Goal: Task Accomplishment & Management: Complete application form

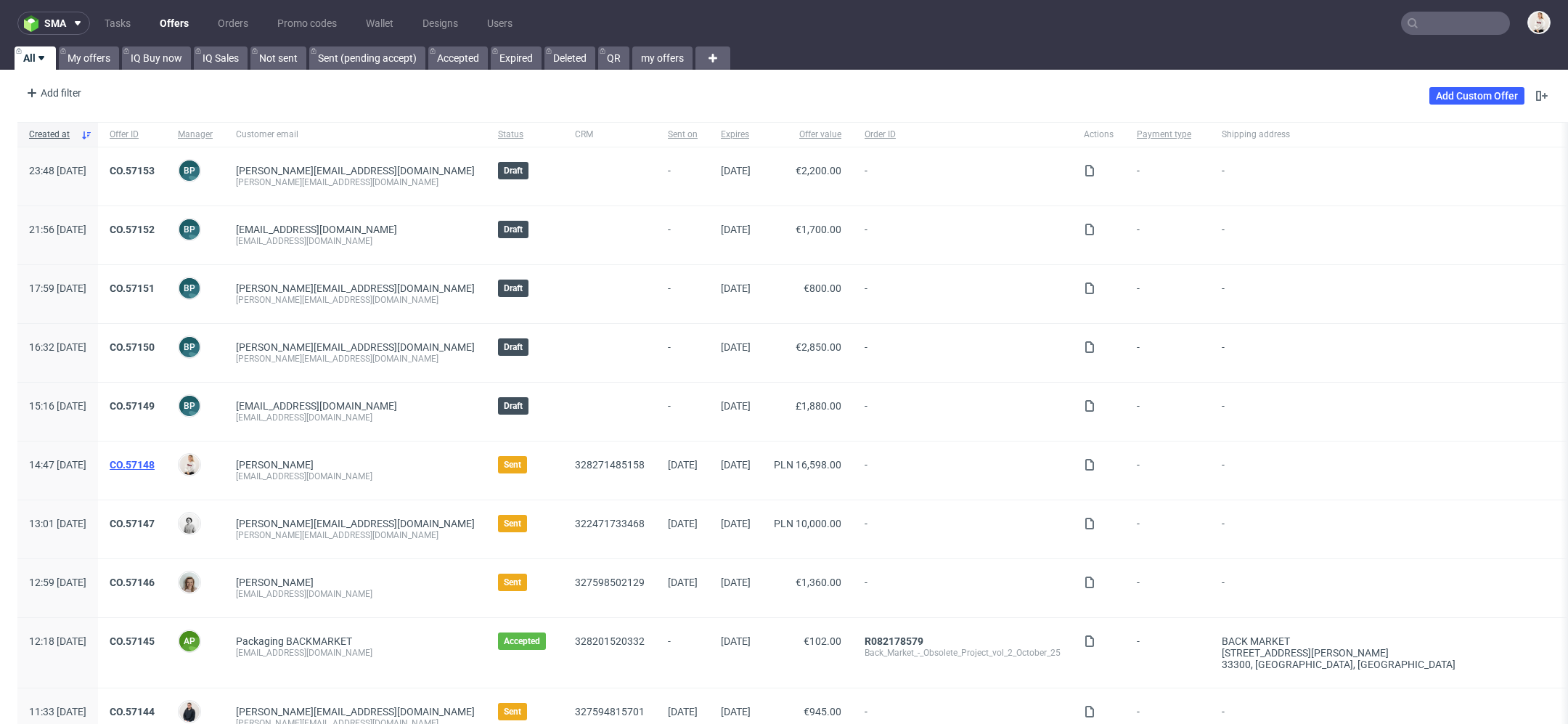
click at [154, 464] on link "CO.57148" at bounding box center [133, 465] width 45 height 12
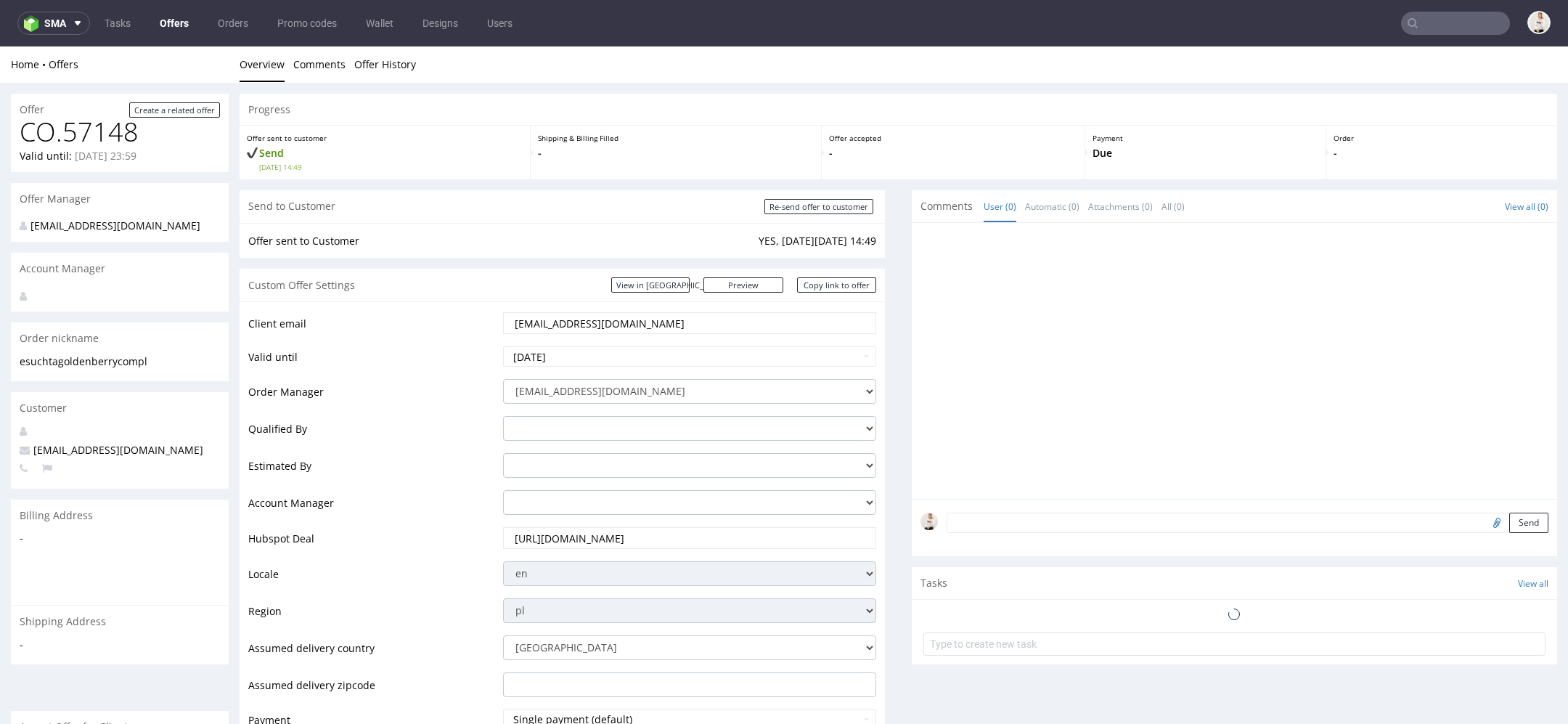
scroll to position [689, 0]
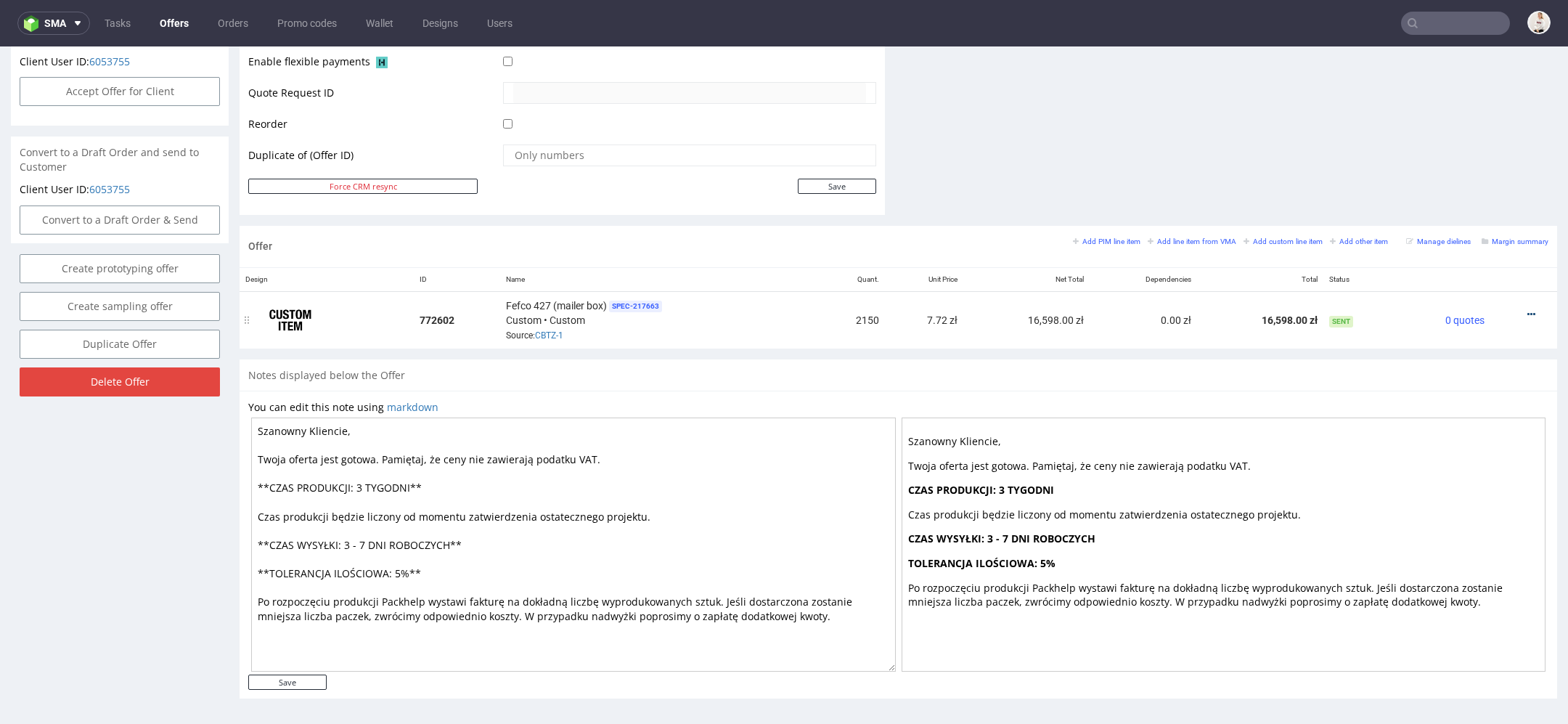
click at [1528, 309] on icon at bounding box center [1532, 314] width 8 height 10
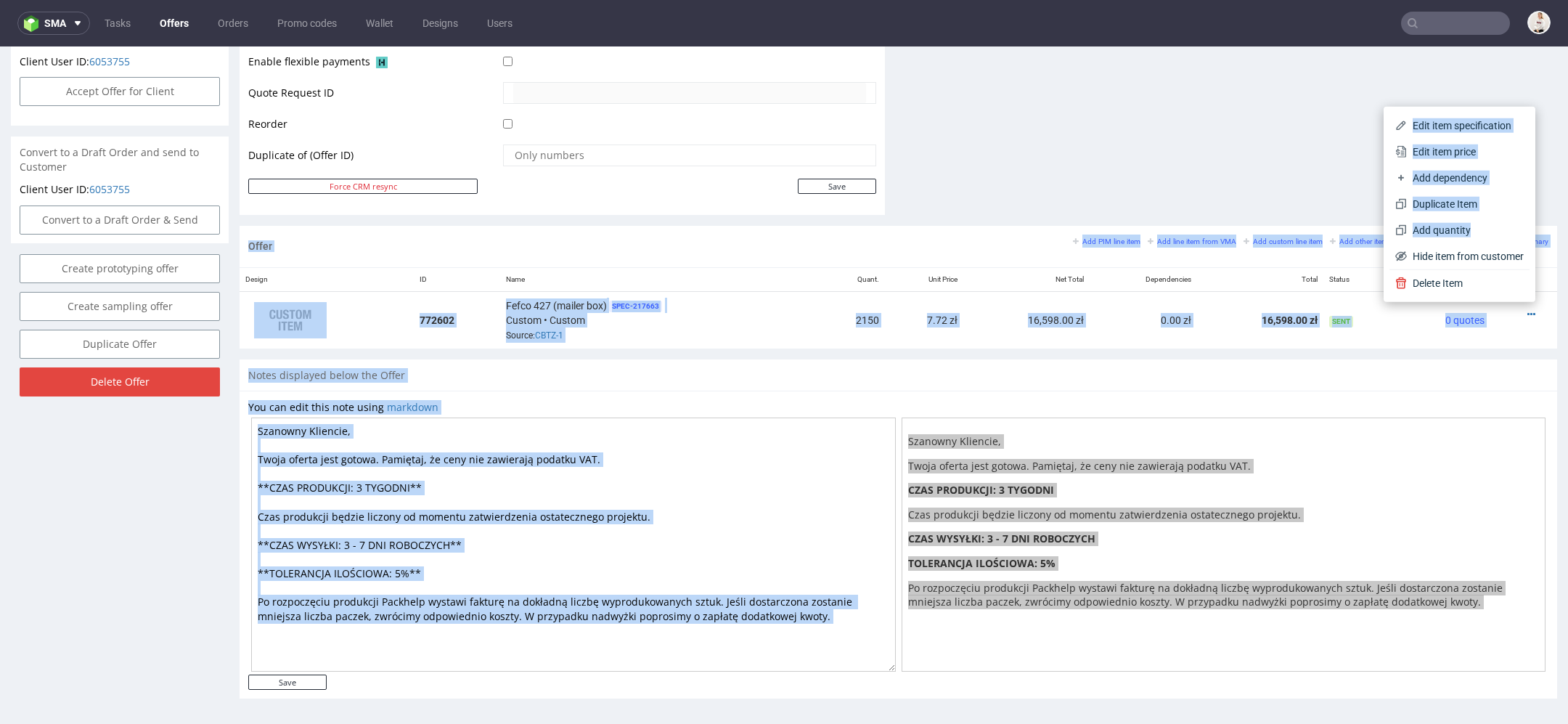
drag, startPoint x: 1458, startPoint y: 228, endPoint x: 1280, endPoint y: 173, distance: 186.3
click at [1281, 174] on body "Production Shipped DTP Orders Offers Shipments Designs Promotions Users Jobs Ad…" at bounding box center [784, 42] width 1568 height 1370
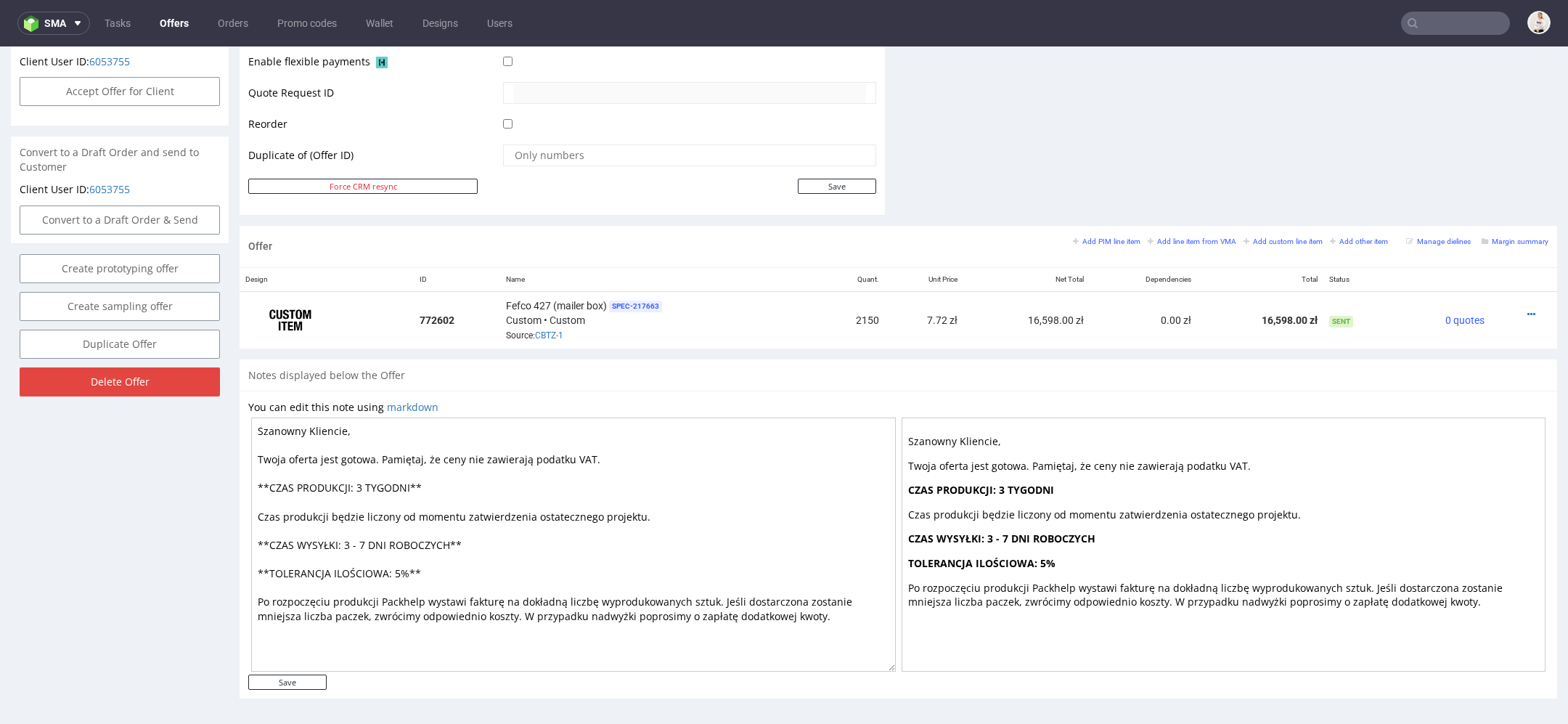
click at [1528, 311] on icon at bounding box center [1532, 314] width 8 height 10
click at [1431, 207] on span "Duplicate Item" at bounding box center [1465, 203] width 117 height 14
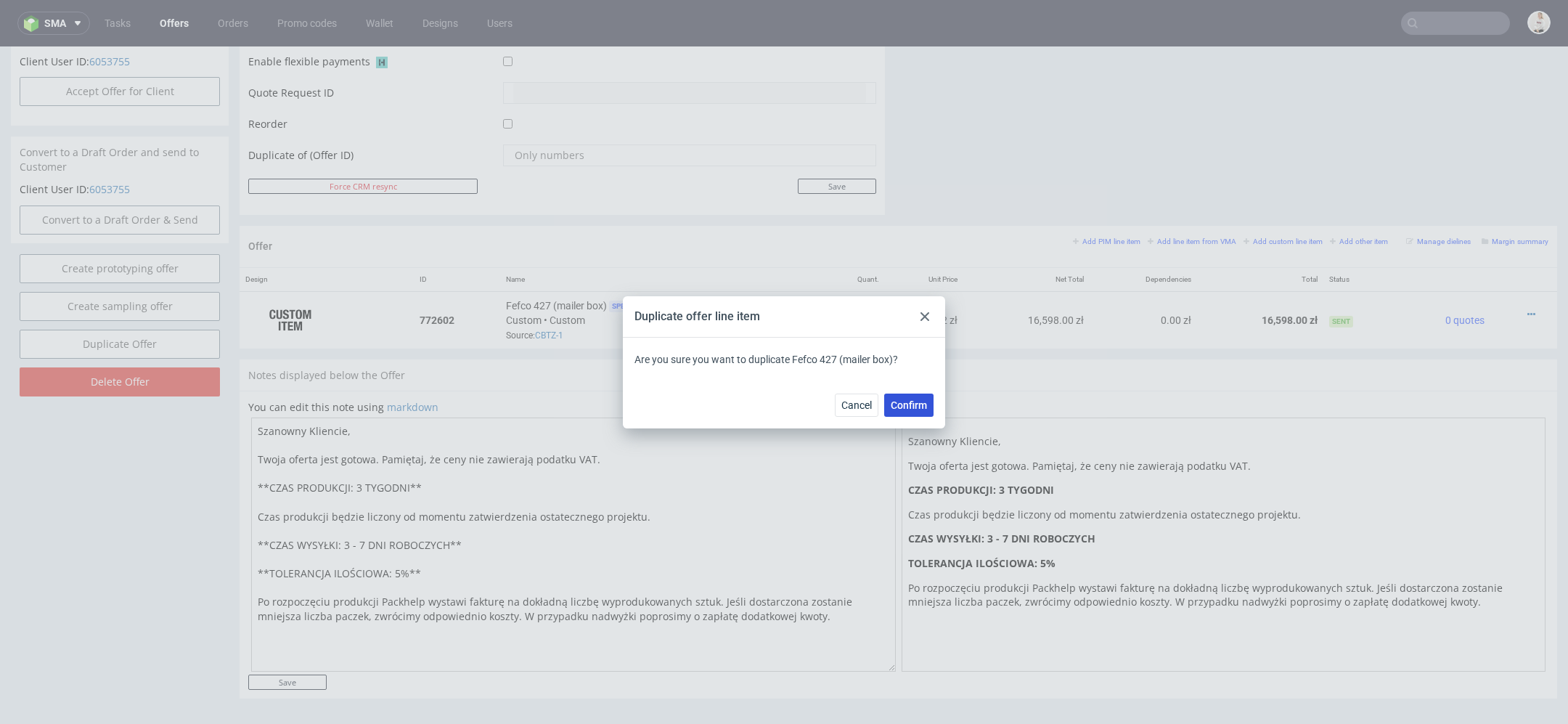
click at [911, 404] on span "Confirm" at bounding box center [908, 406] width 36 height 10
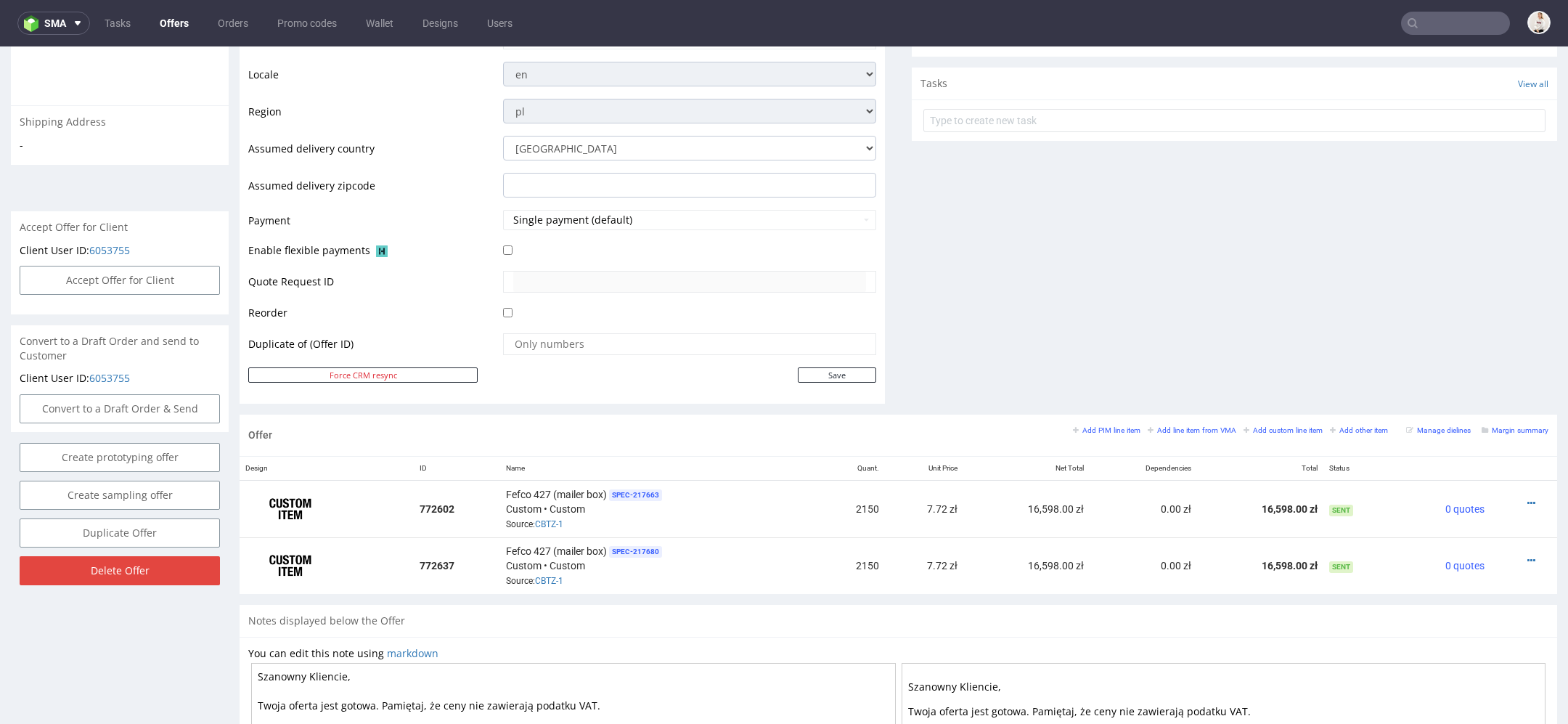
scroll to position [744, 0]
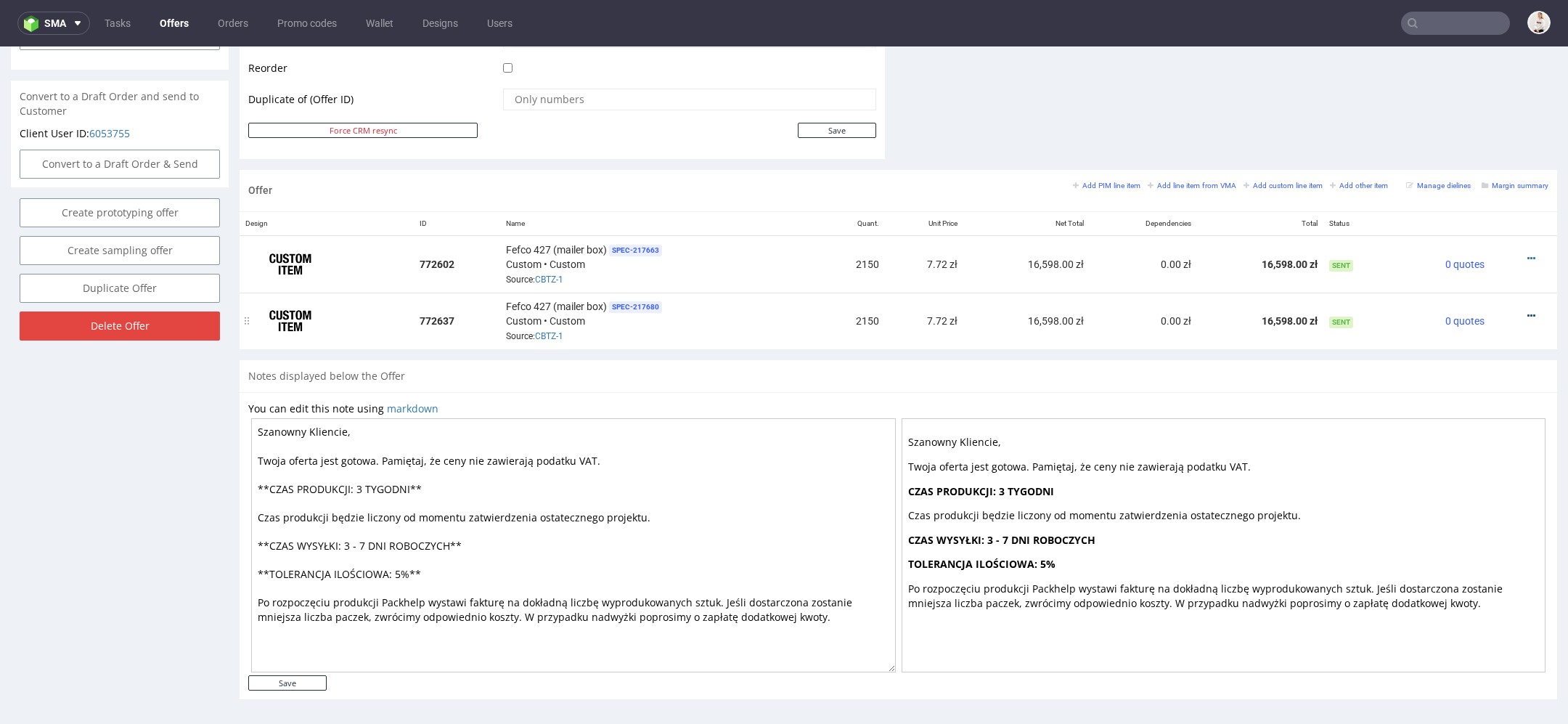
click at [1528, 311] on icon at bounding box center [1532, 316] width 8 height 10
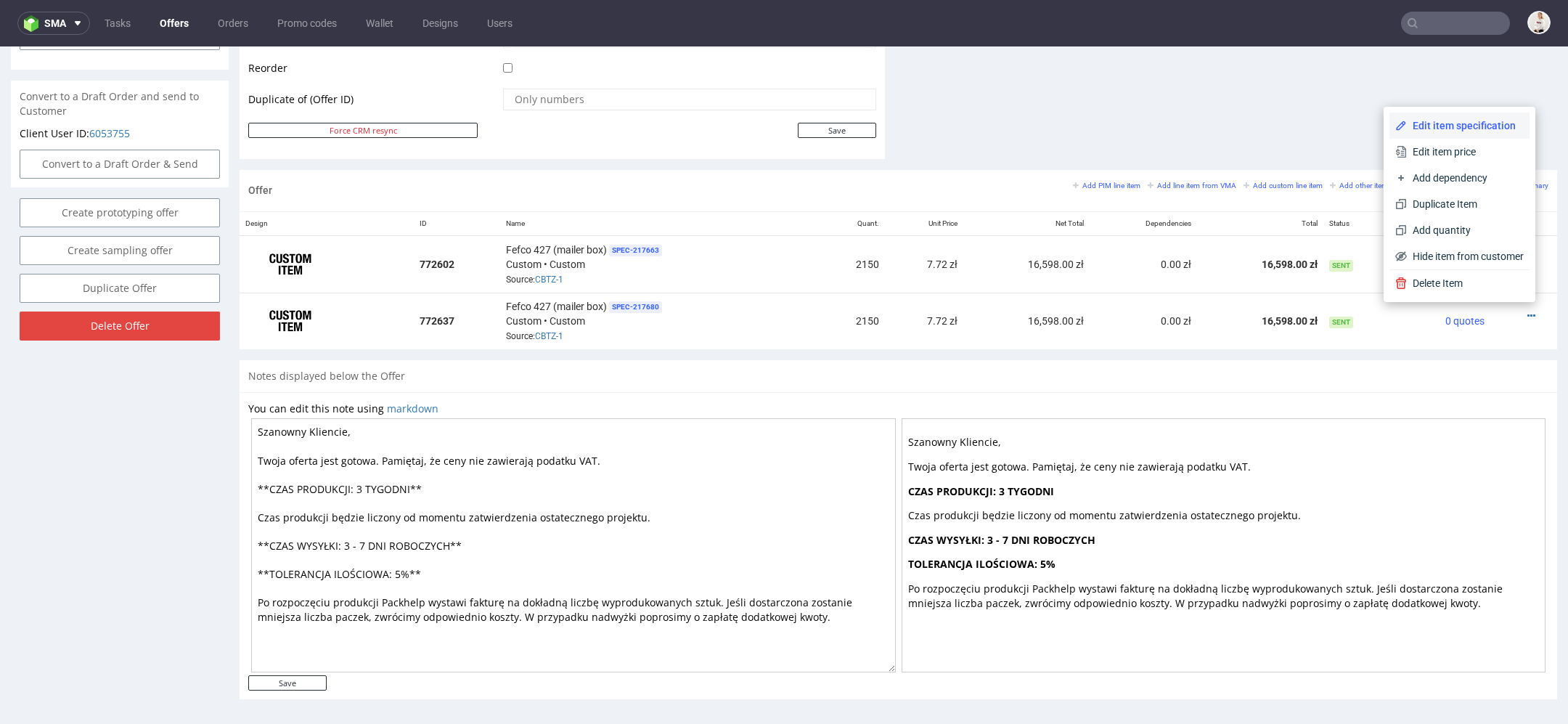
click at [1468, 114] on li "Edit item specification" at bounding box center [1459, 125] width 140 height 26
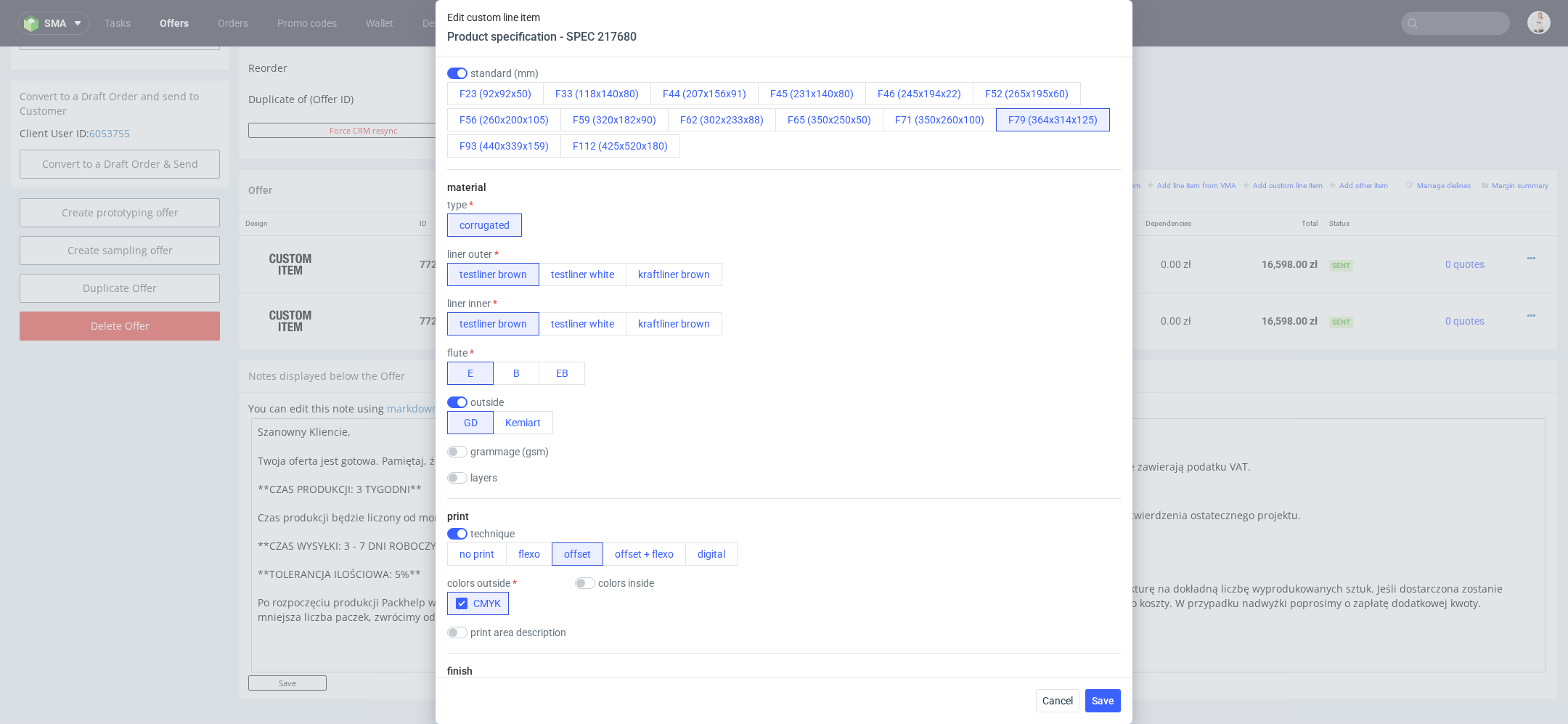
scroll to position [412, 0]
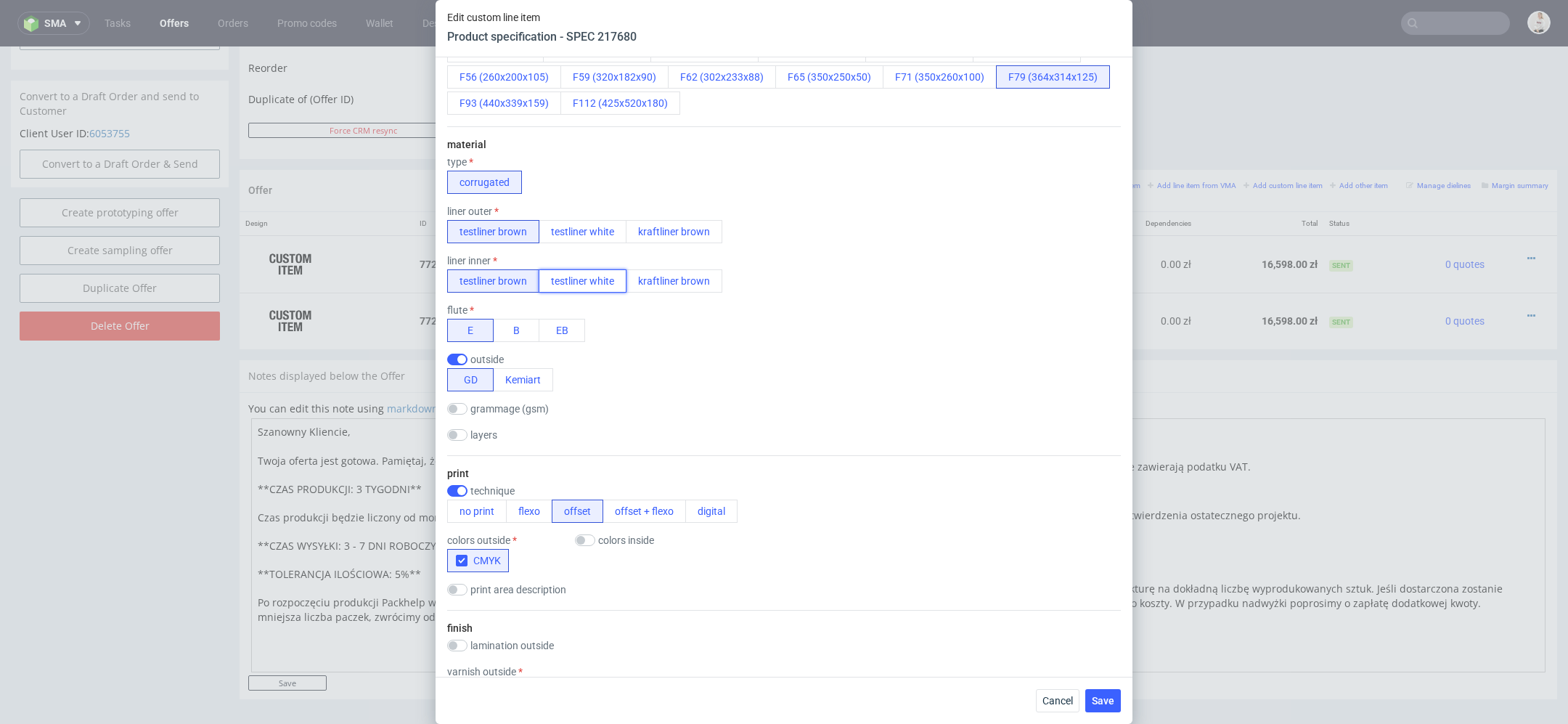
click at [583, 285] on button "testliner white" at bounding box center [583, 281] width 88 height 24
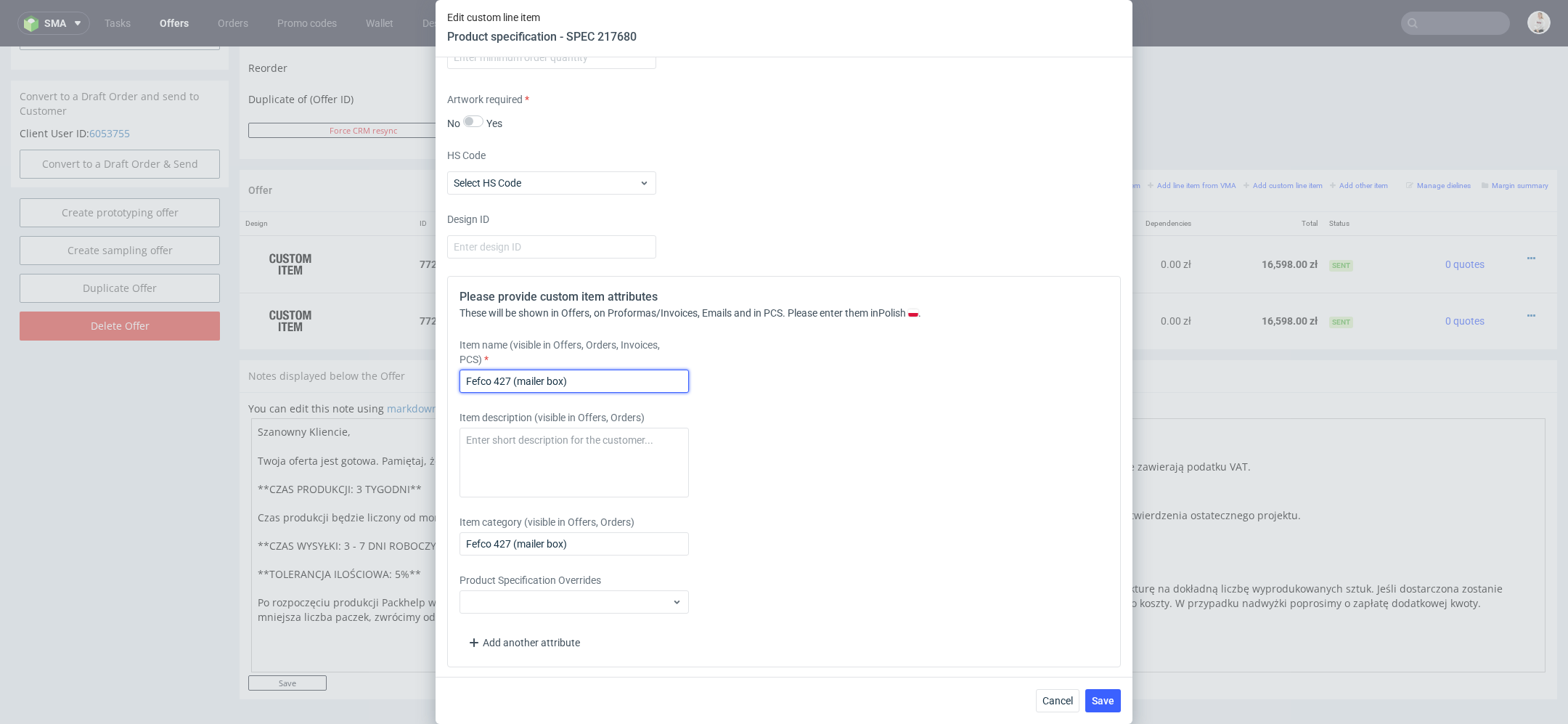
click at [633, 385] on input "Fefco 427 (mailer box)" at bounding box center [573, 381] width 229 height 24
type input "Fefco 427 (mailer box) - white inside"
click at [952, 556] on div "Please provide custom item attributes These will be shown in Offers, on Proform…" at bounding box center [784, 472] width 674 height 391
click at [1105, 697] on span "Save" at bounding box center [1103, 701] width 23 height 10
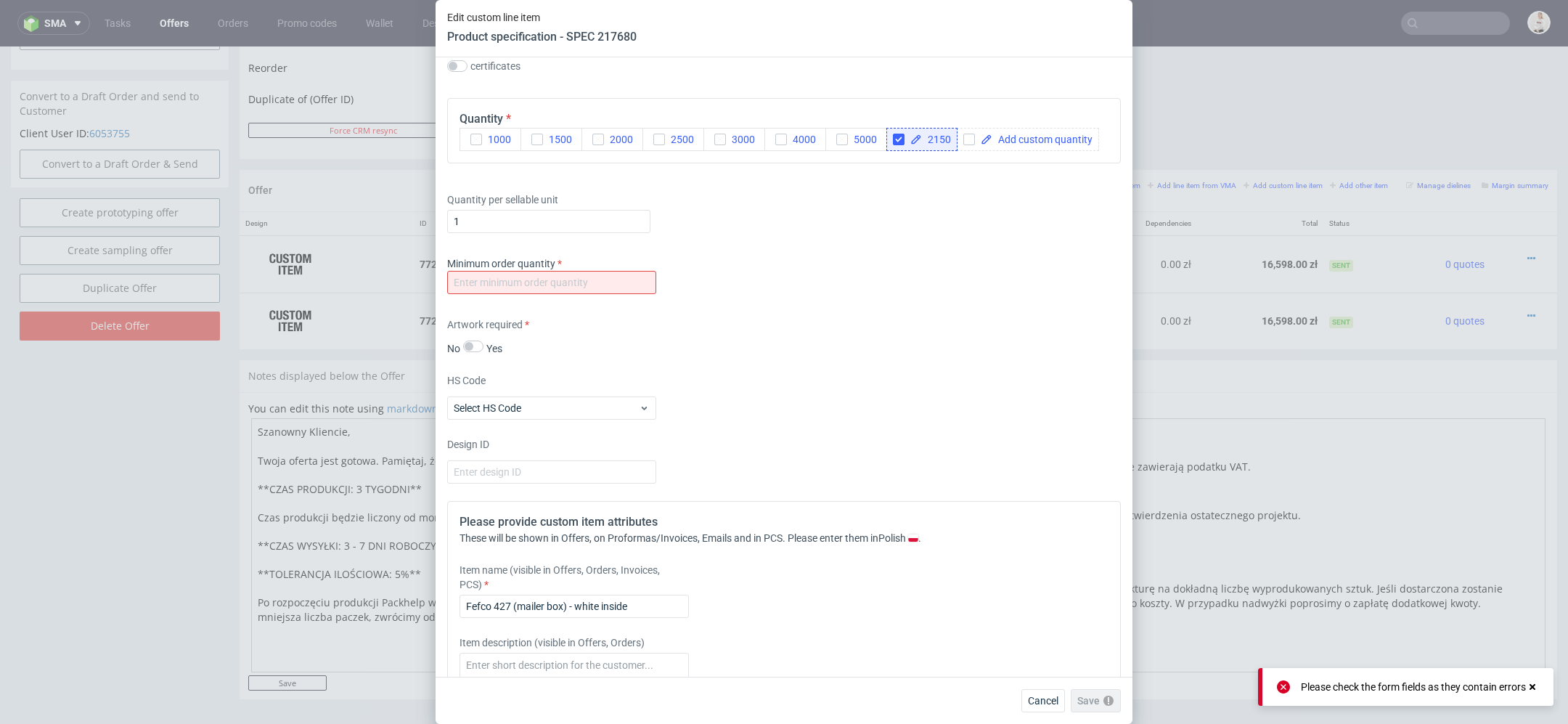
scroll to position [1144, 0]
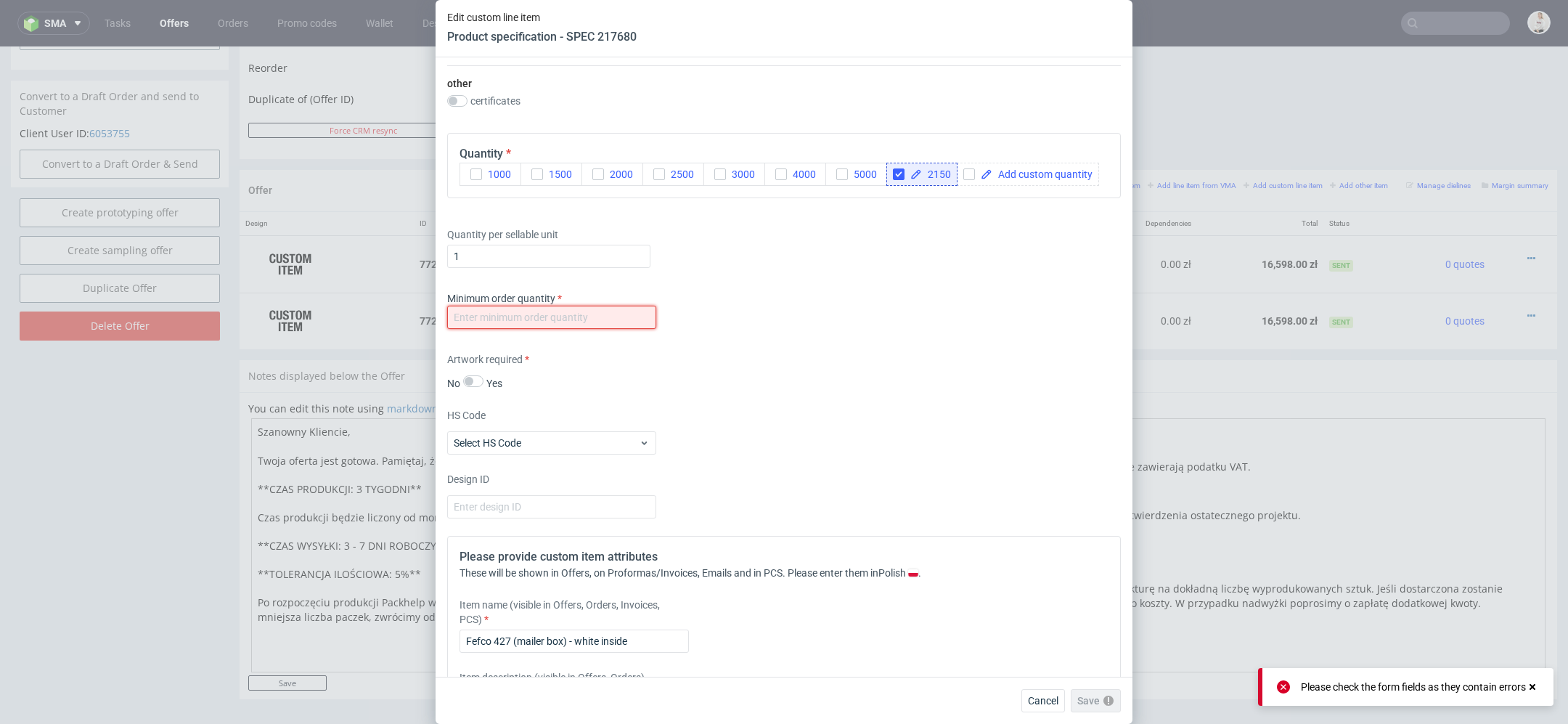
click at [578, 319] on input "number" at bounding box center [551, 317] width 209 height 24
type input "1"
click at [970, 439] on div "HS Code Select HS Code" at bounding box center [784, 431] width 674 height 46
click at [1096, 707] on button "Save" at bounding box center [1103, 701] width 35 height 24
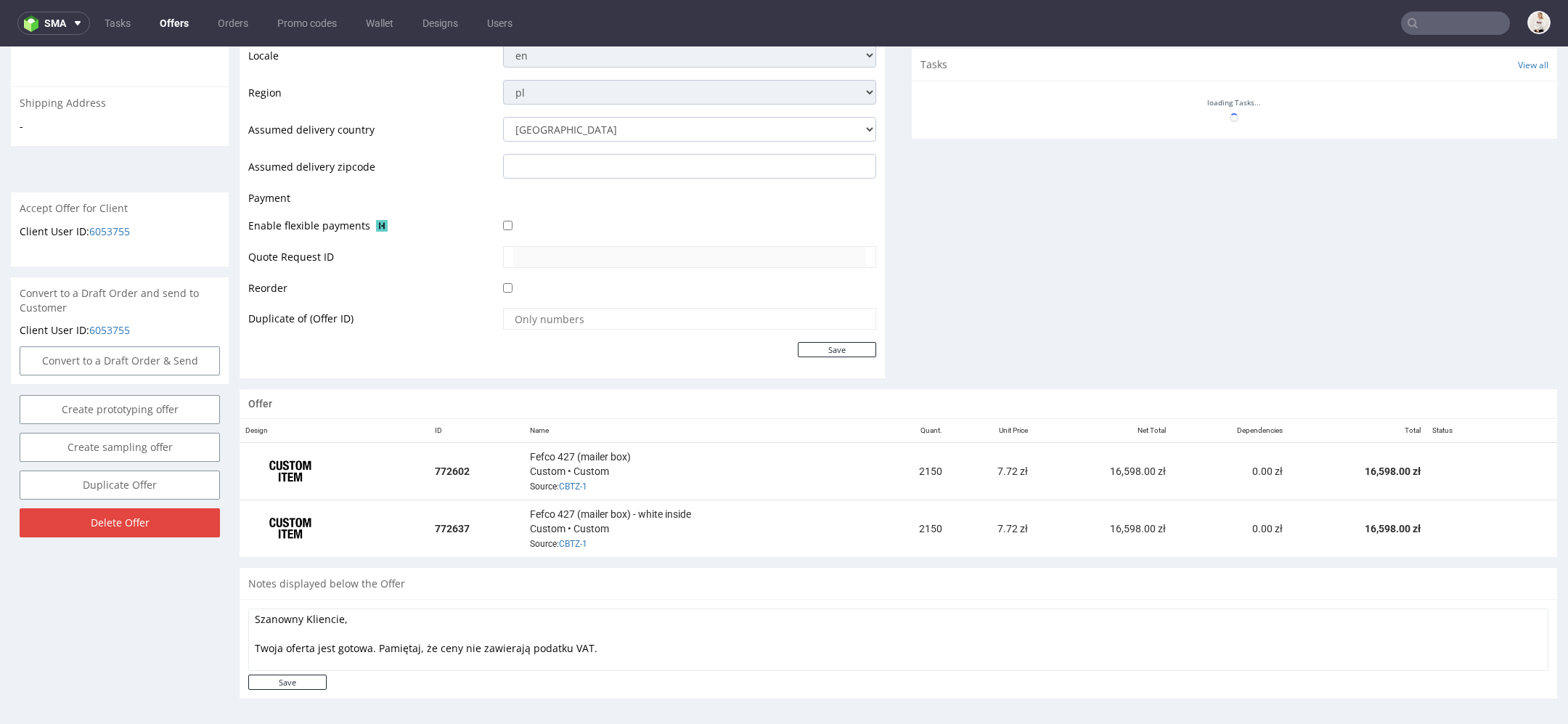
scroll to position [744, 0]
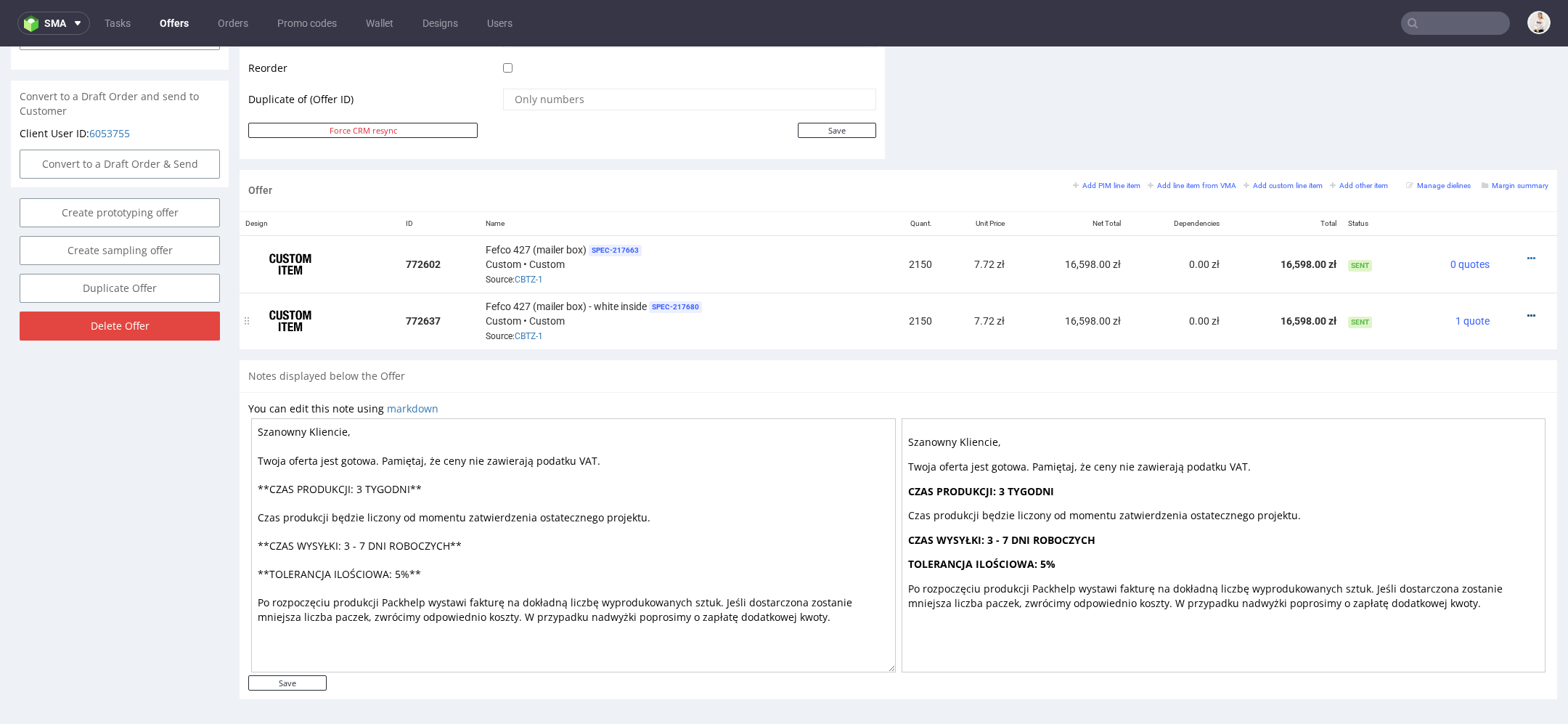
click at [1528, 311] on icon at bounding box center [1532, 316] width 8 height 10
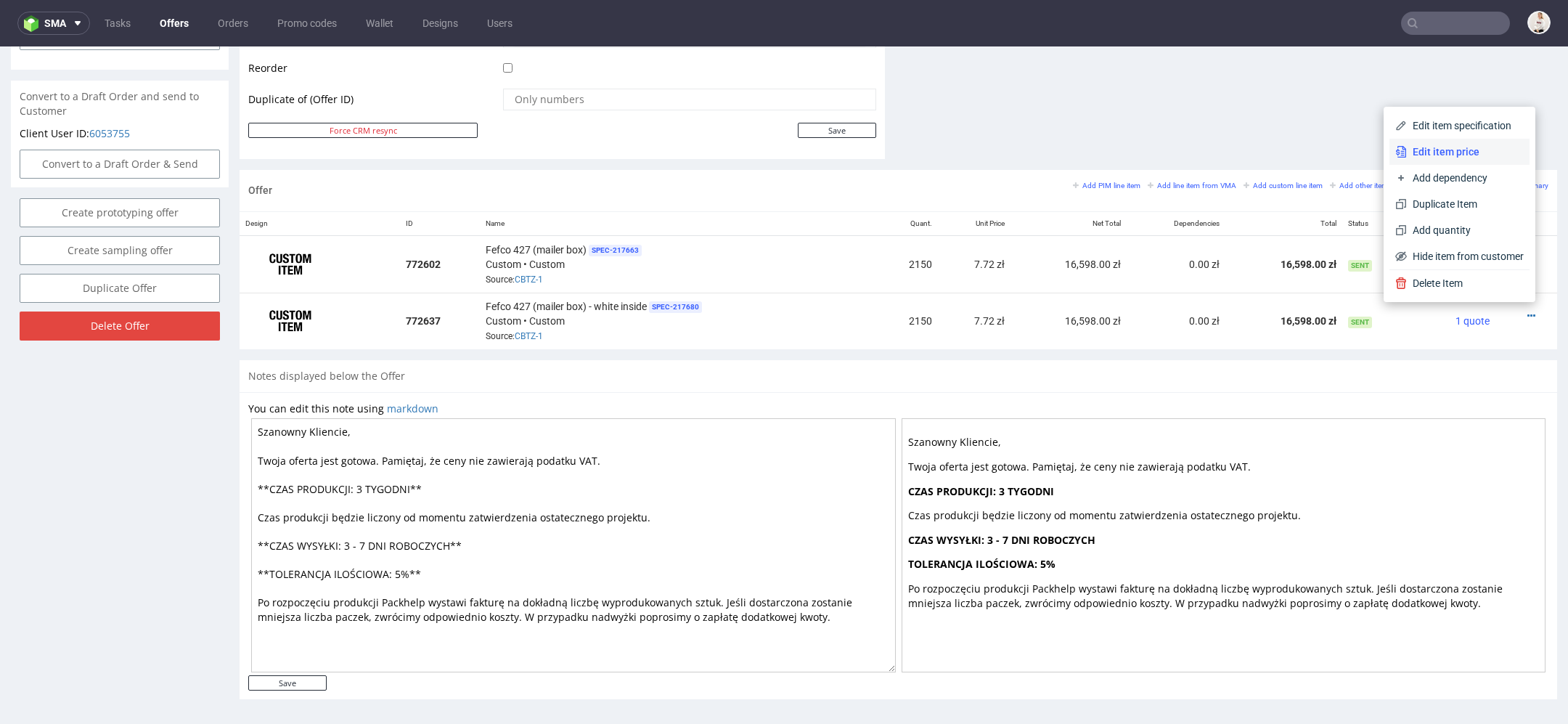
click at [1437, 153] on span "Edit item price" at bounding box center [1465, 151] width 117 height 14
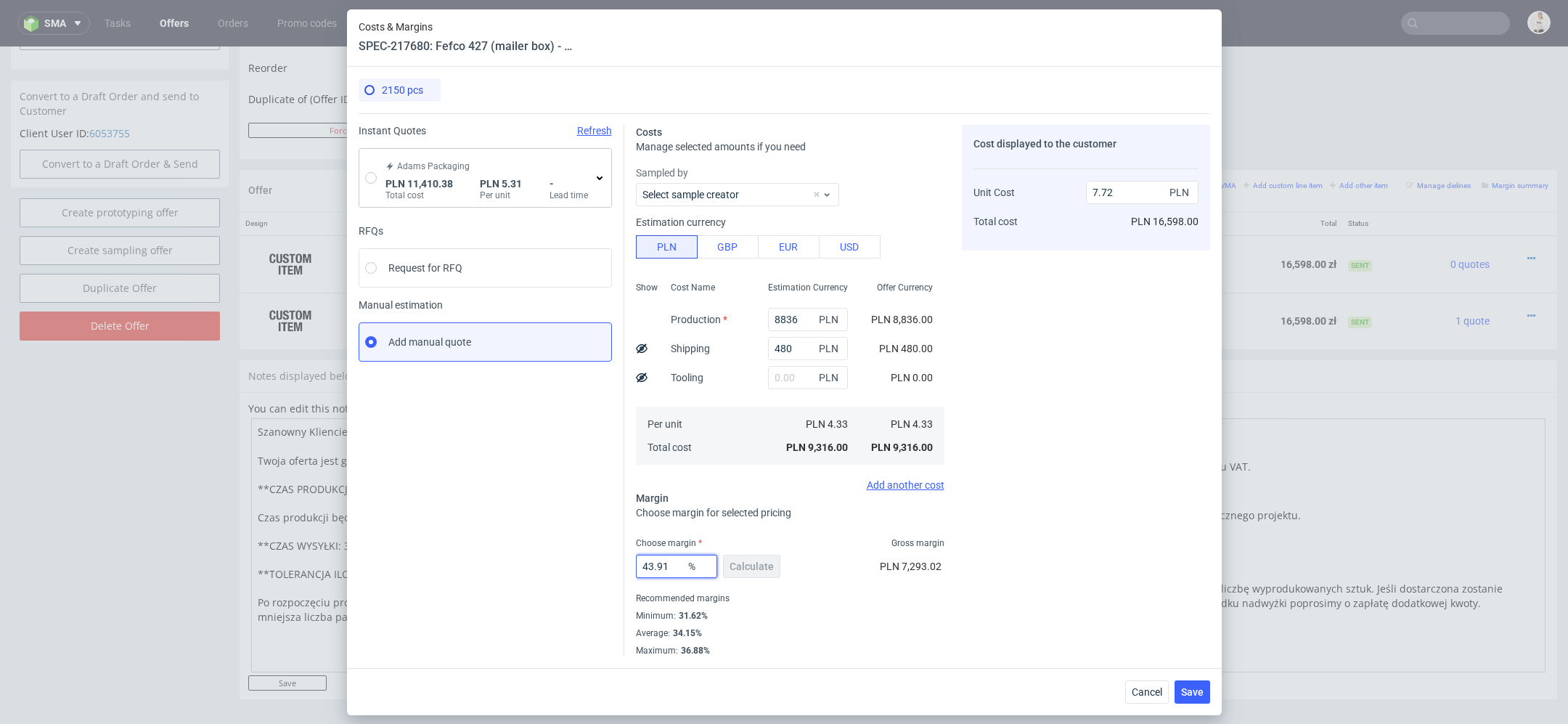
drag, startPoint x: 672, startPoint y: 567, endPoint x: 508, endPoint y: 513, distance: 172.7
click at [508, 513] on div "Instant Quotes Refresh Adams Packaging PLN 11,410.38 Total cost PLN 5.31 Per un…" at bounding box center [784, 385] width 851 height 543
click at [1062, 462] on div "Cost displayed to the customer Unit Cost Total cost 7.72 PLN PLN 16,598.00" at bounding box center [1086, 391] width 248 height 532
drag, startPoint x: 669, startPoint y: 562, endPoint x: 442, endPoint y: 541, distance: 228.0
click at [442, 541] on div "Instant Quotes Refresh Adams Packaging PLN 11,410.38 Total cost PLN 5.31 Per un…" at bounding box center [784, 385] width 851 height 543
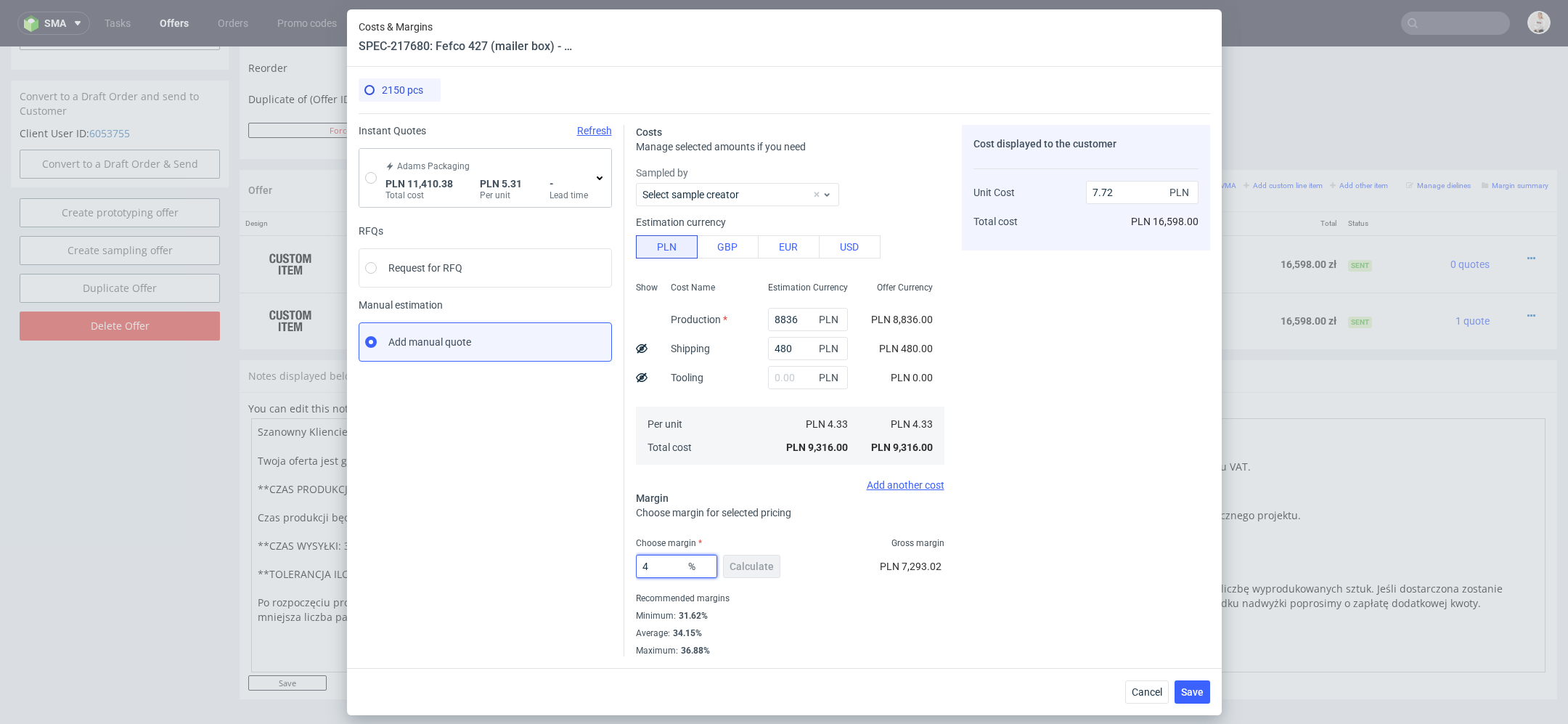
type input "45"
type input "7.87"
type input "46"
type input "8.02"
type input "45."
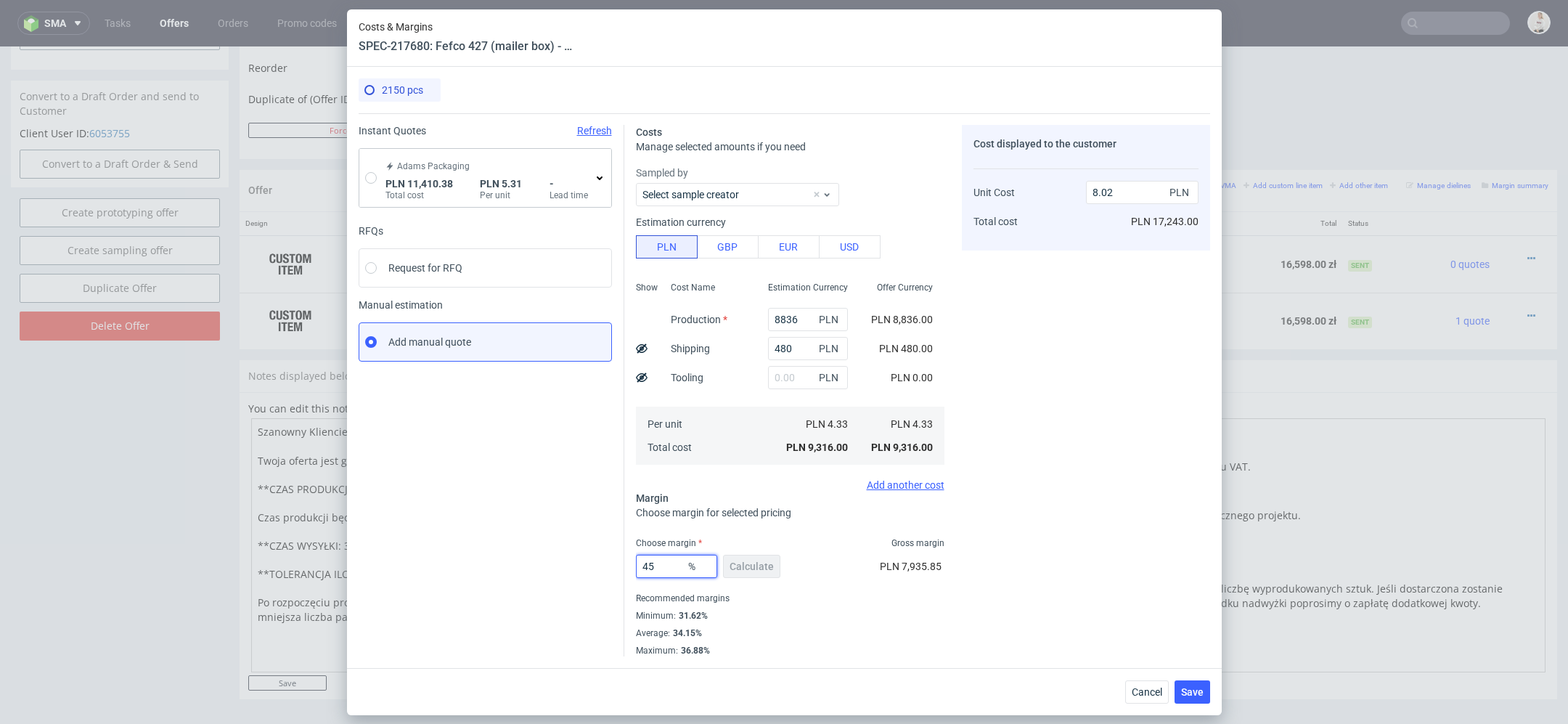
type input "7.87"
type input "45.5"
type input "7.95"
type input "45.7"
type input "7.98"
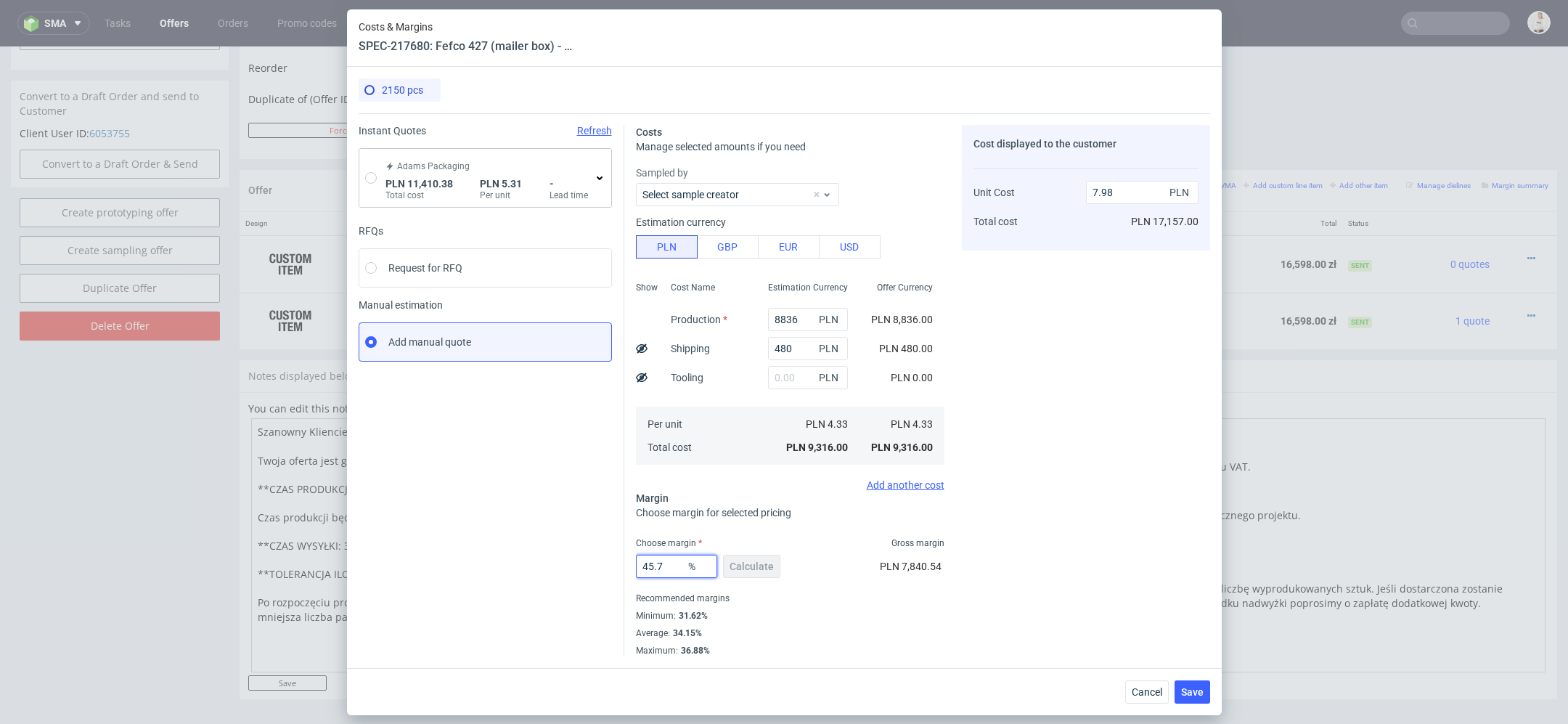
type input "45.7"
click at [1104, 590] on div "Cost displayed to the customer Unit Cost Total cost 7.98 PLN PLN 17,157.00" at bounding box center [1086, 391] width 248 height 532
click at [1193, 699] on button "Save" at bounding box center [1192, 692] width 35 height 24
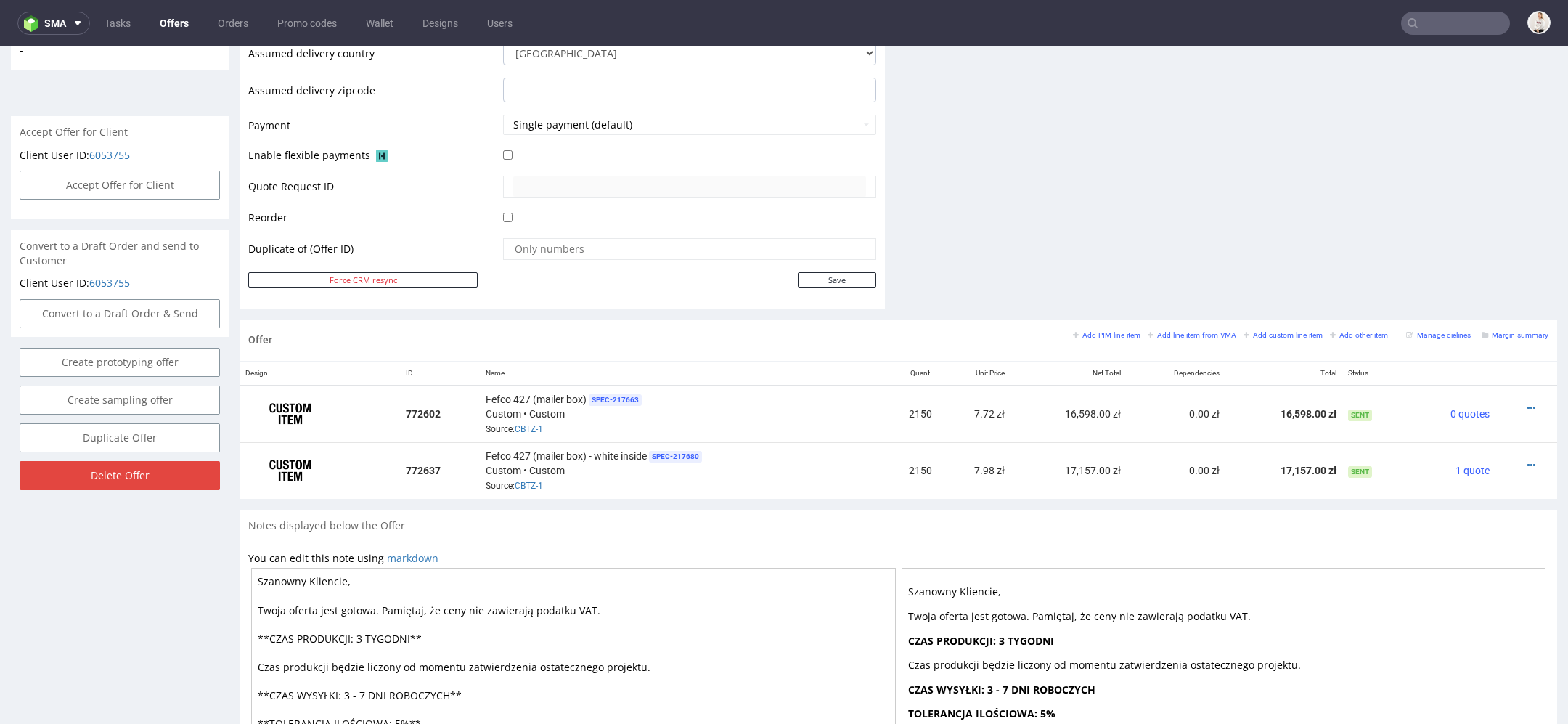
scroll to position [0, 0]
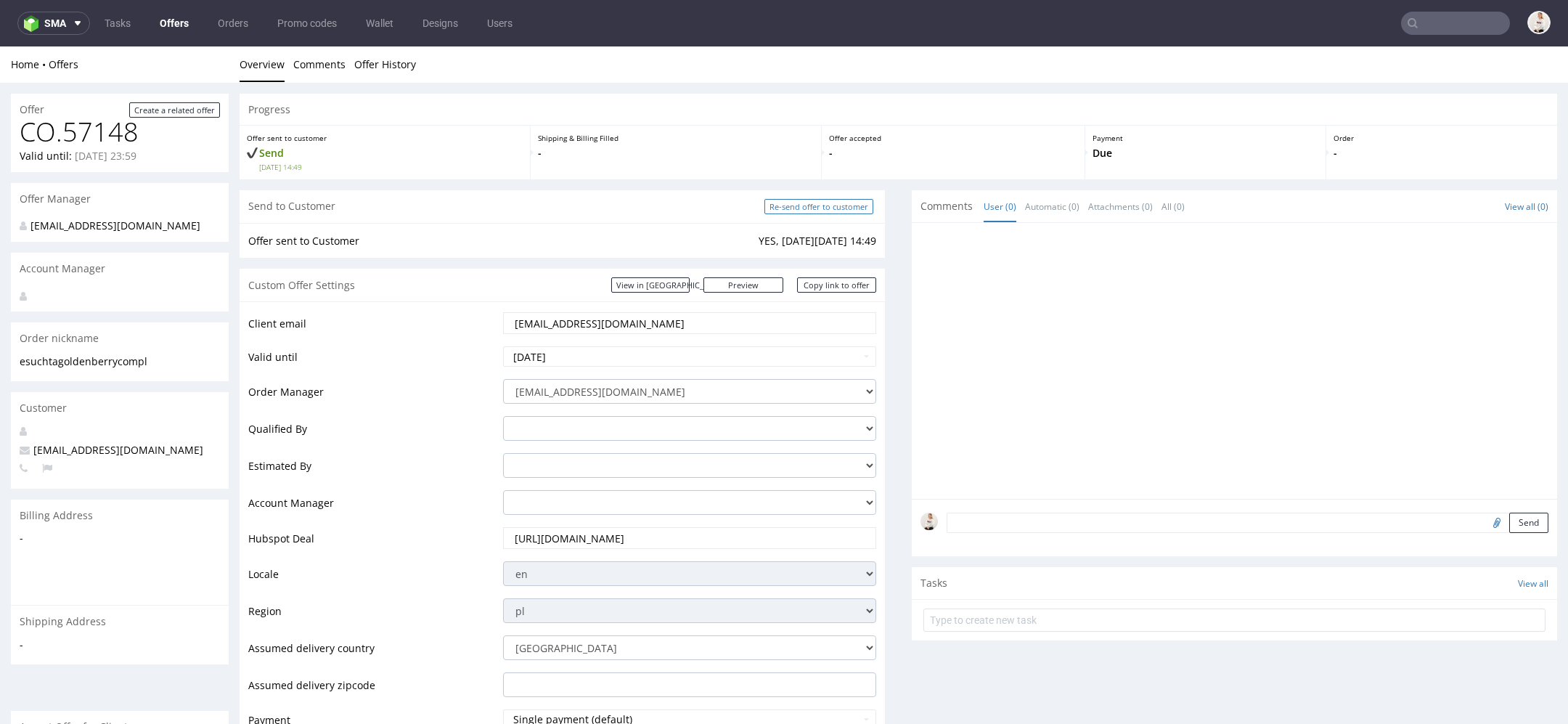
click at [817, 204] on input "Re-send offer to customer" at bounding box center [819, 207] width 109 height 15
type input "In progress..."
drag, startPoint x: 676, startPoint y: 320, endPoint x: 260, endPoint y: 306, distance: 416.2
click at [260, 306] on div "Client email esuchta@goldenberry.com.pl Valid until 2025-10-11 Order Manager ma…" at bounding box center [562, 602] width 645 height 601
paste input "ldomaszewicz"
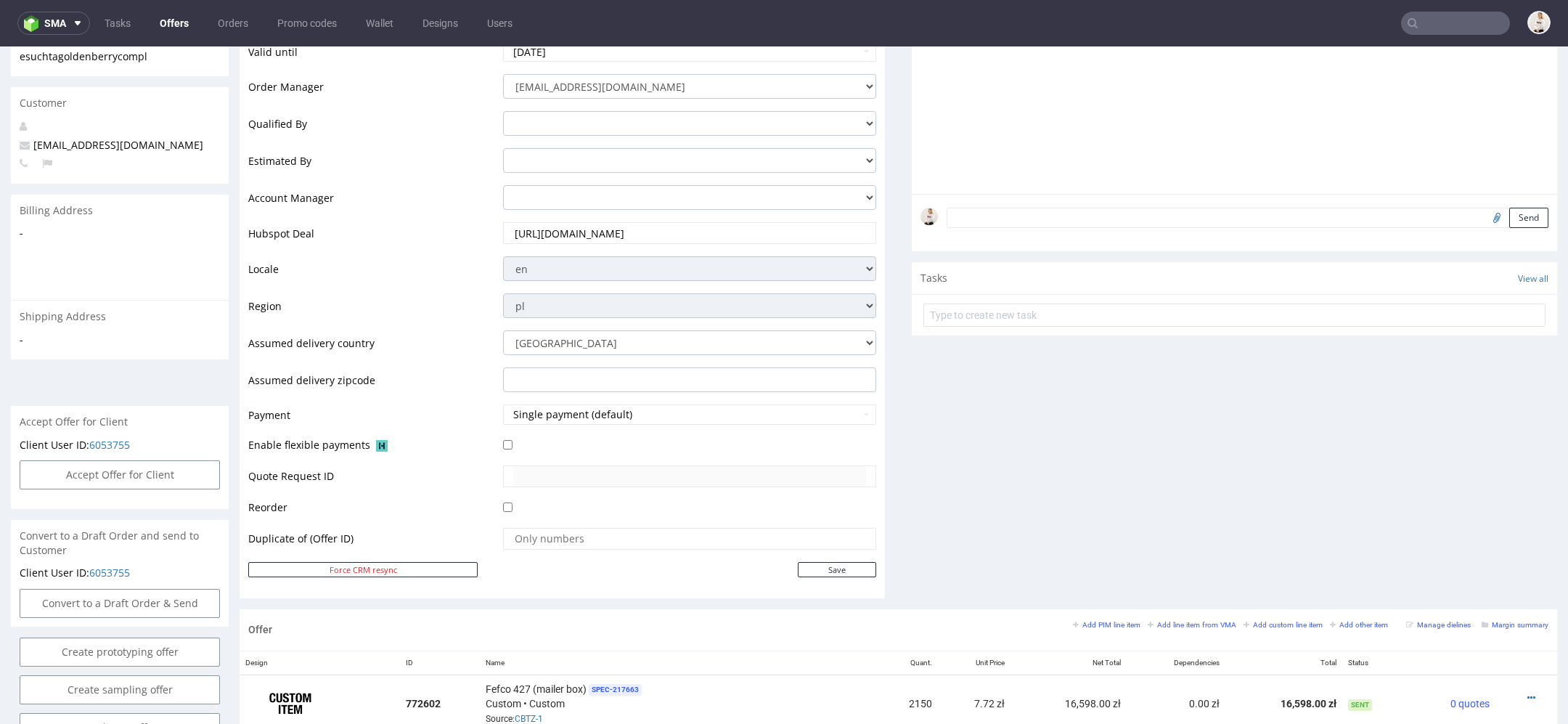
scroll to position [359, 0]
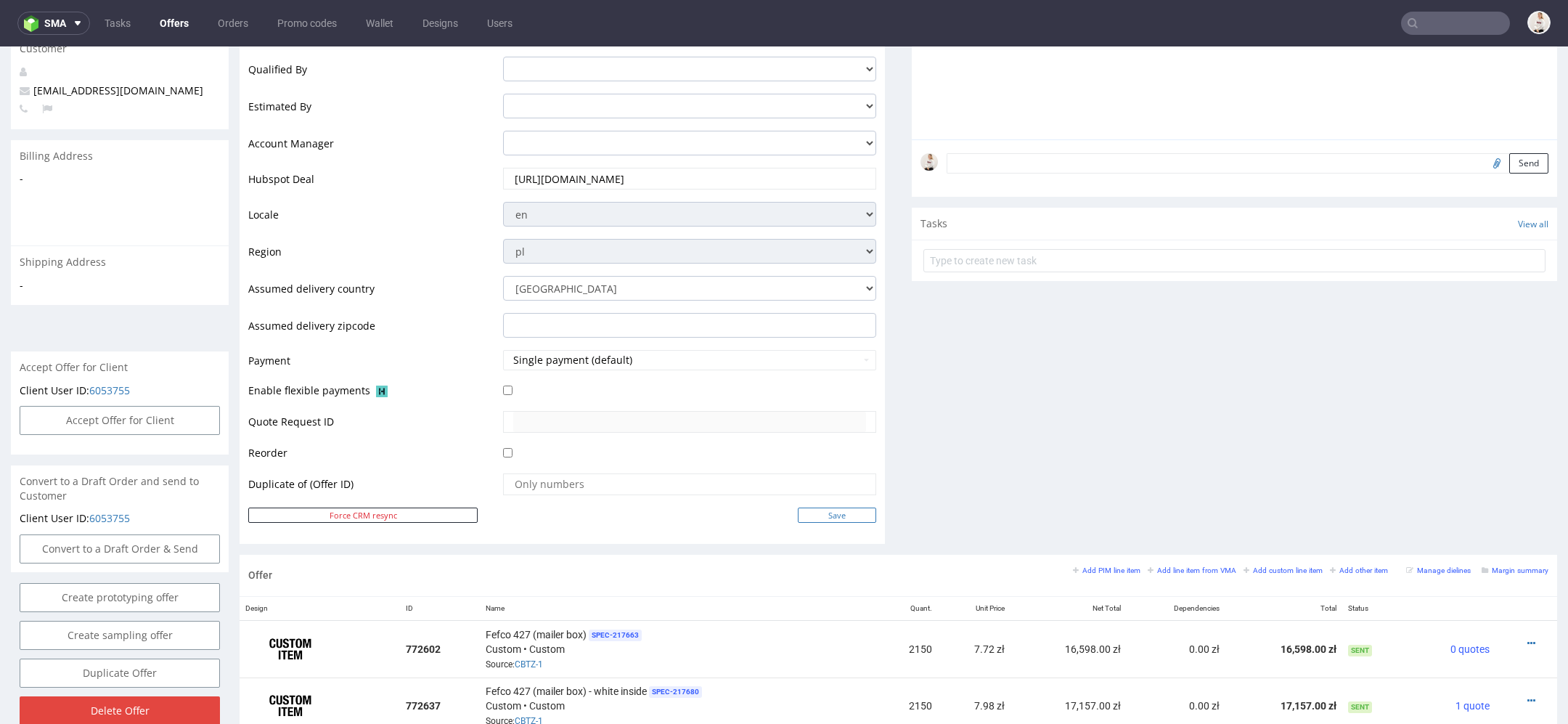
type input "ldomaszewicz@goldenberry.com.pl"
click at [832, 519] on input "Save" at bounding box center [836, 516] width 78 height 15
type input "In progress..."
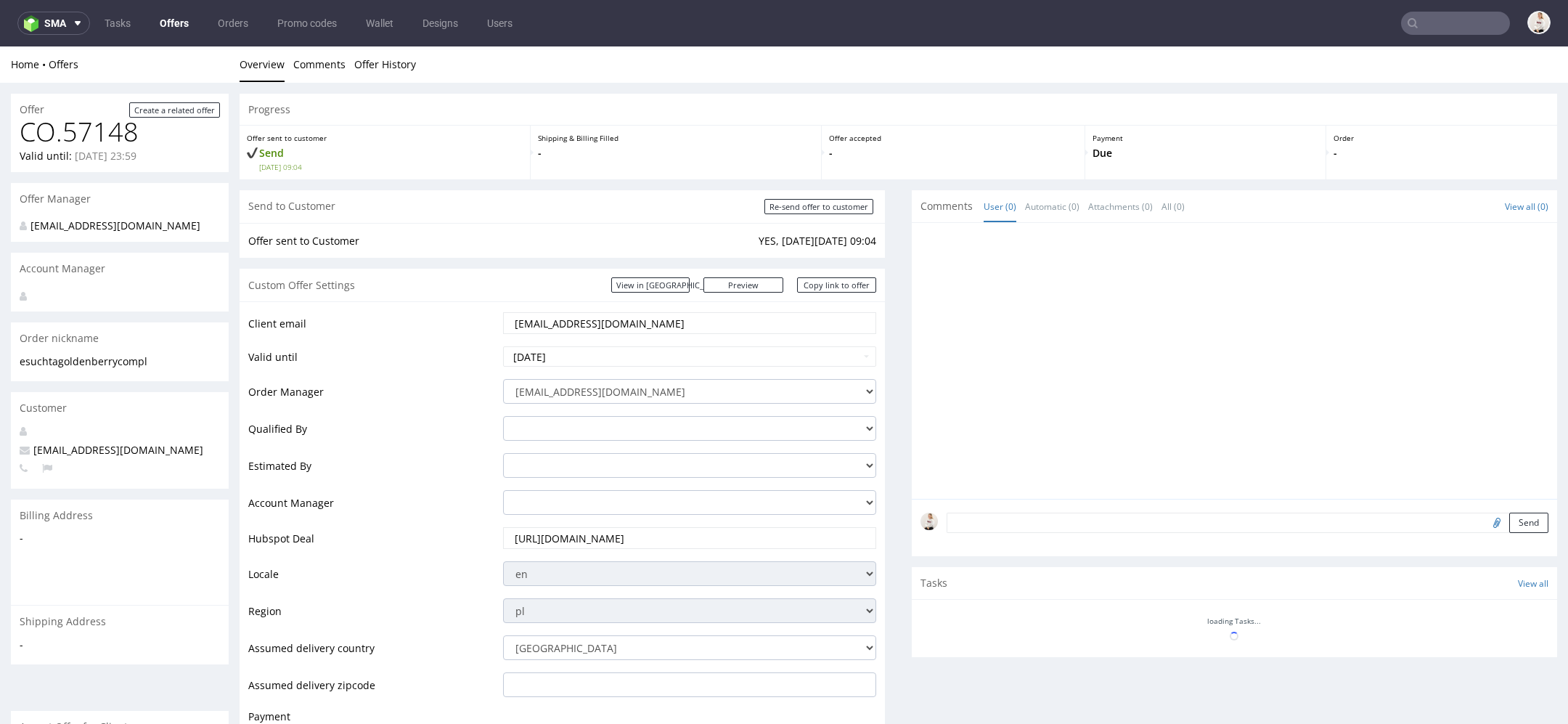
scroll to position [0, 0]
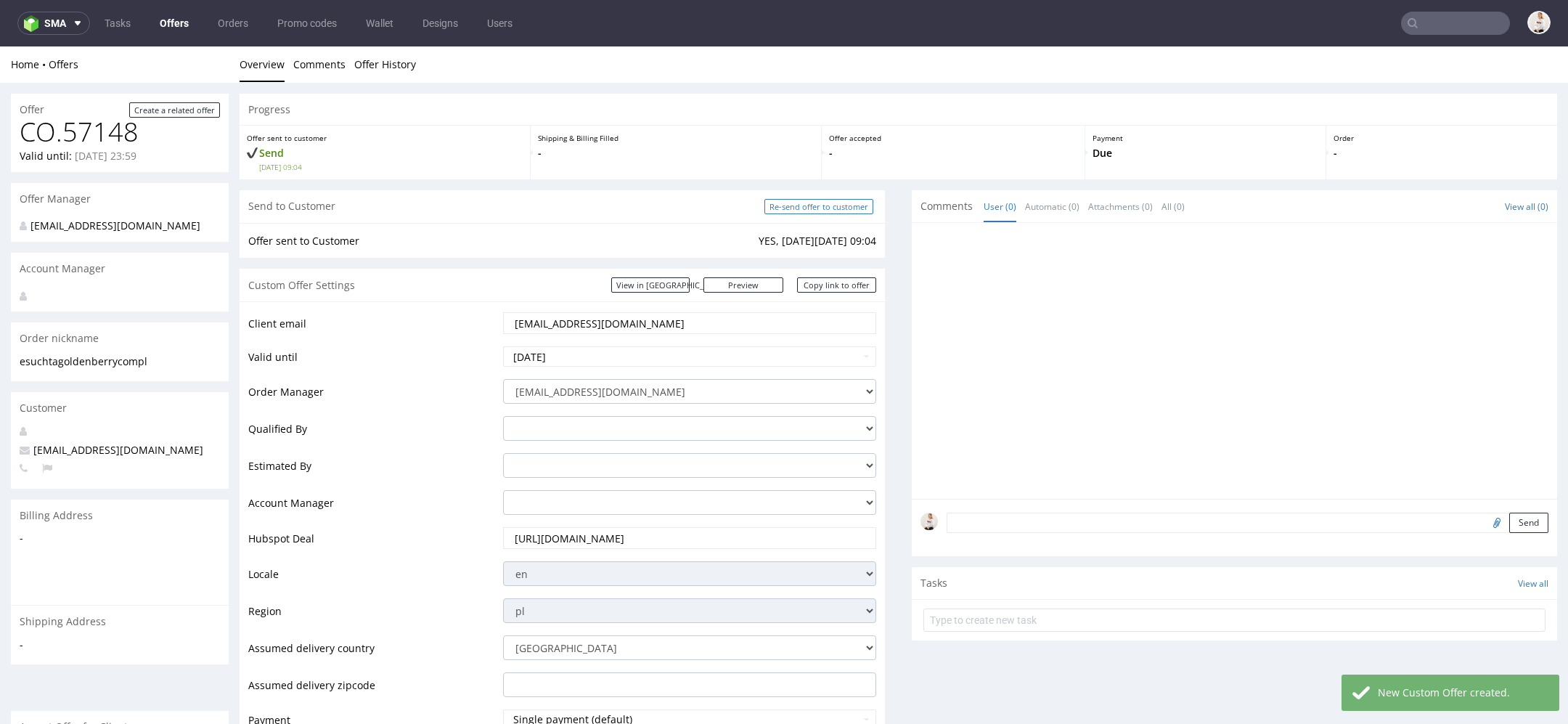
click at [816, 199] on input "Re-send offer to customer" at bounding box center [819, 207] width 109 height 15
type input "In progress..."
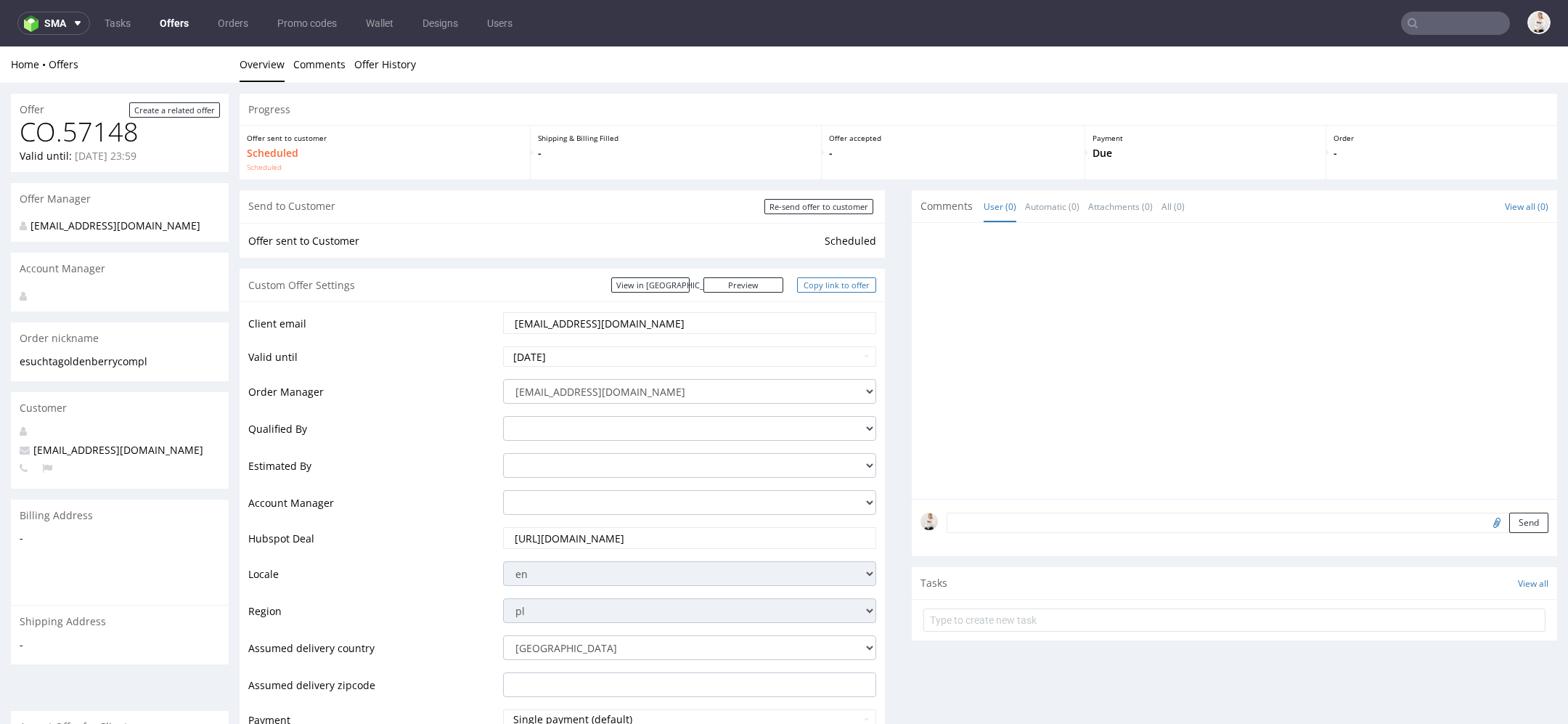
click at [814, 290] on link "Copy link to offer" at bounding box center [837, 285] width 80 height 15
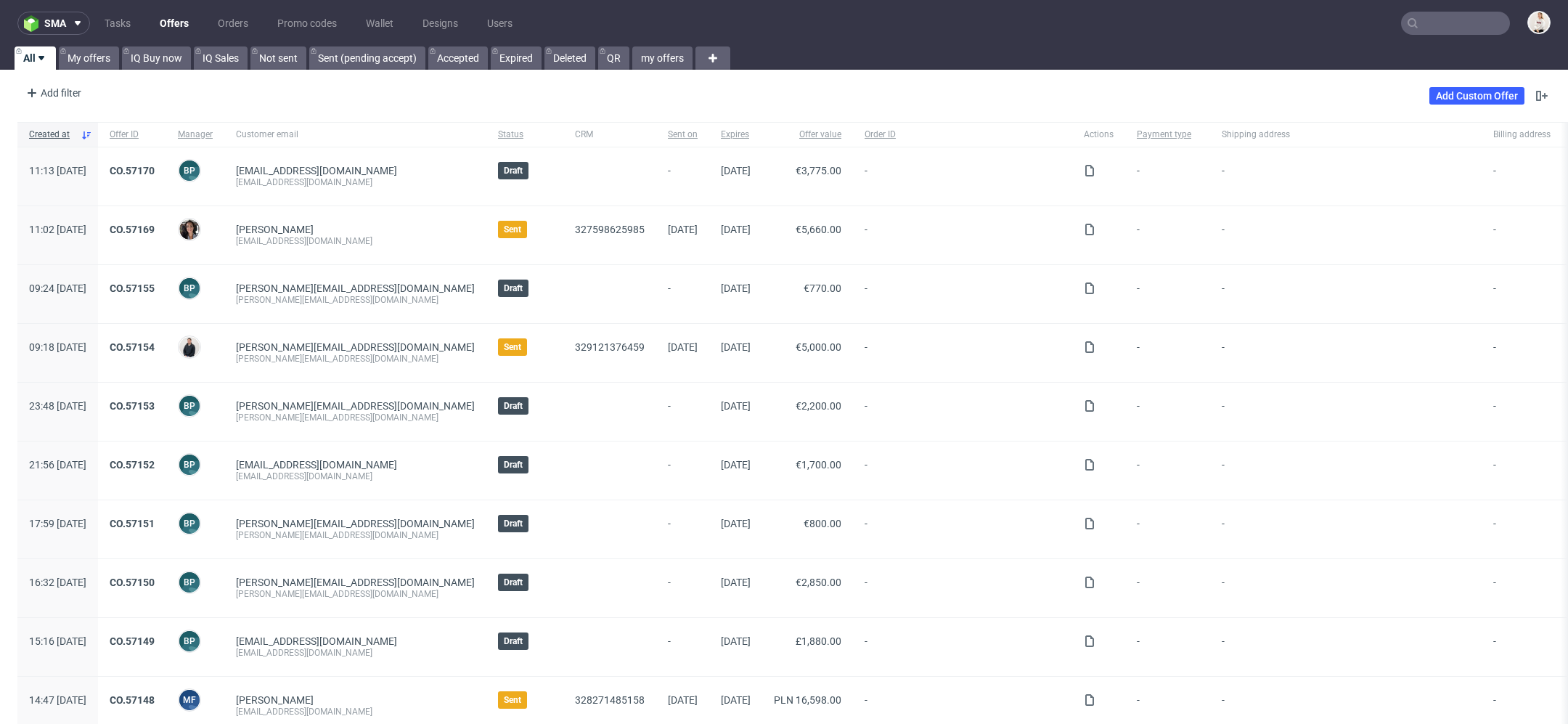
click at [1427, 13] on input "text" at bounding box center [1456, 24] width 109 height 24
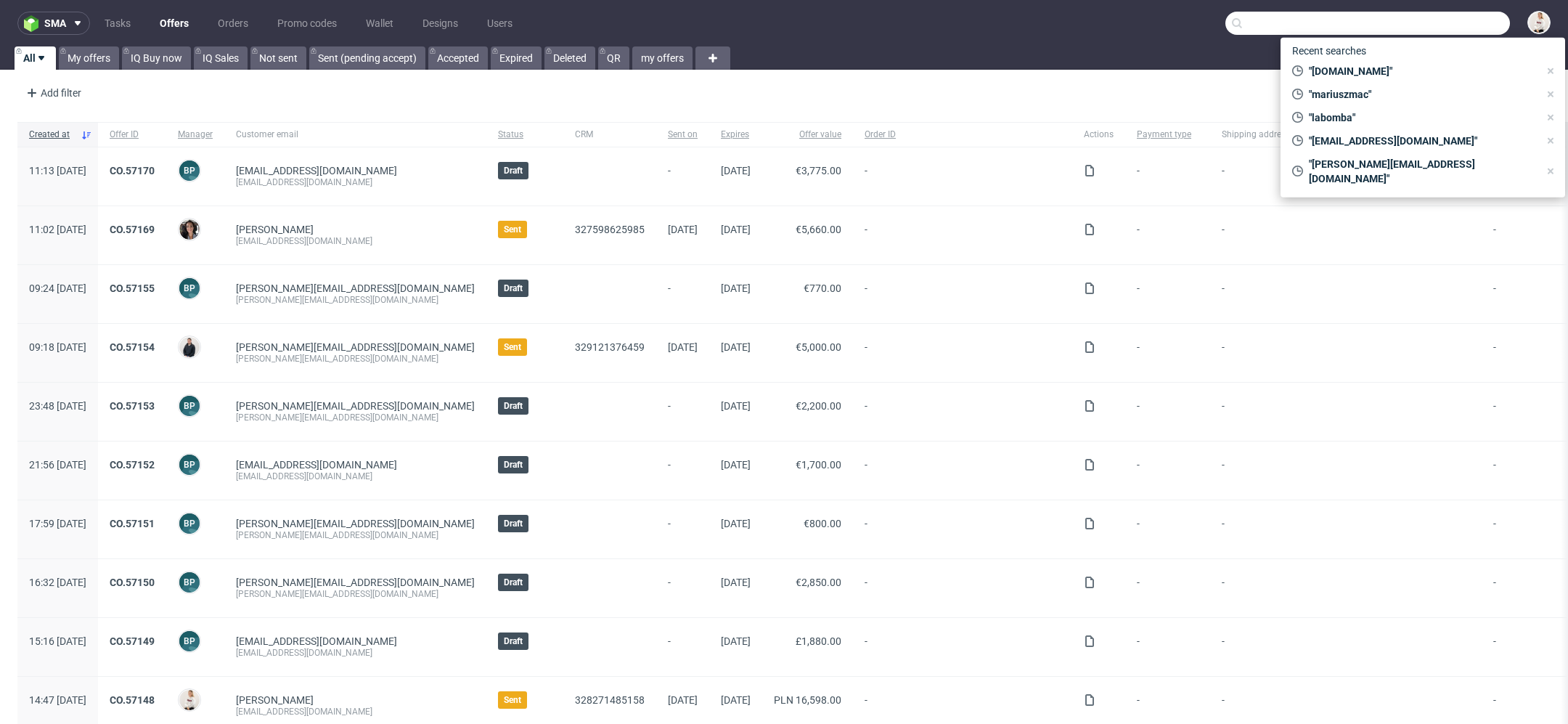
paste input "frisco.pl"
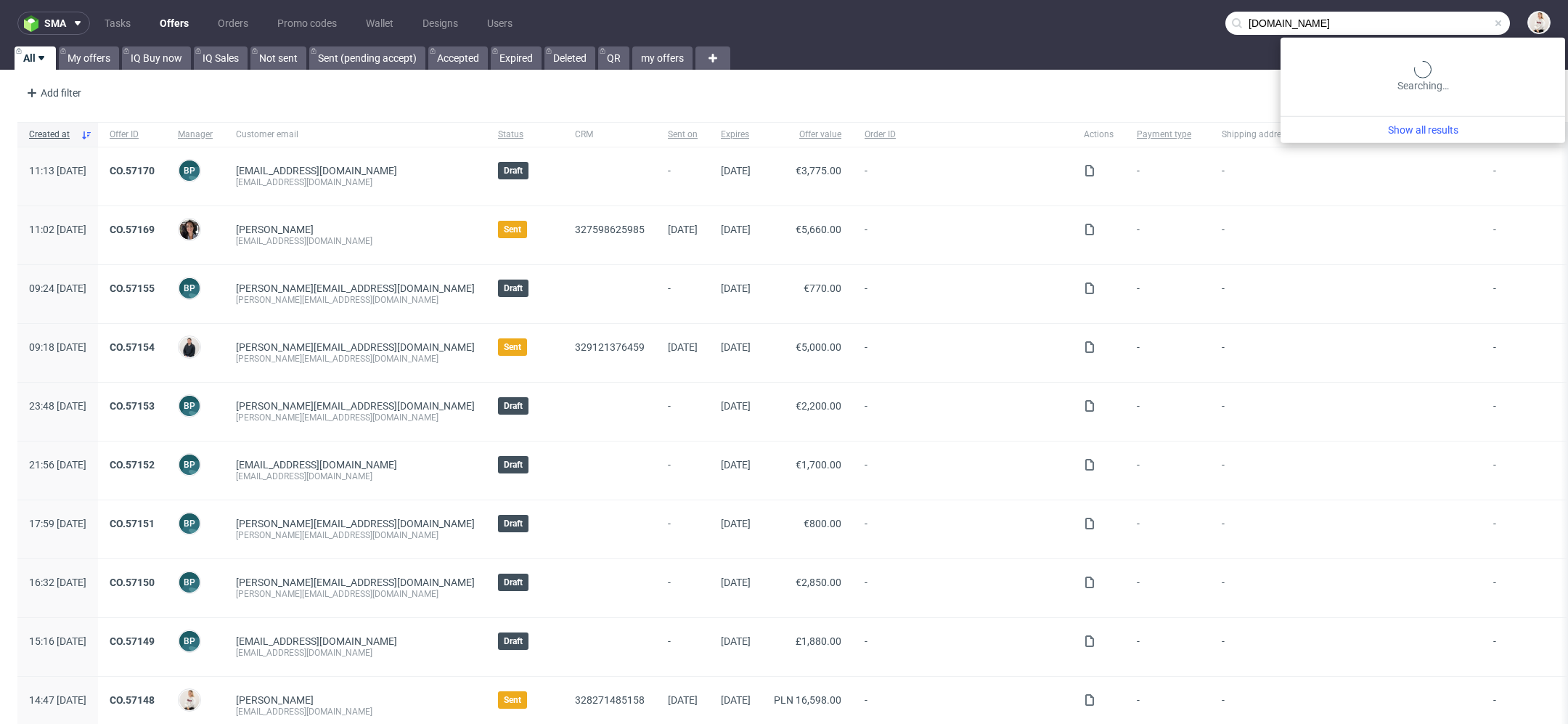
type input "frisco.pl"
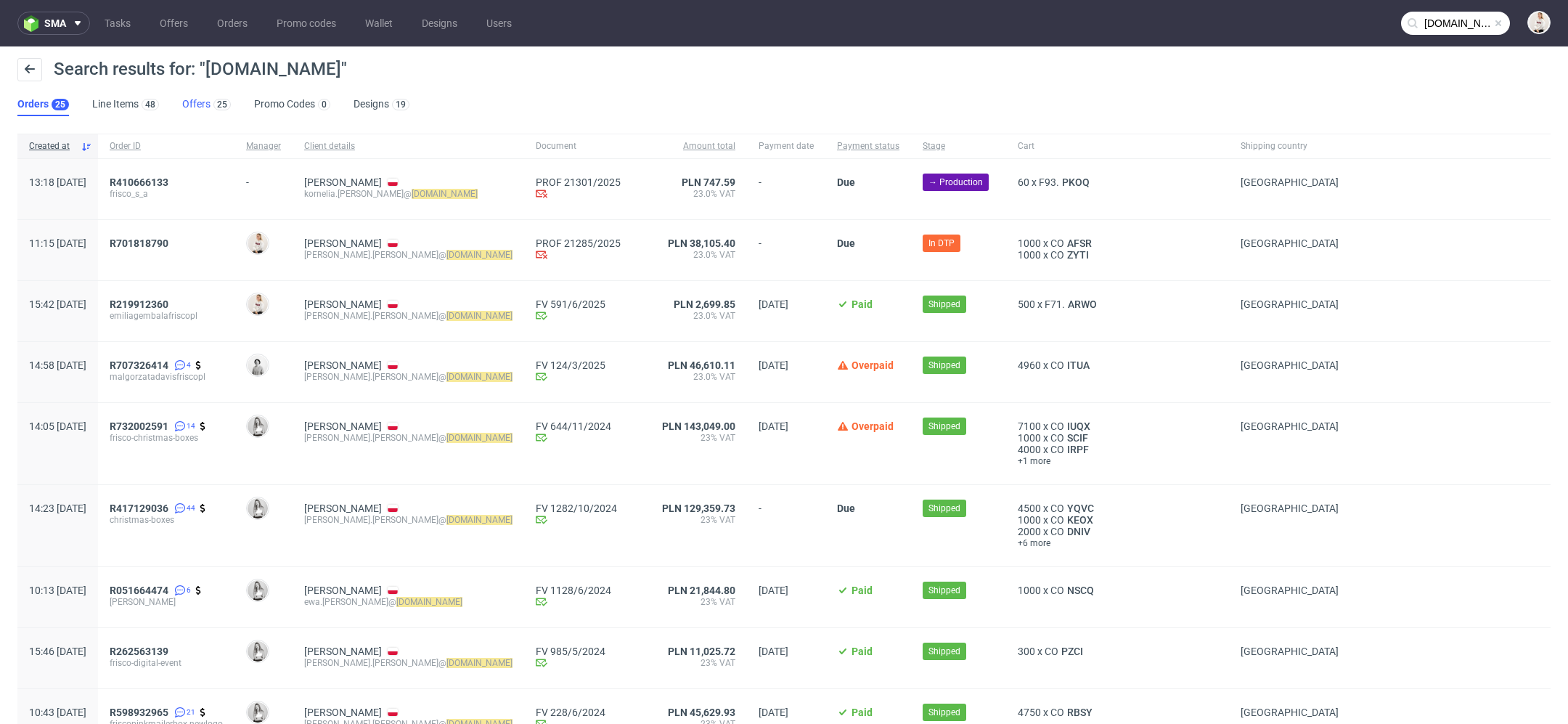
click at [200, 101] on link "Offers 25" at bounding box center [206, 105] width 49 height 24
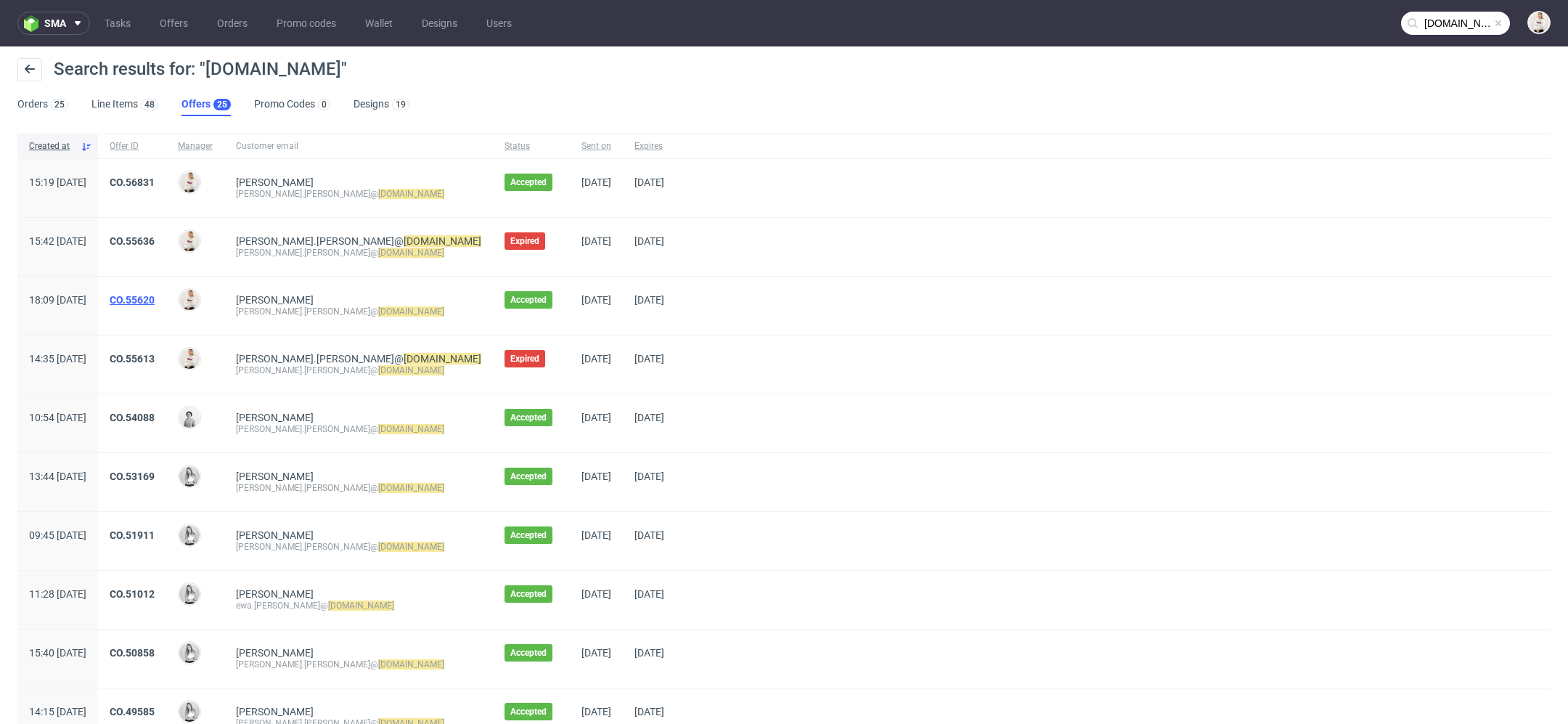
click at [154, 301] on link "CO.55620" at bounding box center [133, 300] width 45 height 12
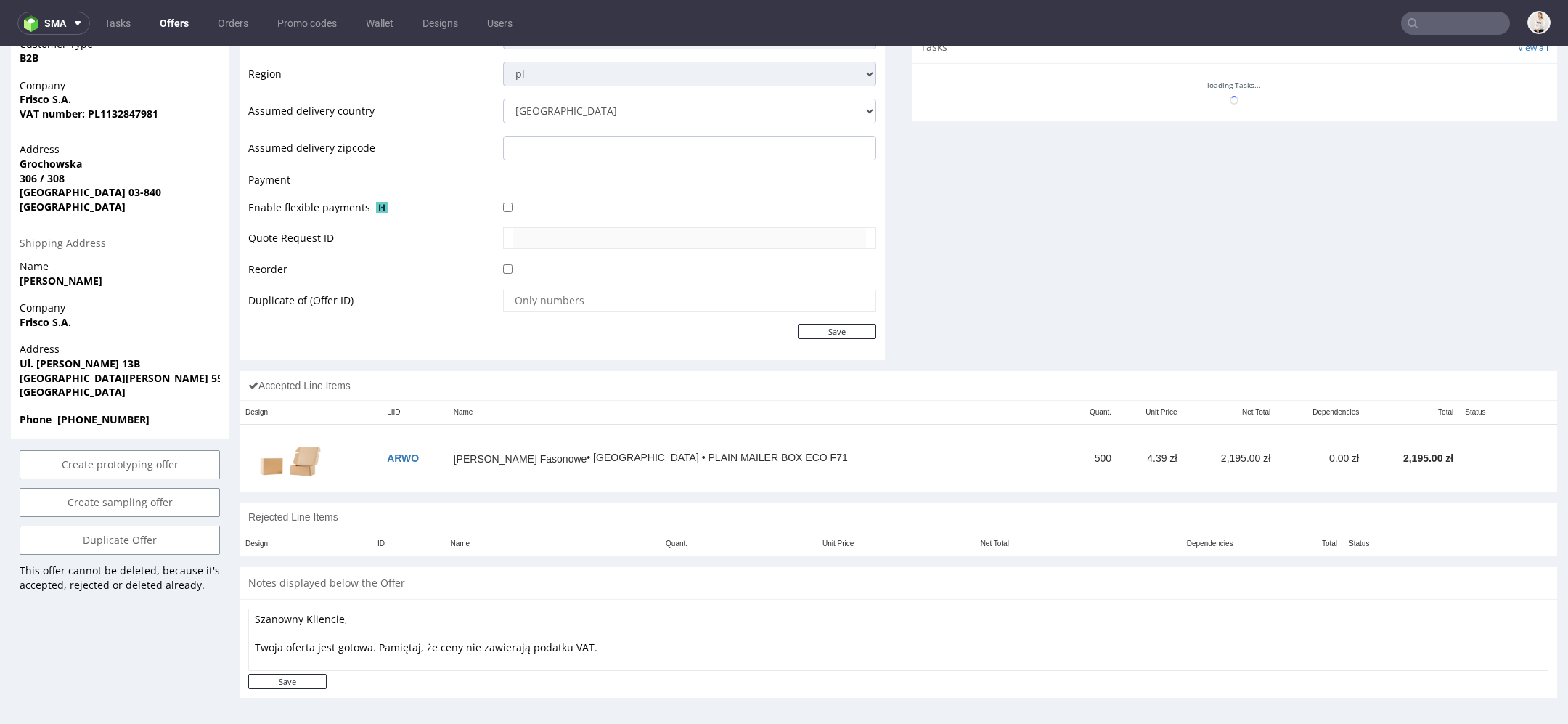
scroll to position [4, 0]
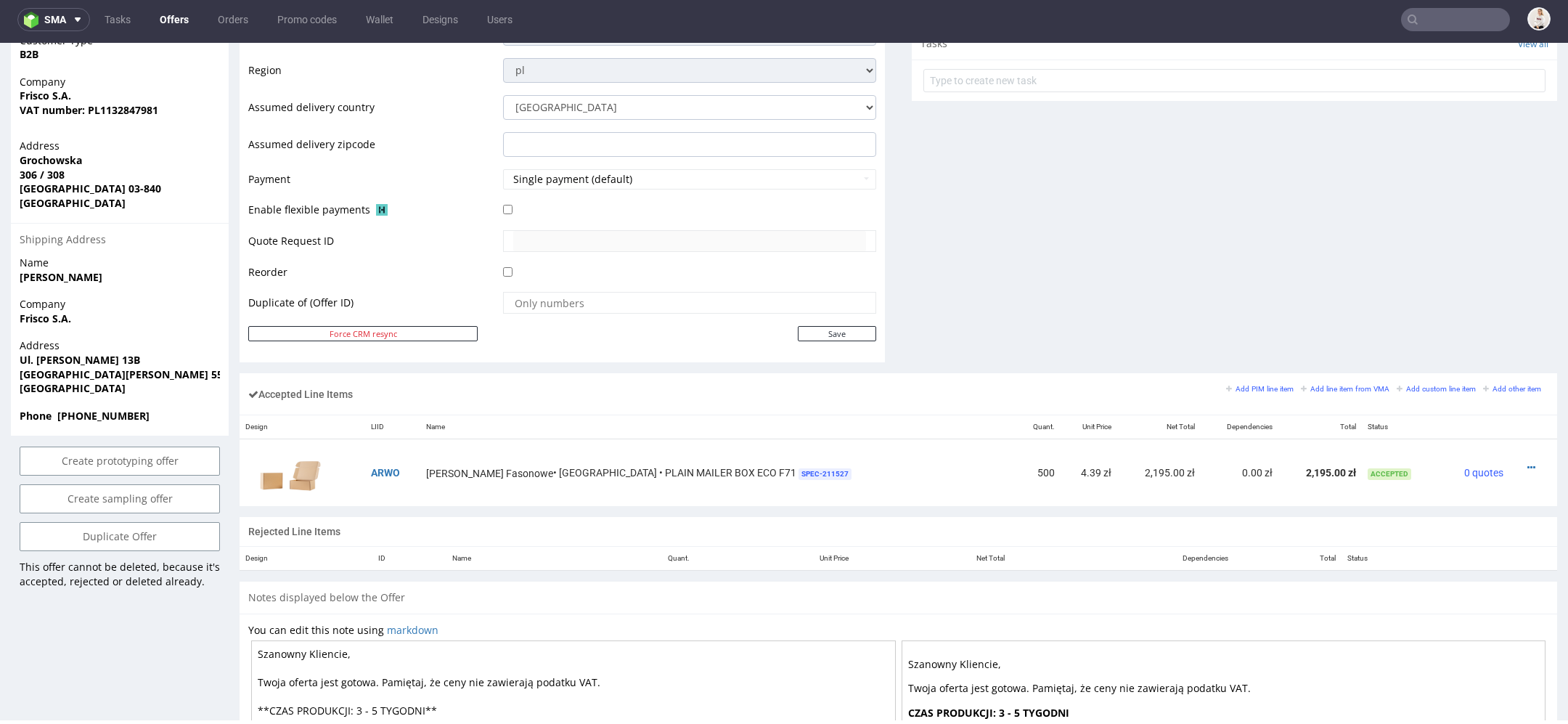
type input "frisco.pl"
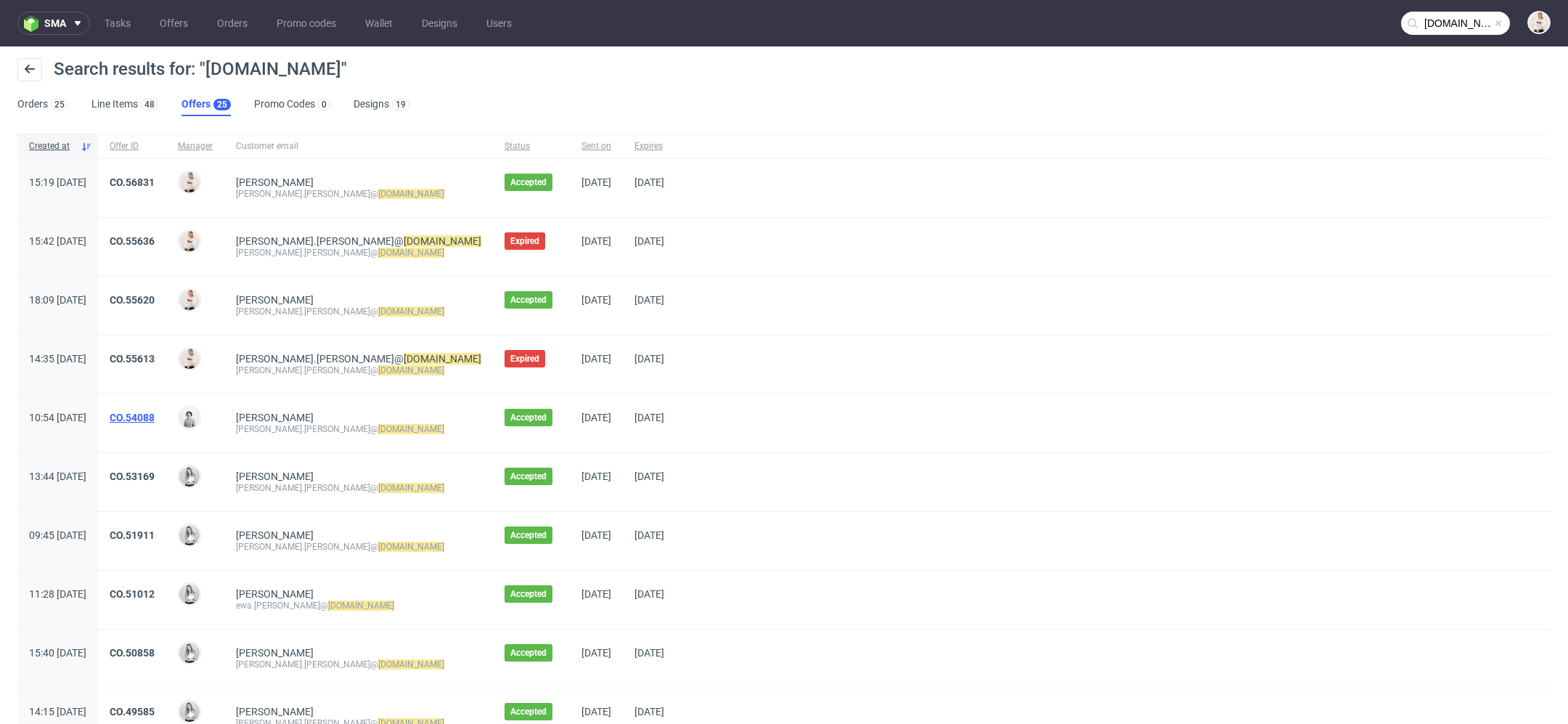
click at [154, 412] on link "CO.54088" at bounding box center [133, 417] width 45 height 12
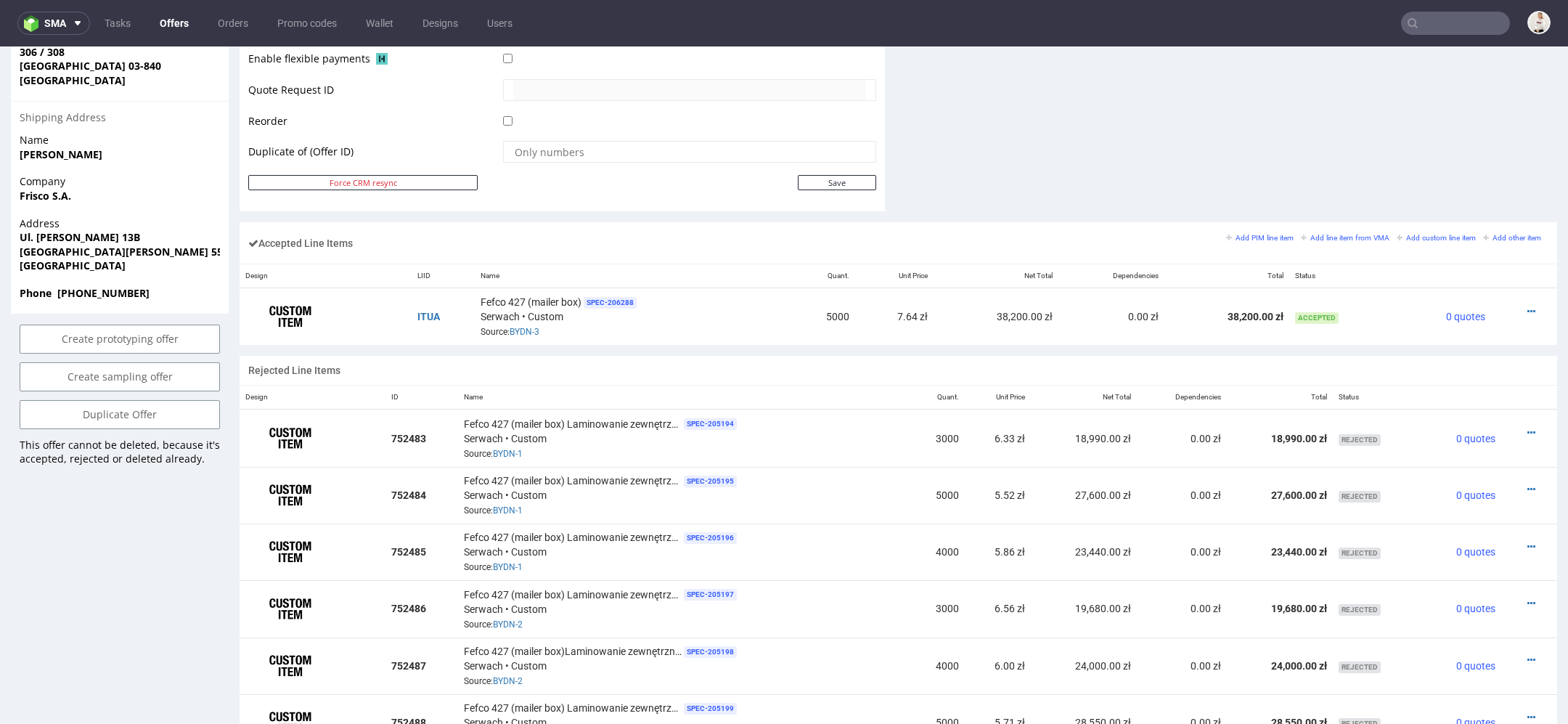
scroll to position [756, 0]
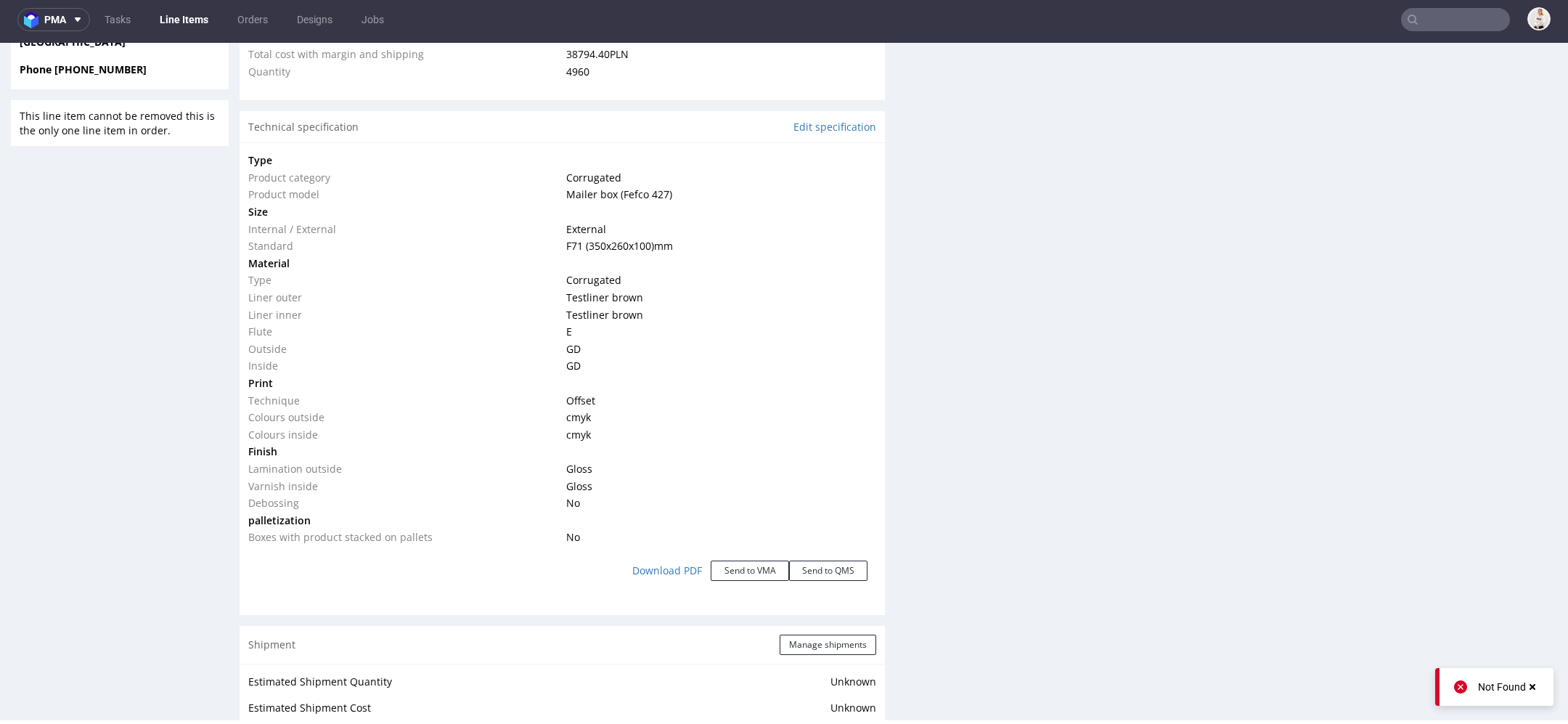
scroll to position [1168, 0]
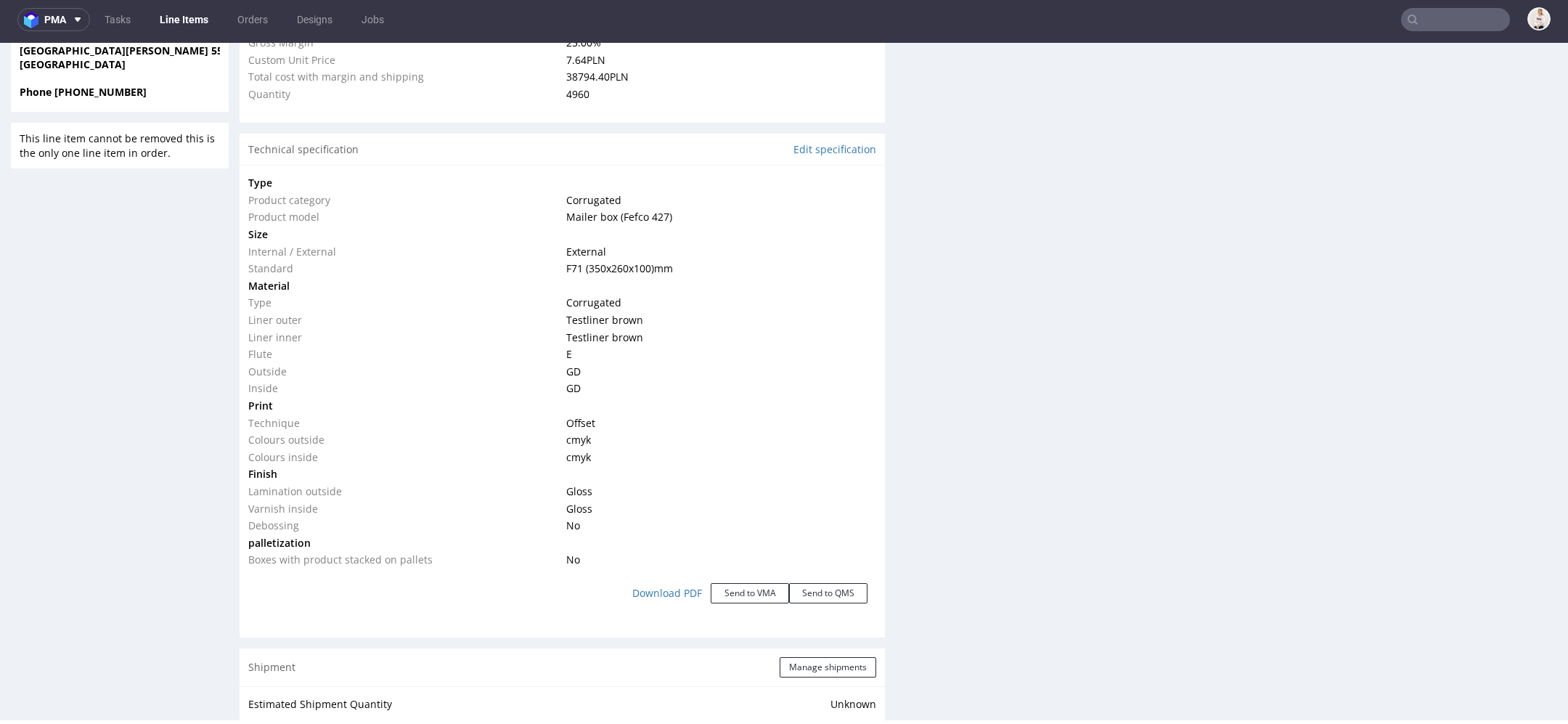
click at [896, 384] on div "Progress Payment Owed Design N/A DTP Complete Batch Complete Fri 7 Feb Producti…" at bounding box center [898, 405] width 1318 height 2965
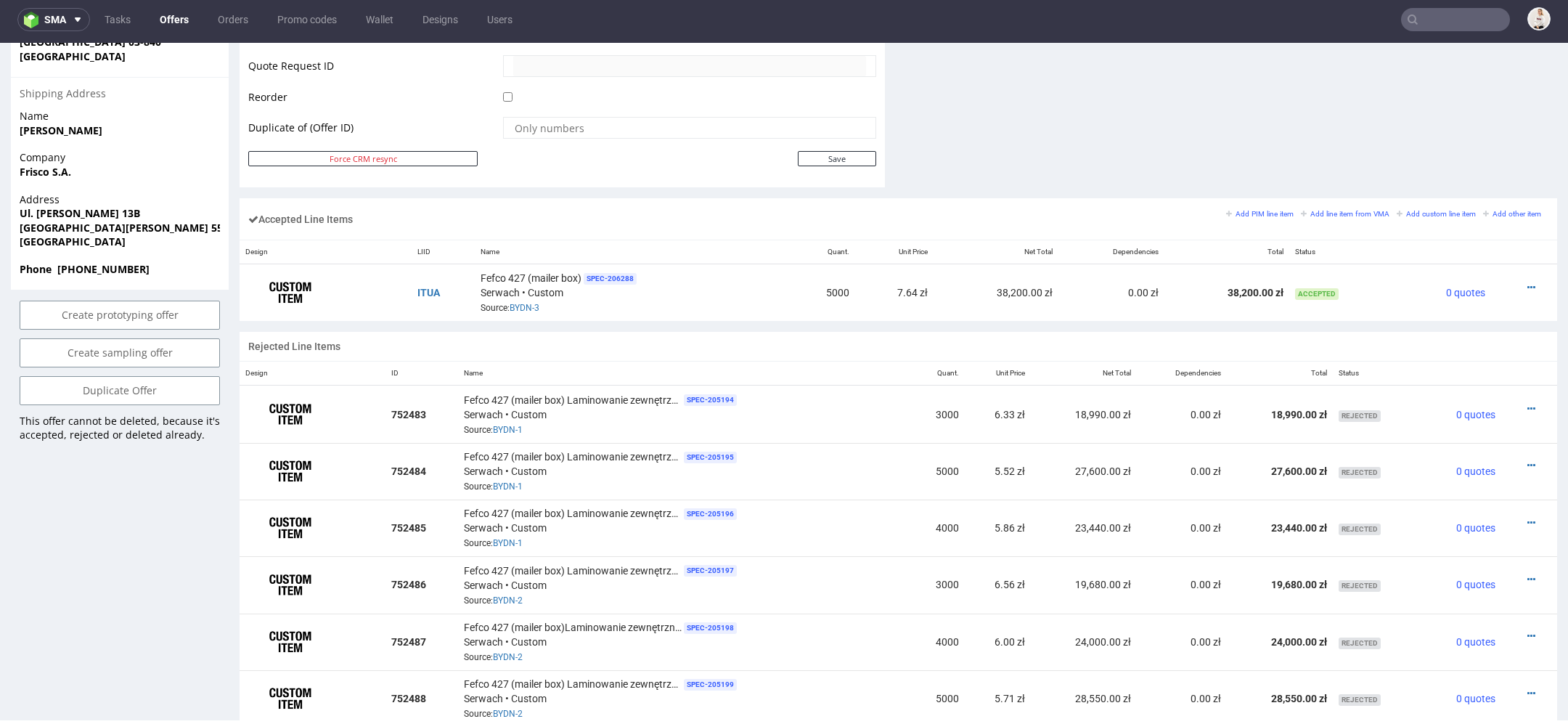
scroll to position [804, 0]
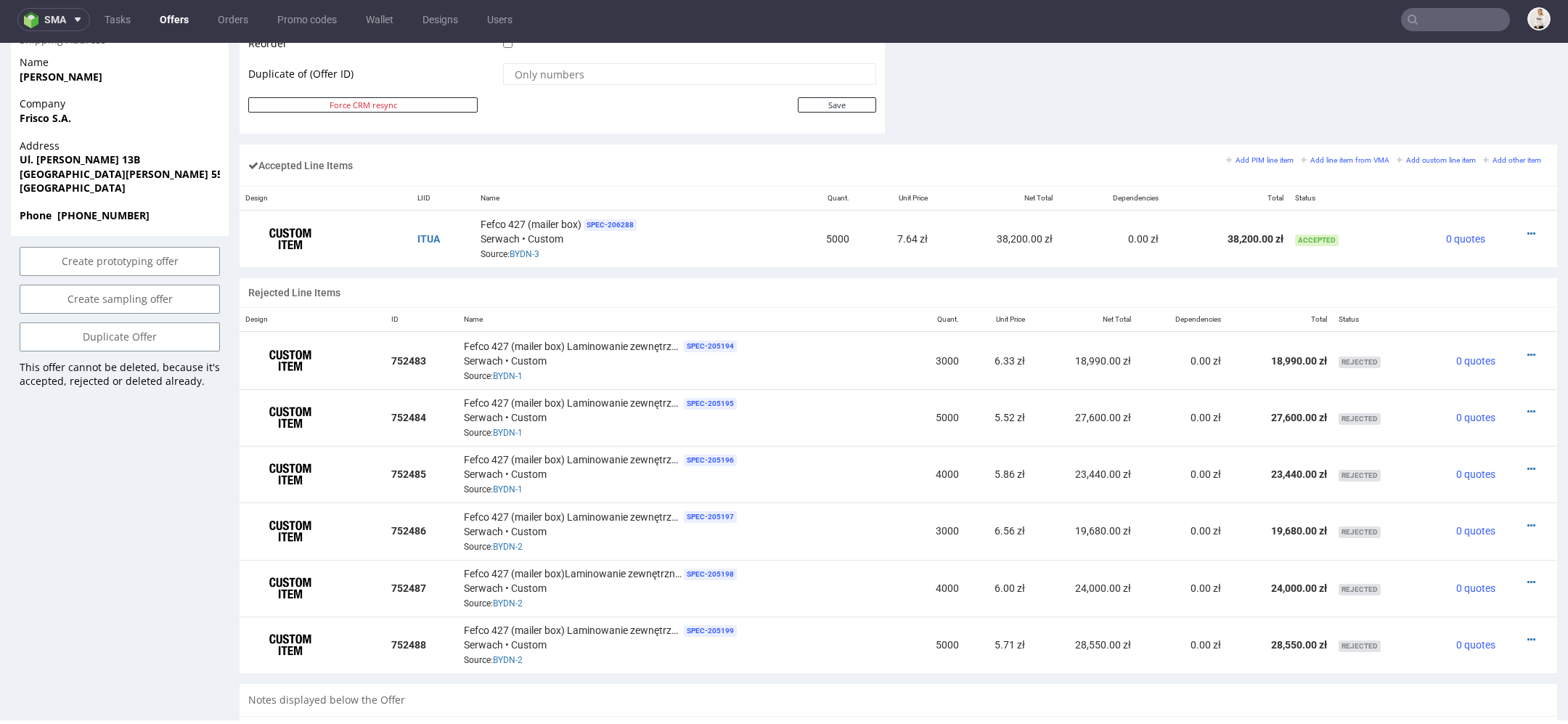
type input "frisco.pl"
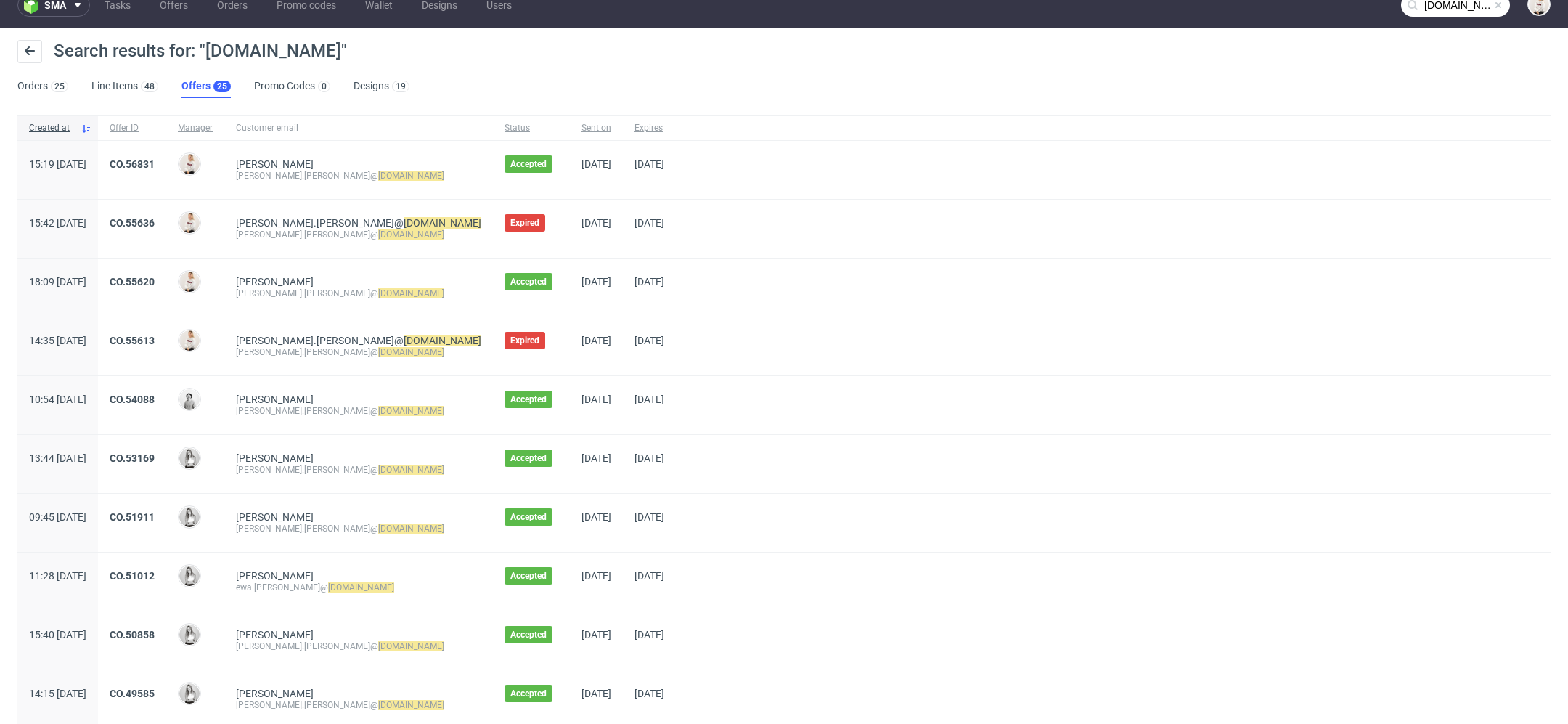
scroll to position [24, 0]
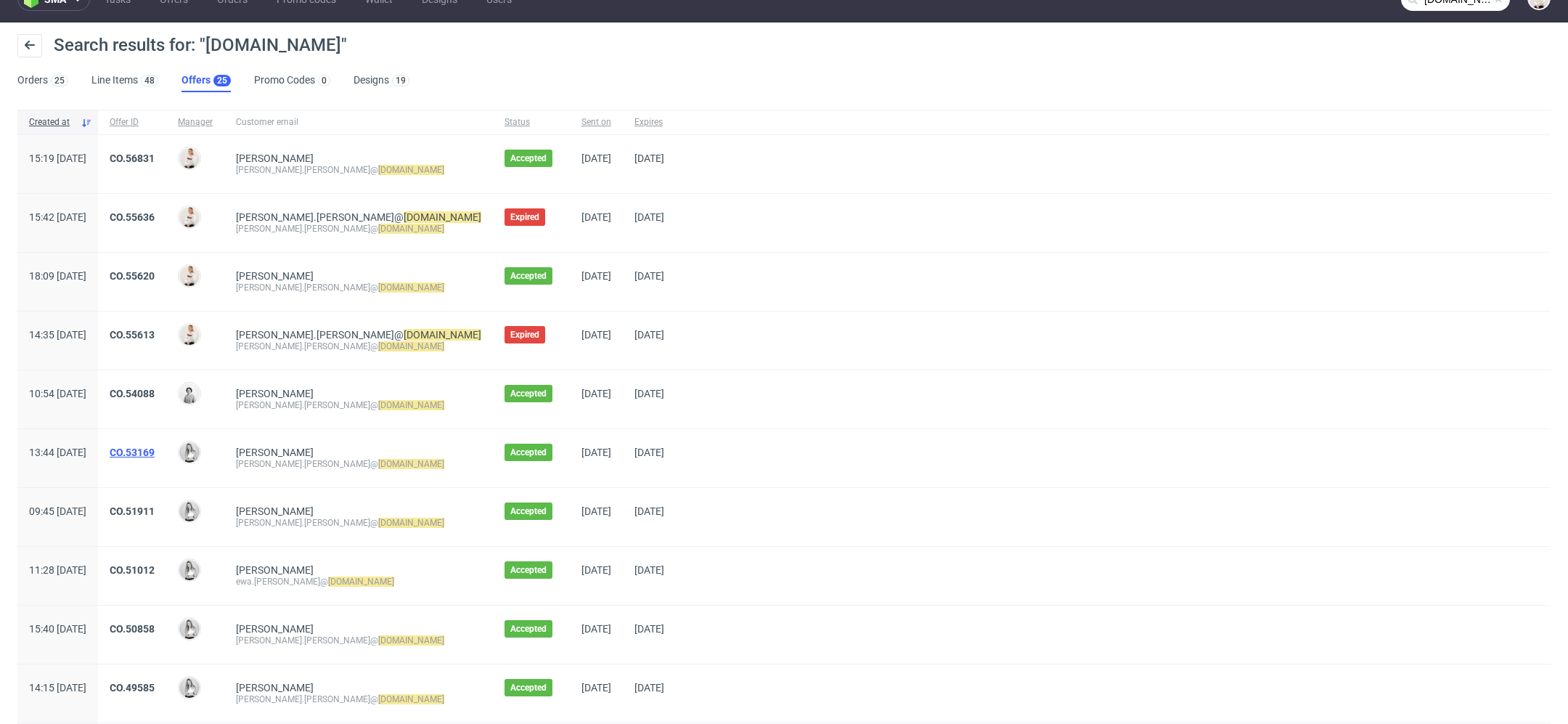
click at [154, 449] on link "CO.53169" at bounding box center [133, 453] width 45 height 12
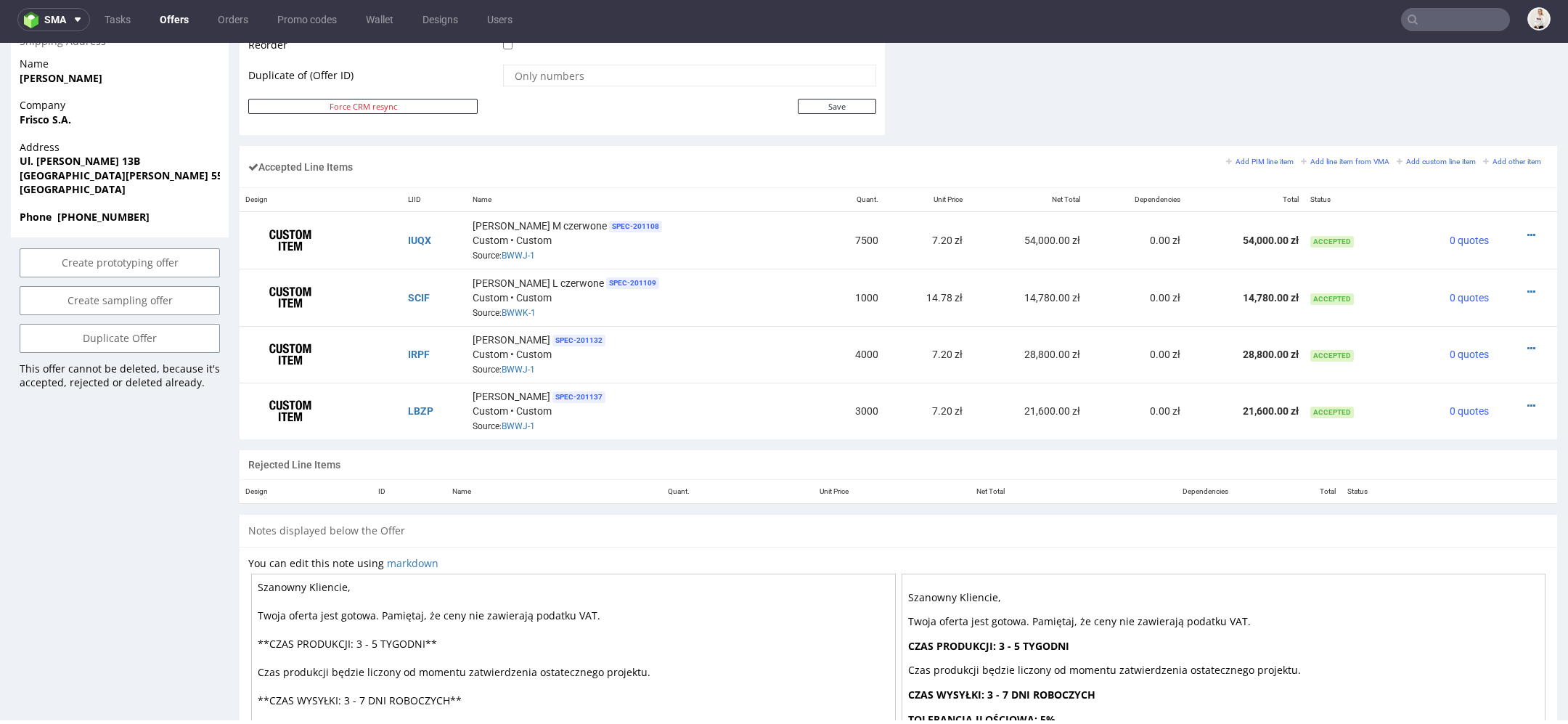
scroll to position [798, 0]
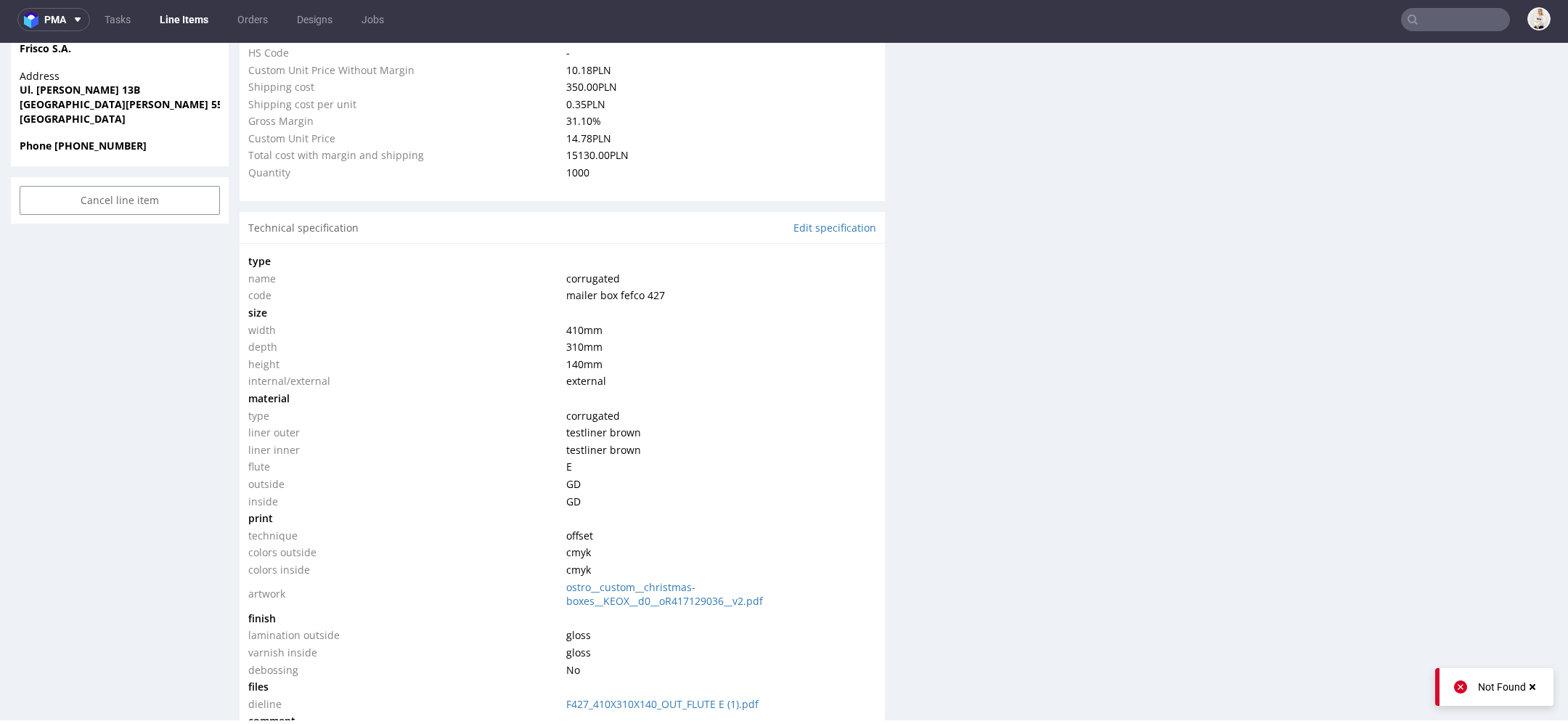
scroll to position [1192, 0]
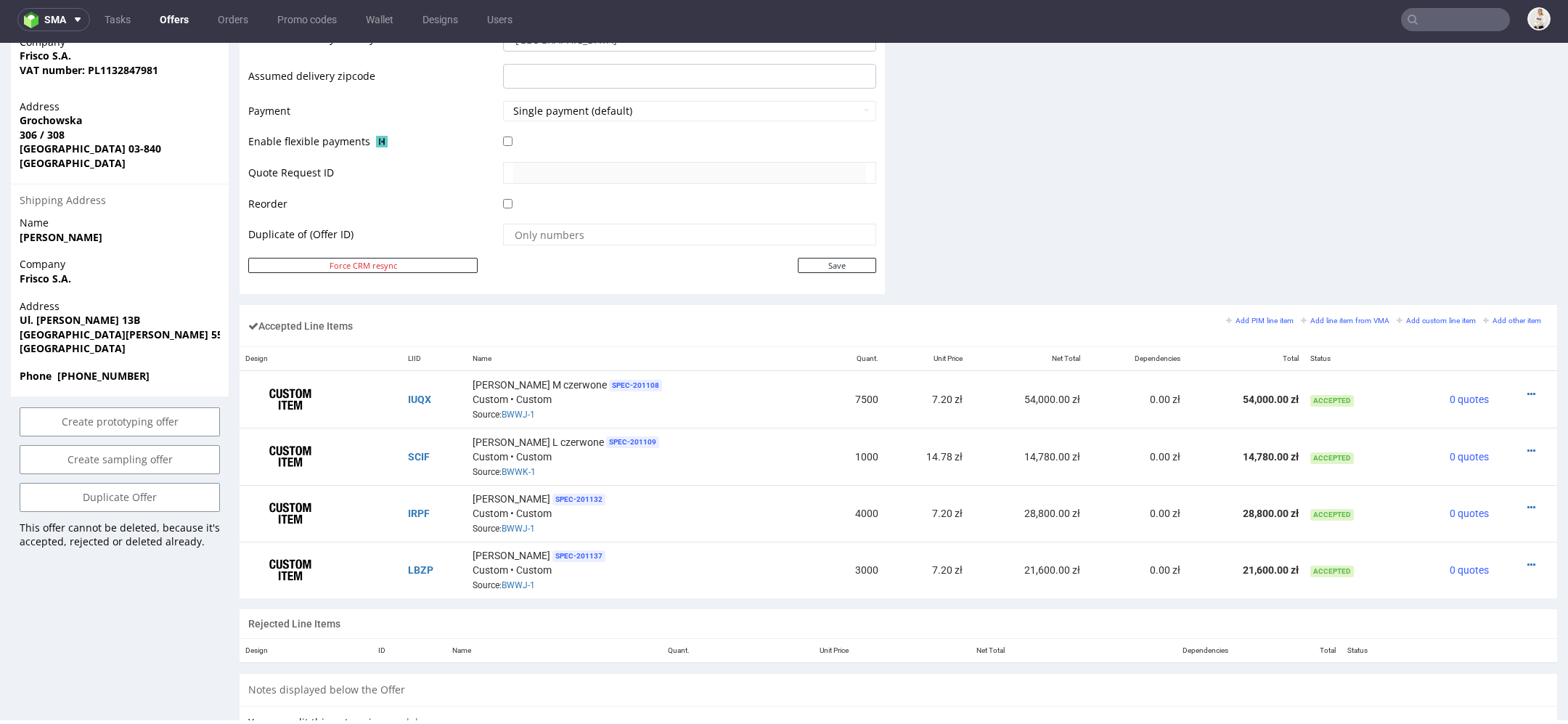
scroll to position [679, 0]
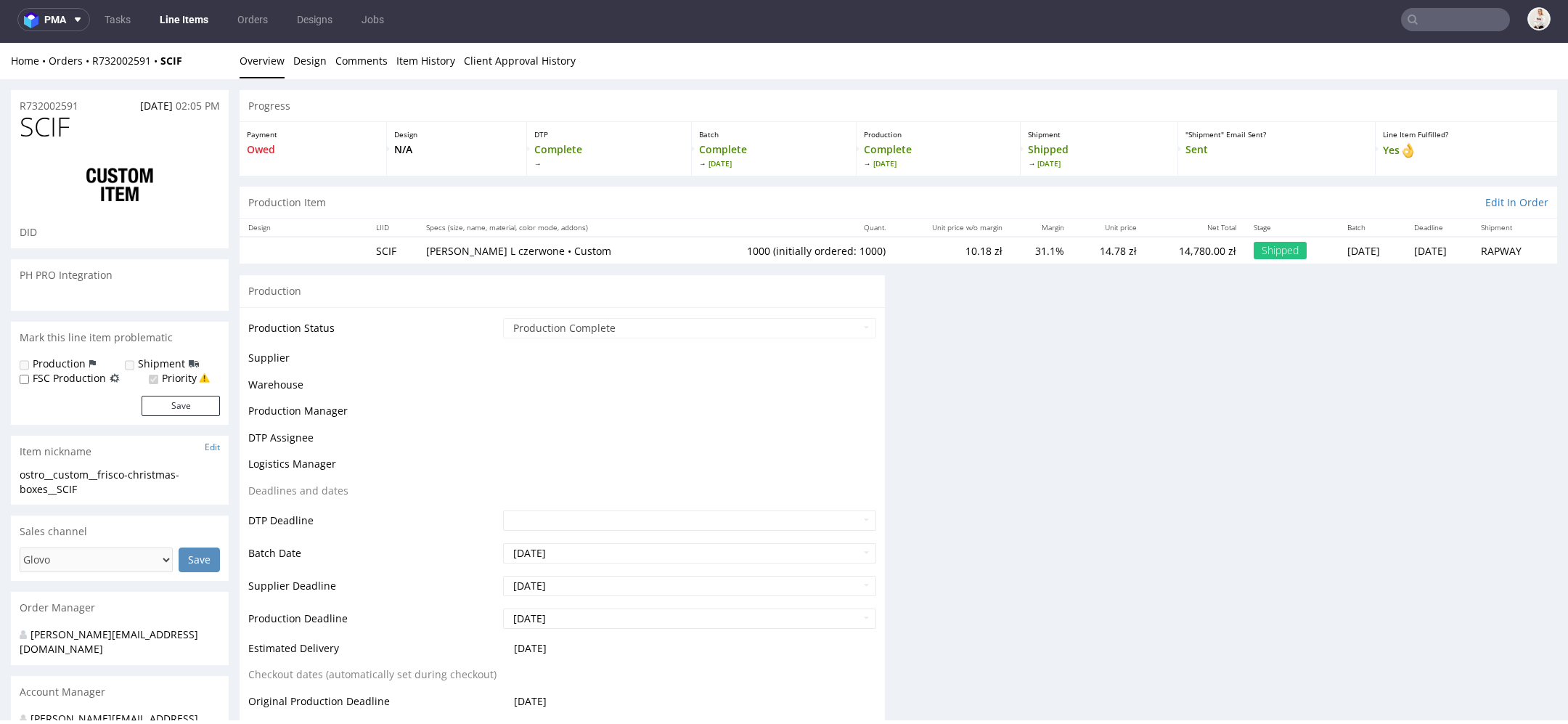
scroll to position [4, 0]
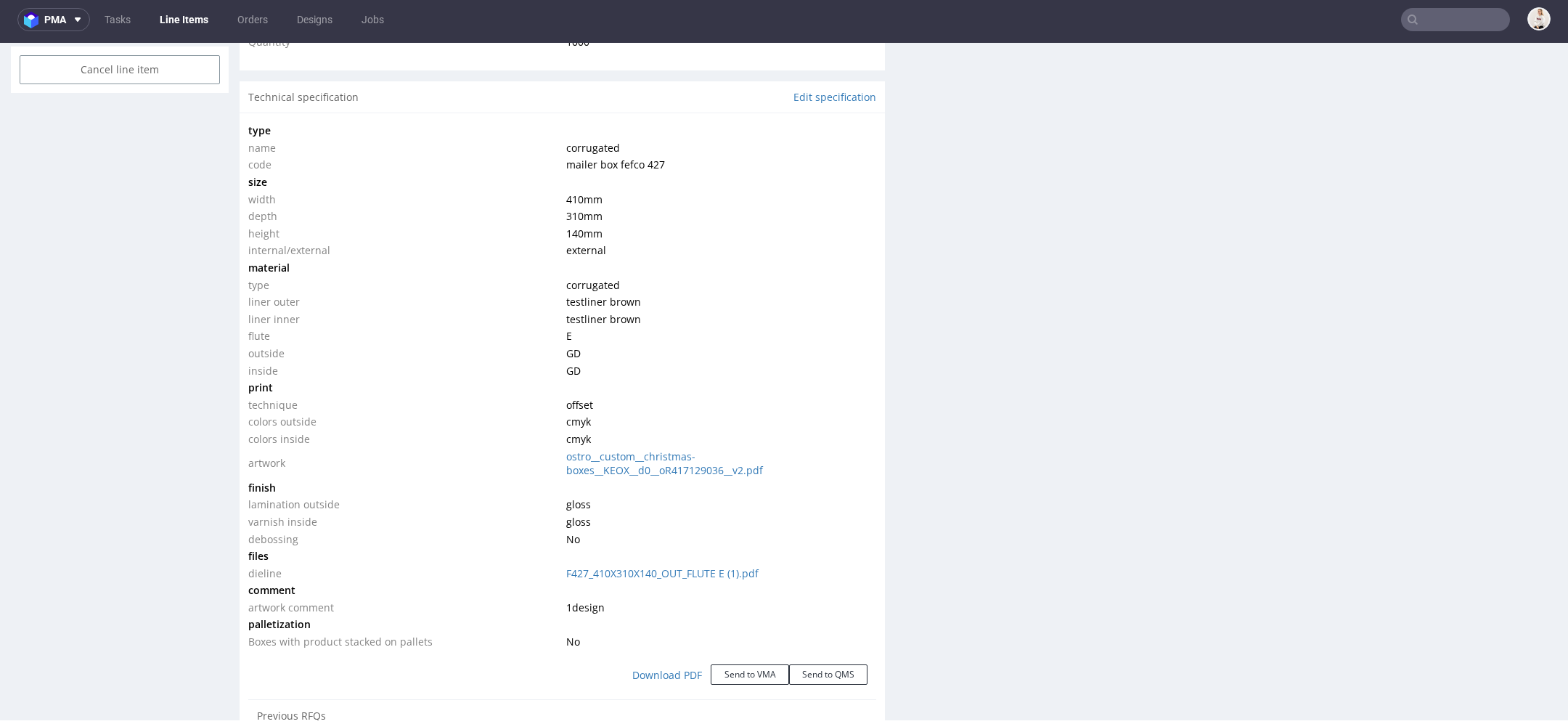
click at [620, 244] on td "external" at bounding box center [719, 250] width 314 height 18
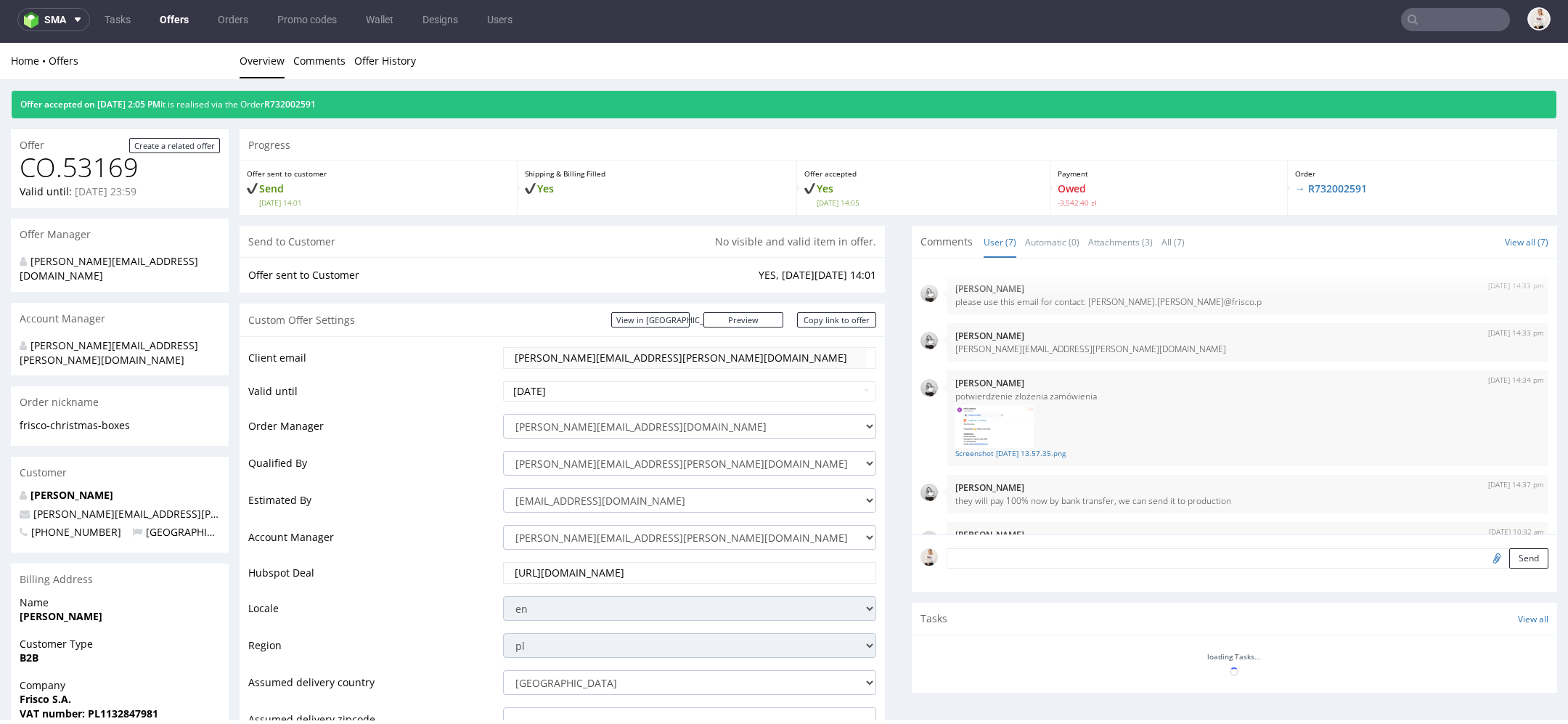
scroll to position [216, 0]
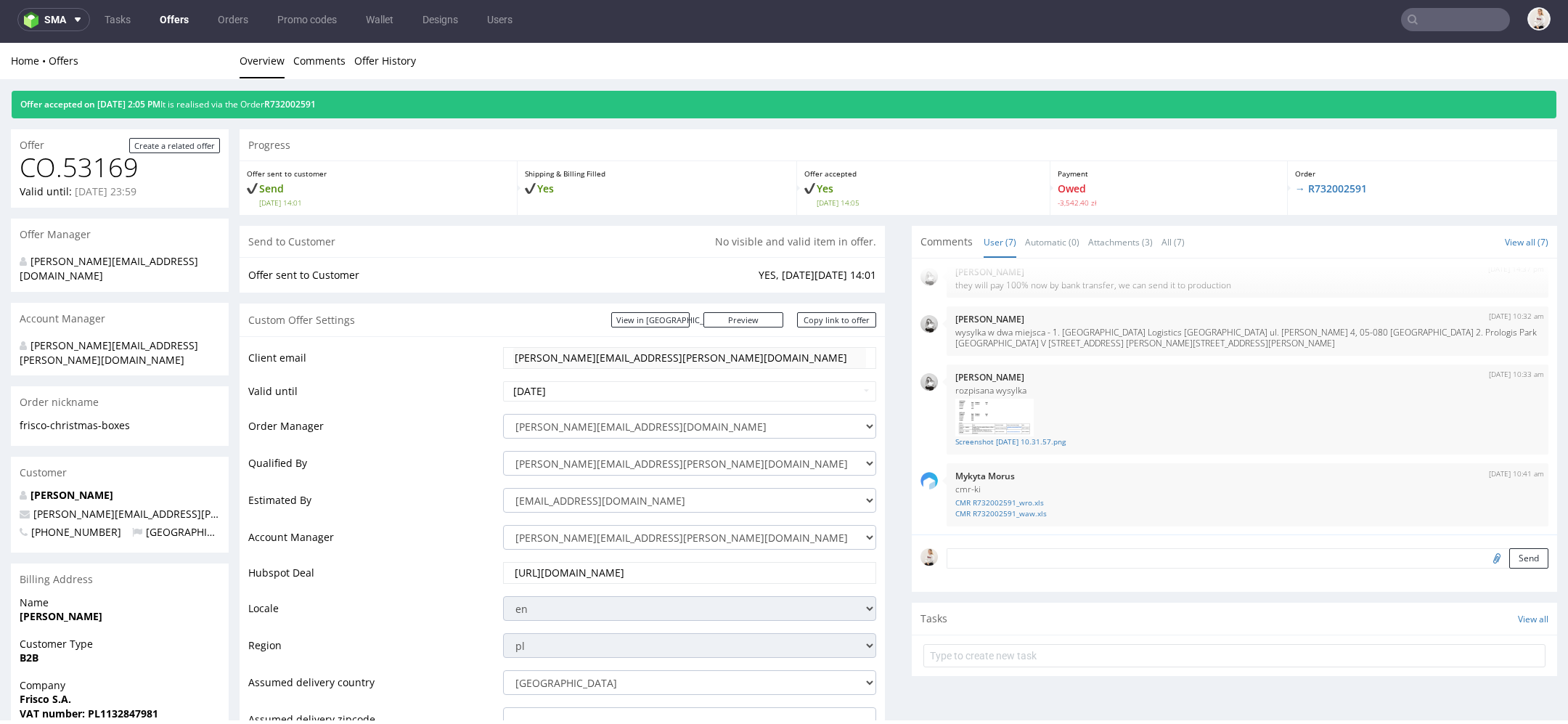
type input "frisco.pl"
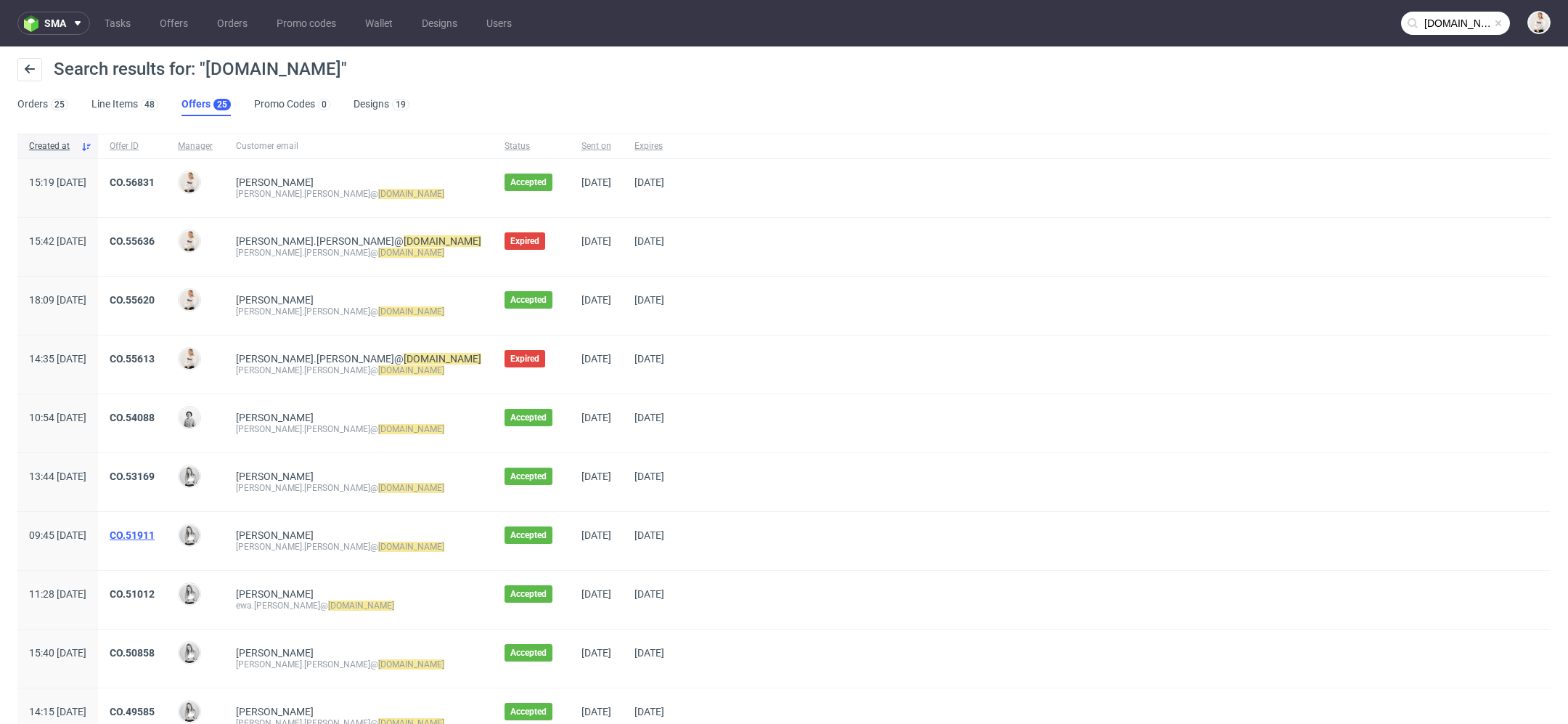
click at [154, 532] on link "CO.51911" at bounding box center [133, 535] width 45 height 12
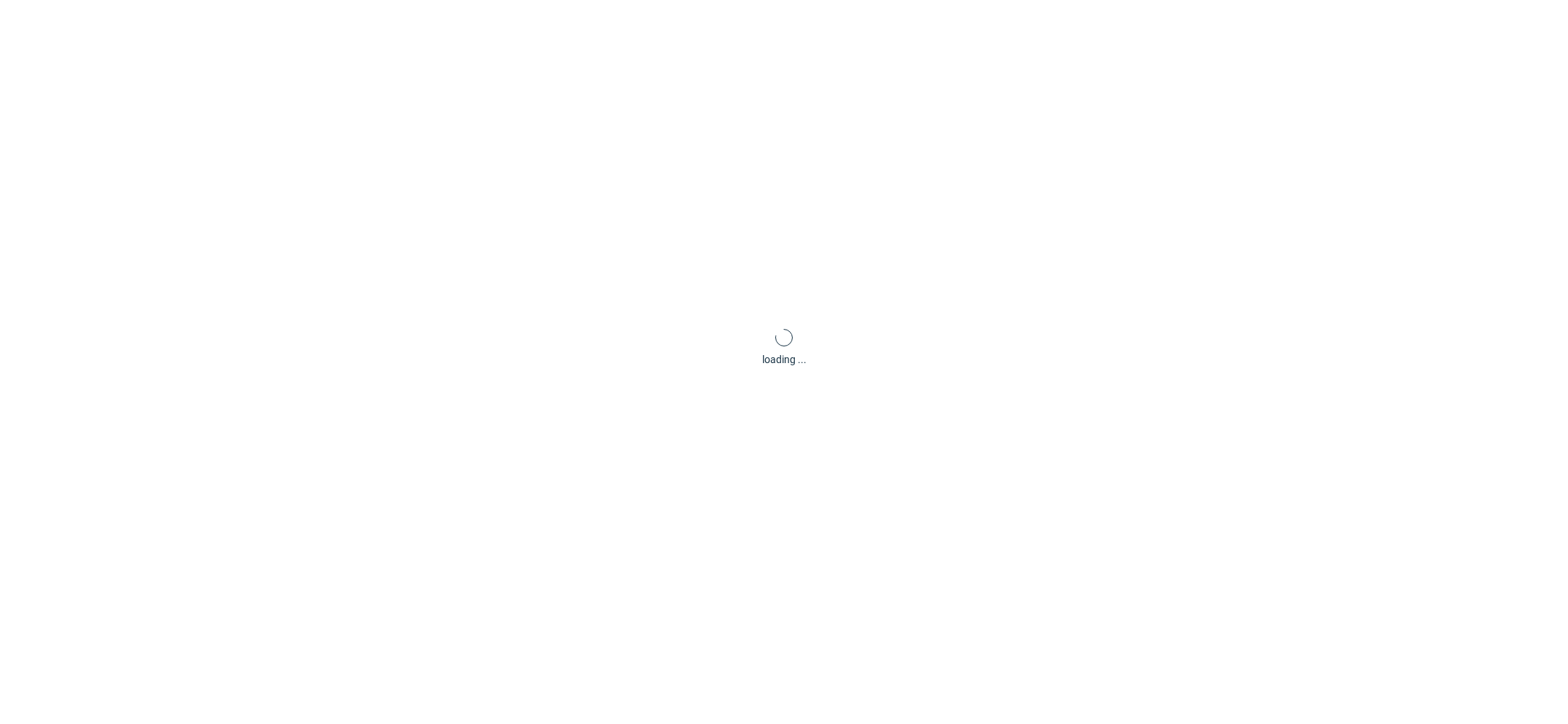
scroll to position [4, 0]
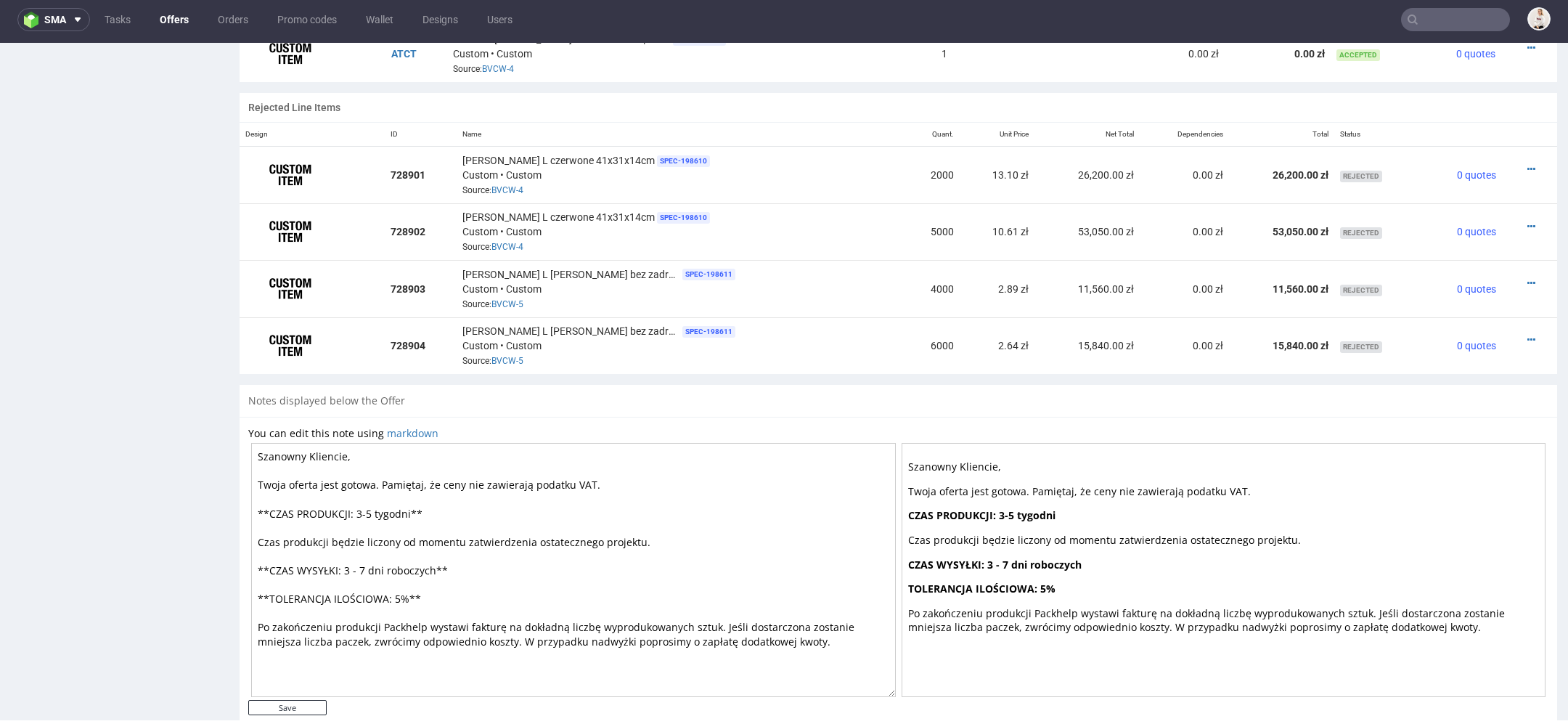
type input "frisco.pl"
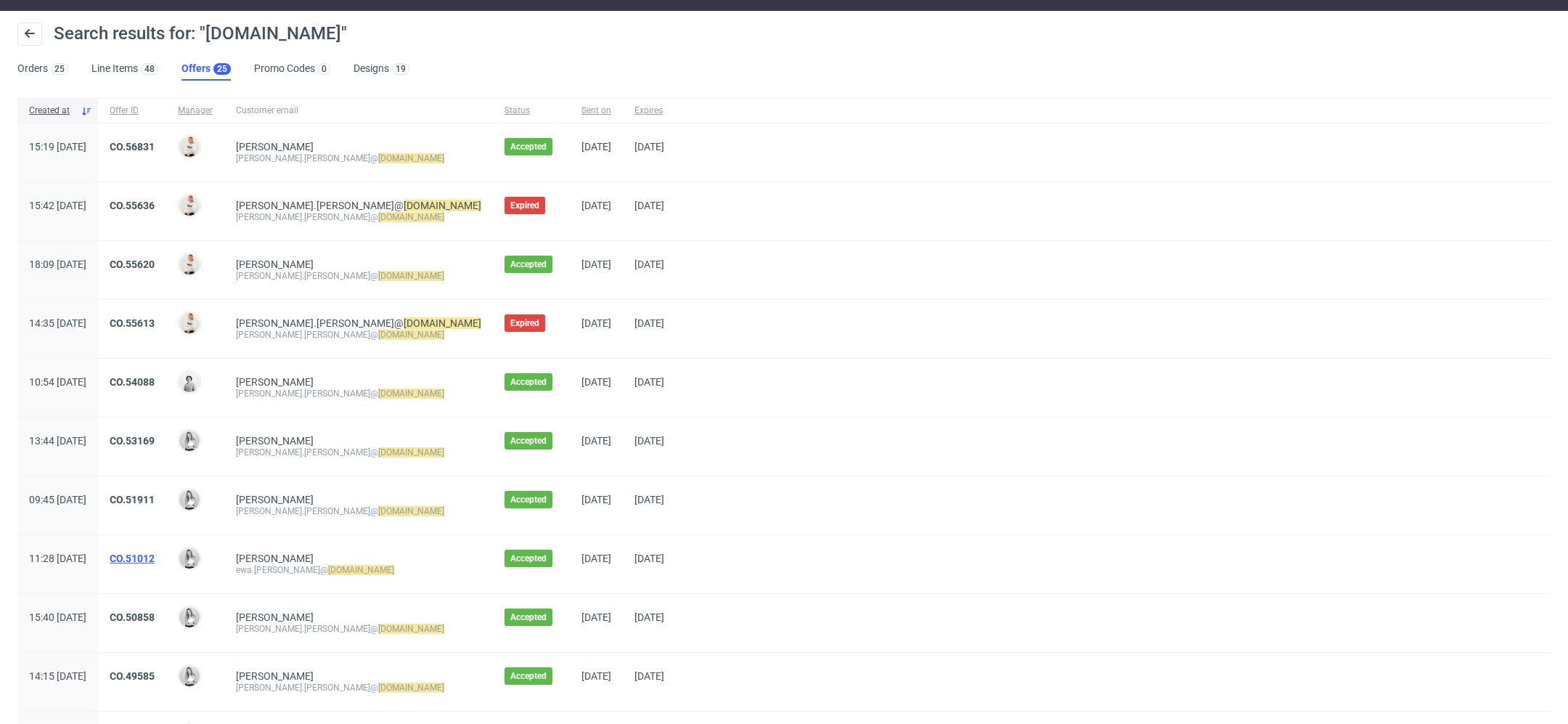
click at [154, 556] on link "CO.51012" at bounding box center [133, 559] width 45 height 12
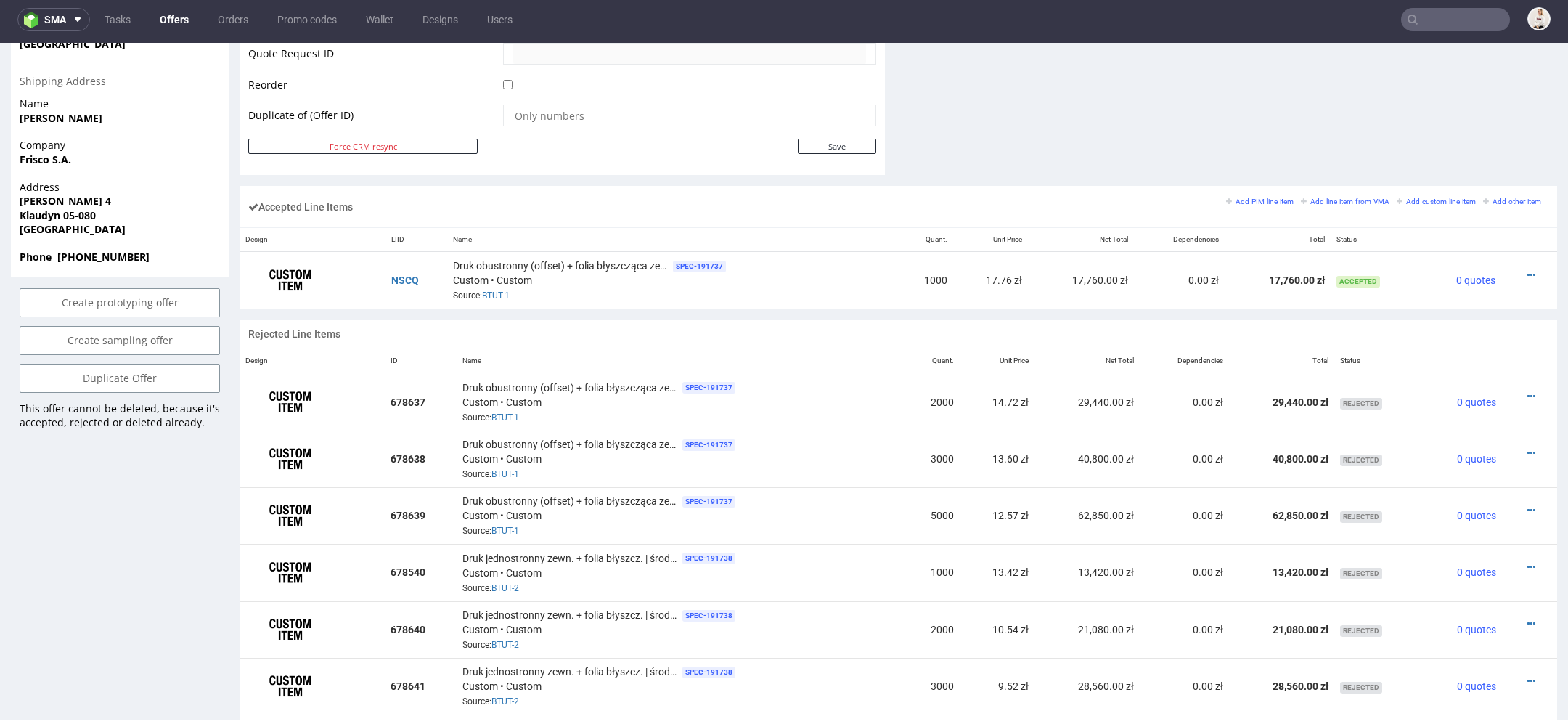
scroll to position [489, 0]
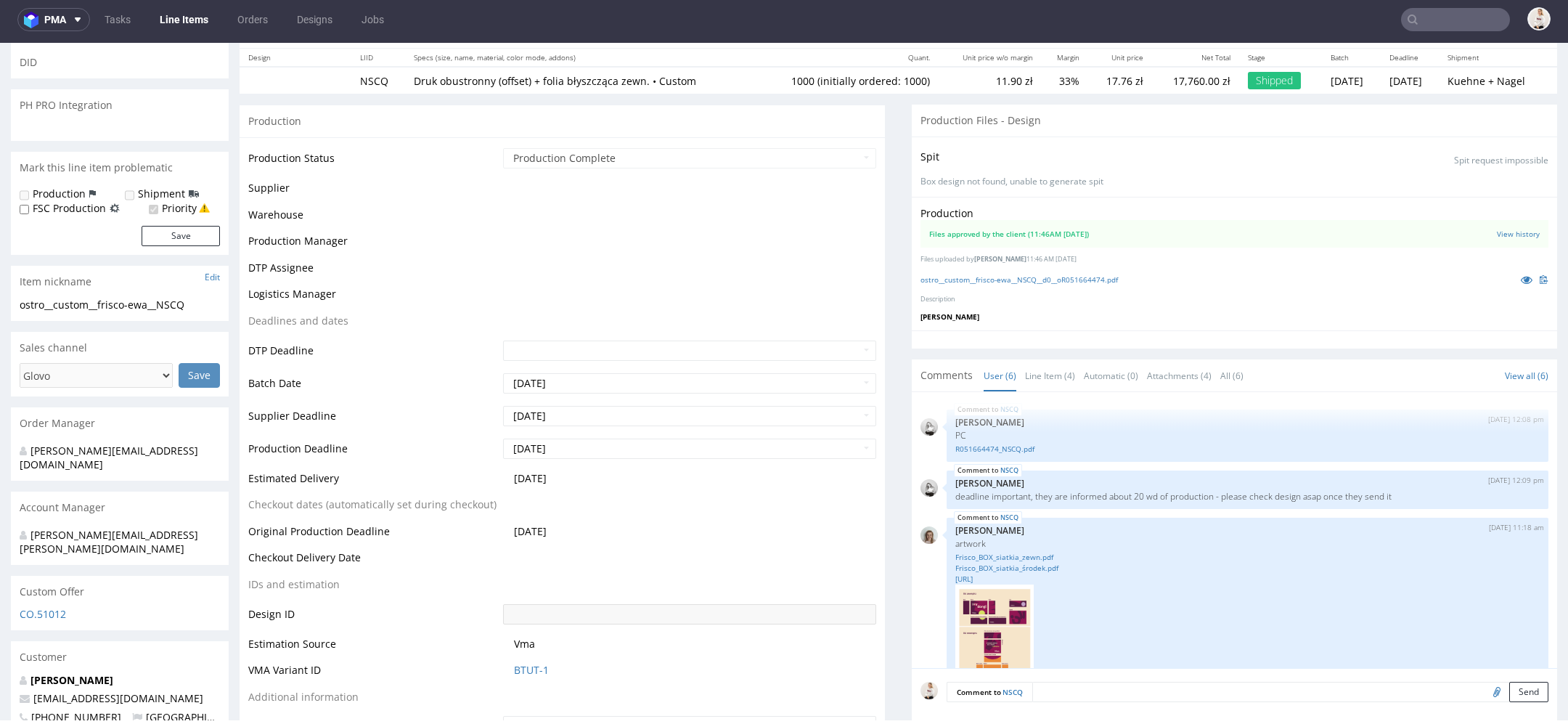
scroll to position [113, 0]
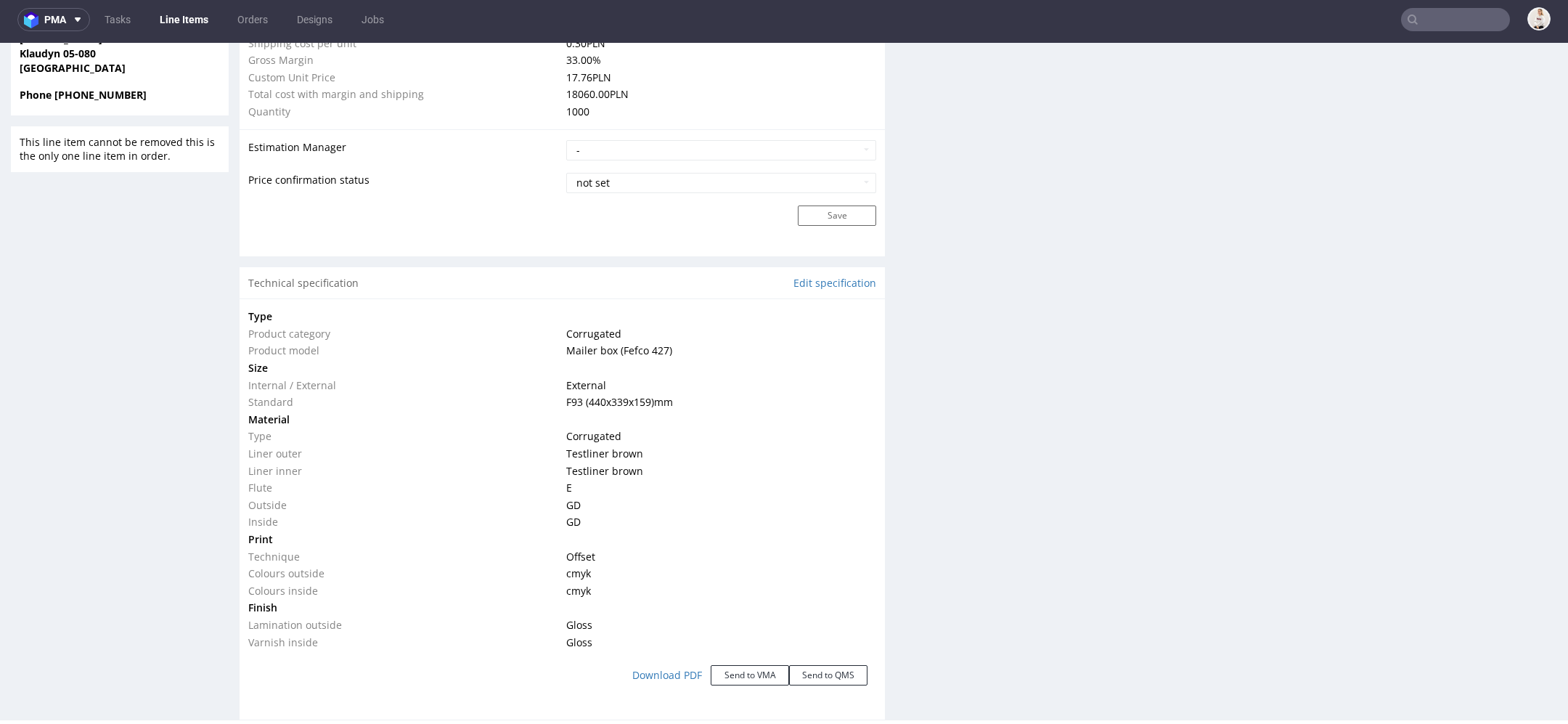
scroll to position [113, 0]
click at [592, 412] on td at bounding box center [719, 420] width 314 height 18
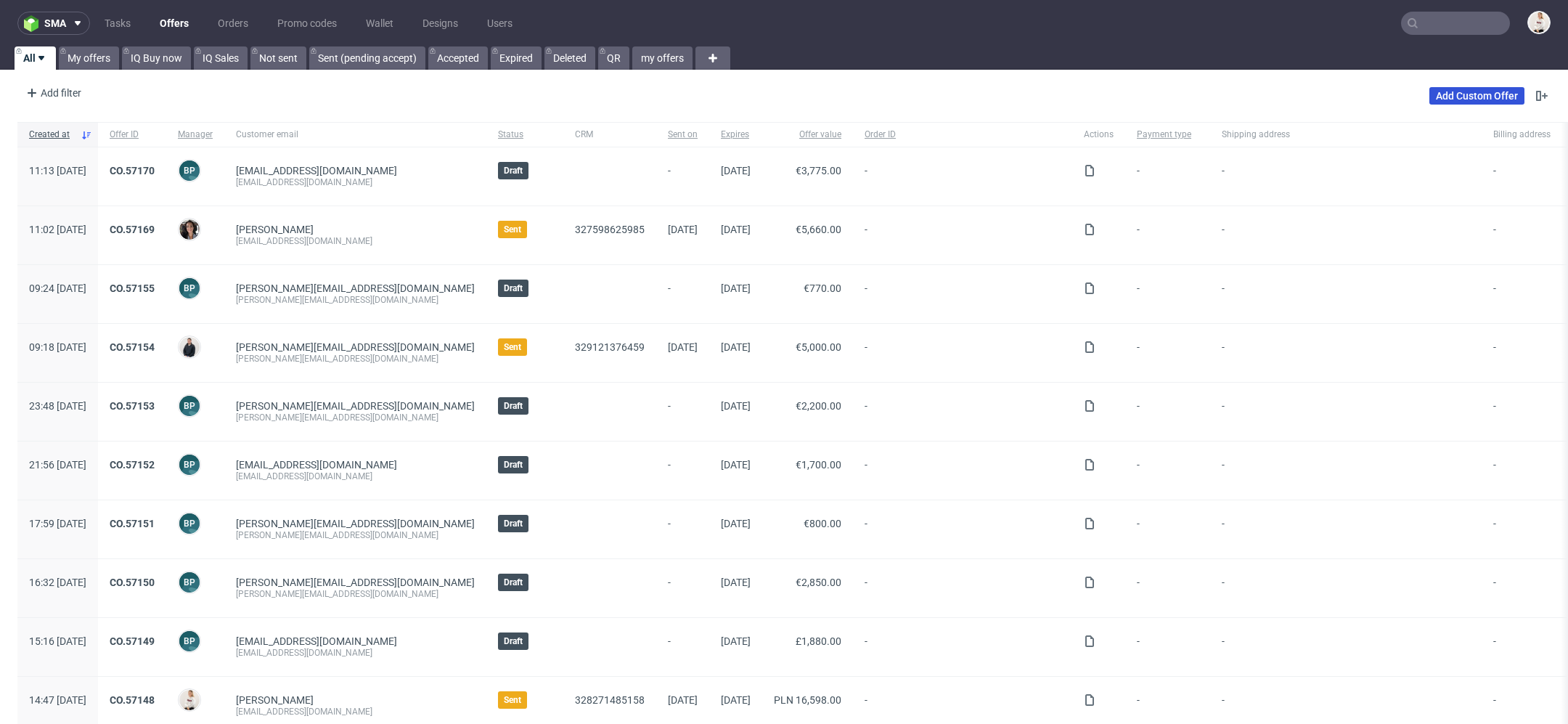
click at [1460, 93] on link "Add Custom Offer" at bounding box center [1477, 96] width 95 height 18
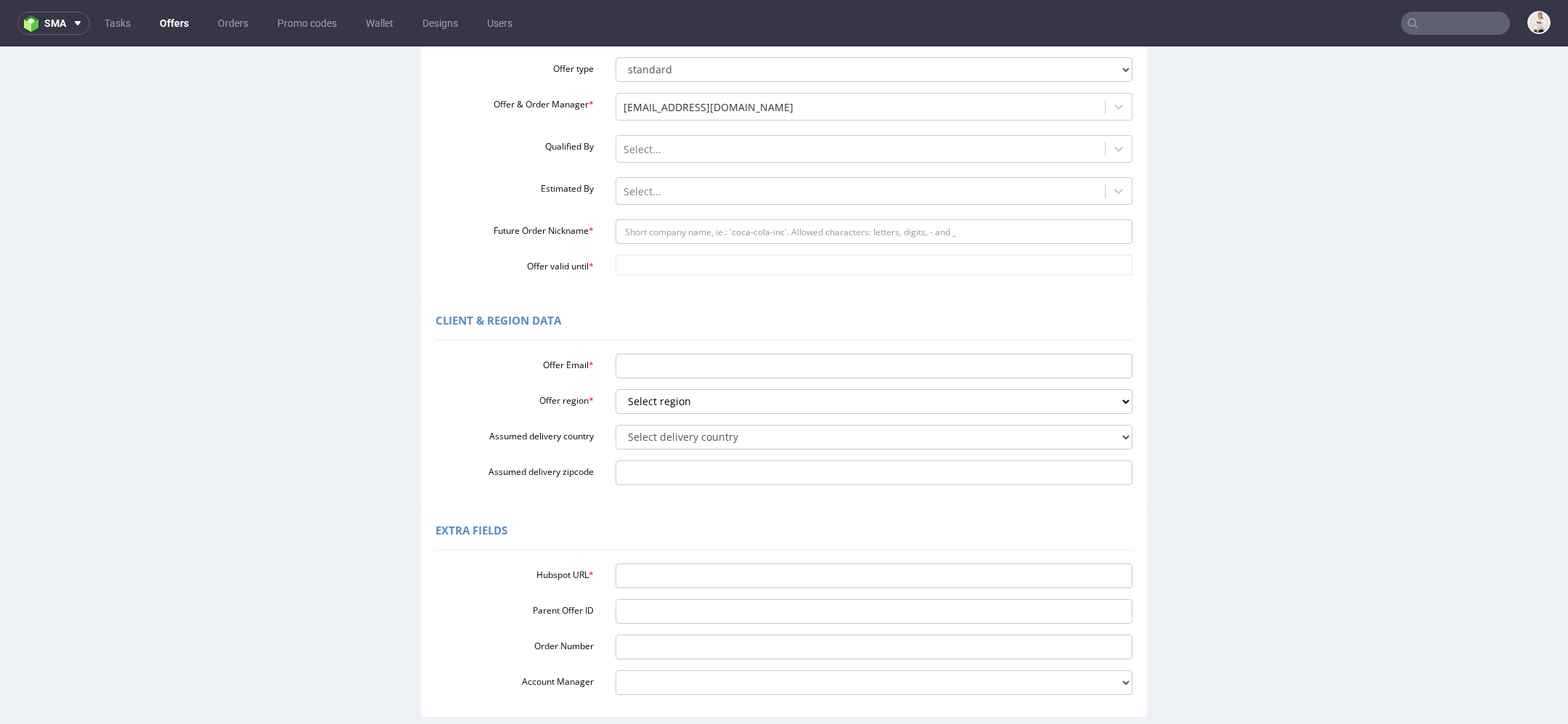
scroll to position [292, 0]
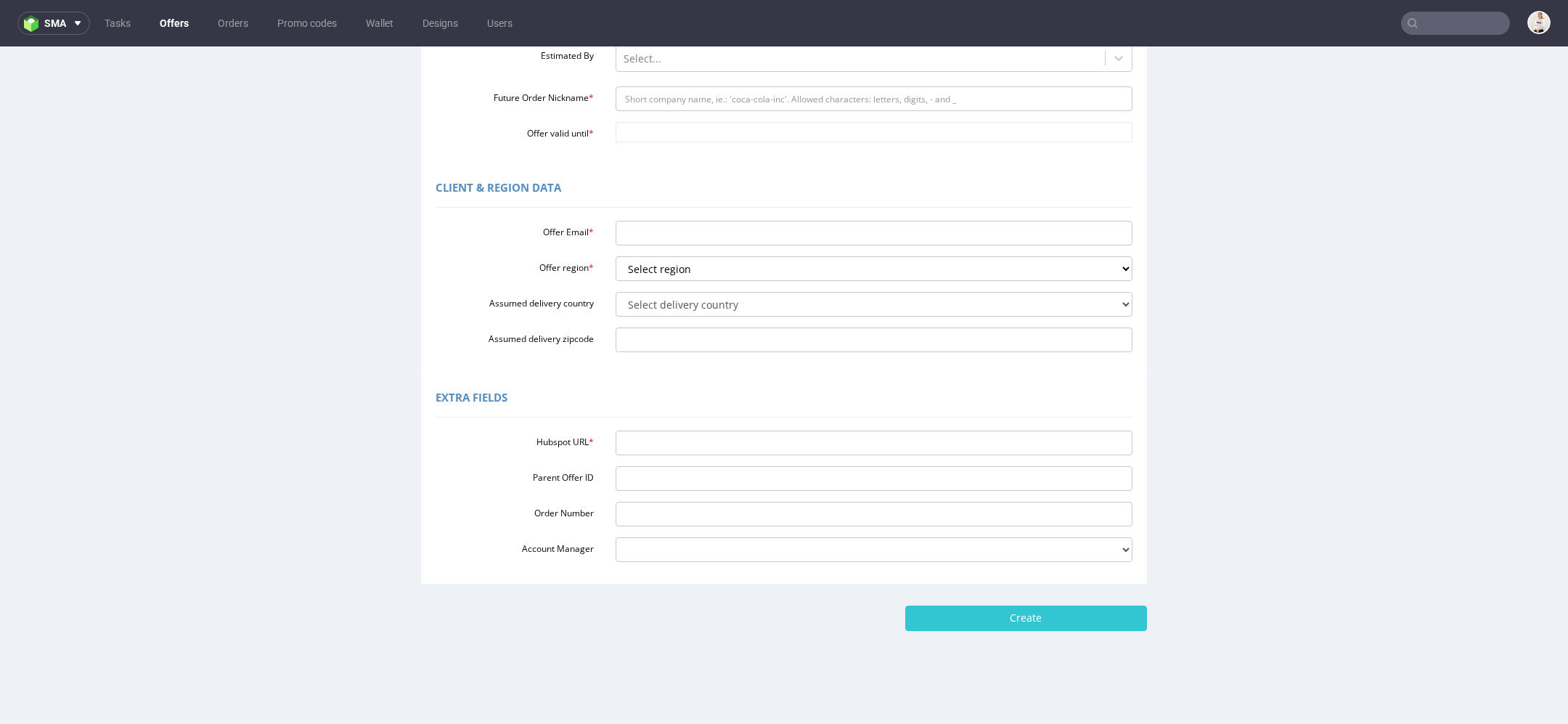
click at [830, 464] on div "Hubspot URL * Parent Offer ID Order Number Account Manager [PERSON_NAME][EMAIL_…" at bounding box center [784, 493] width 697 height 137
click at [815, 456] on div "Hubspot URL * Parent Offer ID Order Number Account Manager [PERSON_NAME][EMAIL_…" at bounding box center [784, 493] width 697 height 137
click at [811, 443] on input "Hubspot URL *" at bounding box center [874, 443] width 518 height 24
paste input "https://app-eu1.hubspot.com/contacts/25600958/record/0-3/329527841992/"
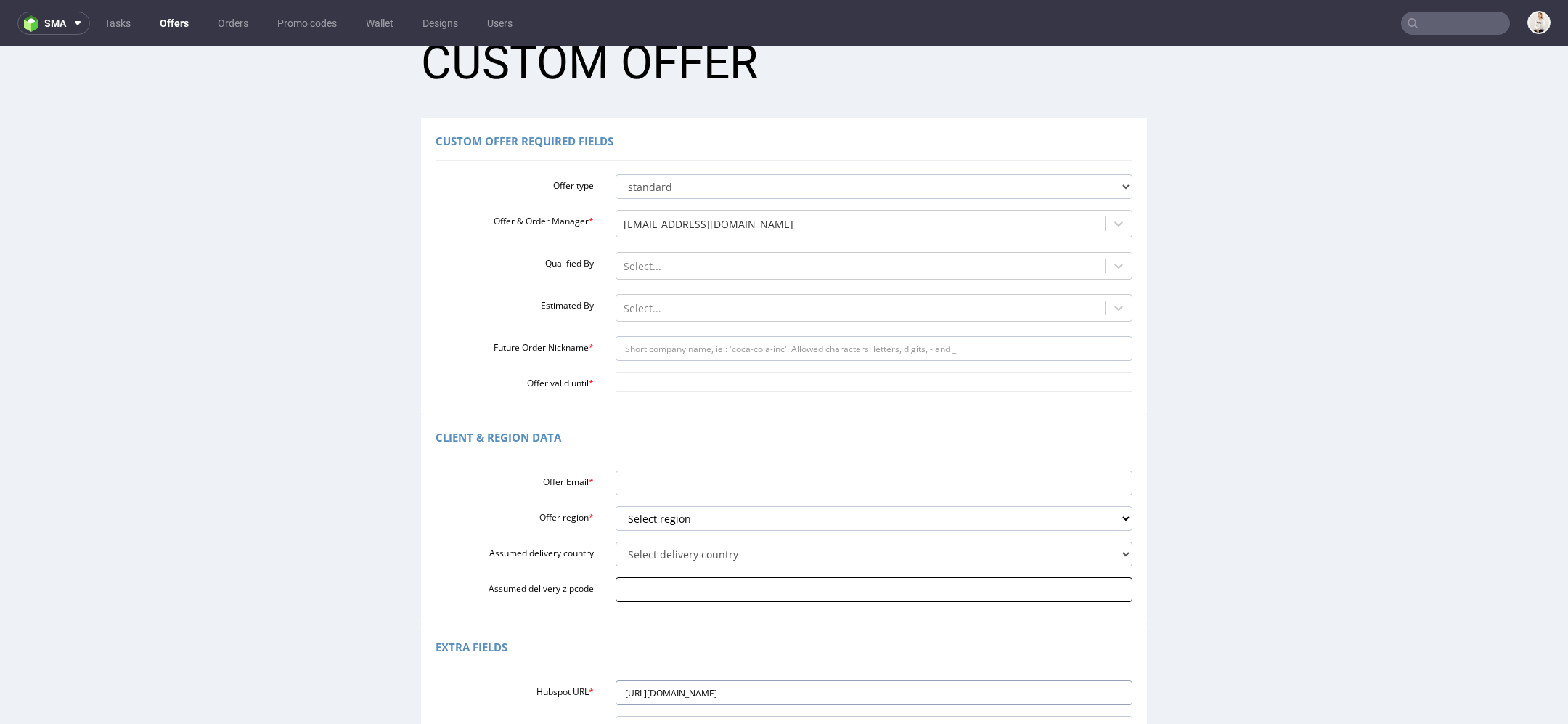
scroll to position [0, 0]
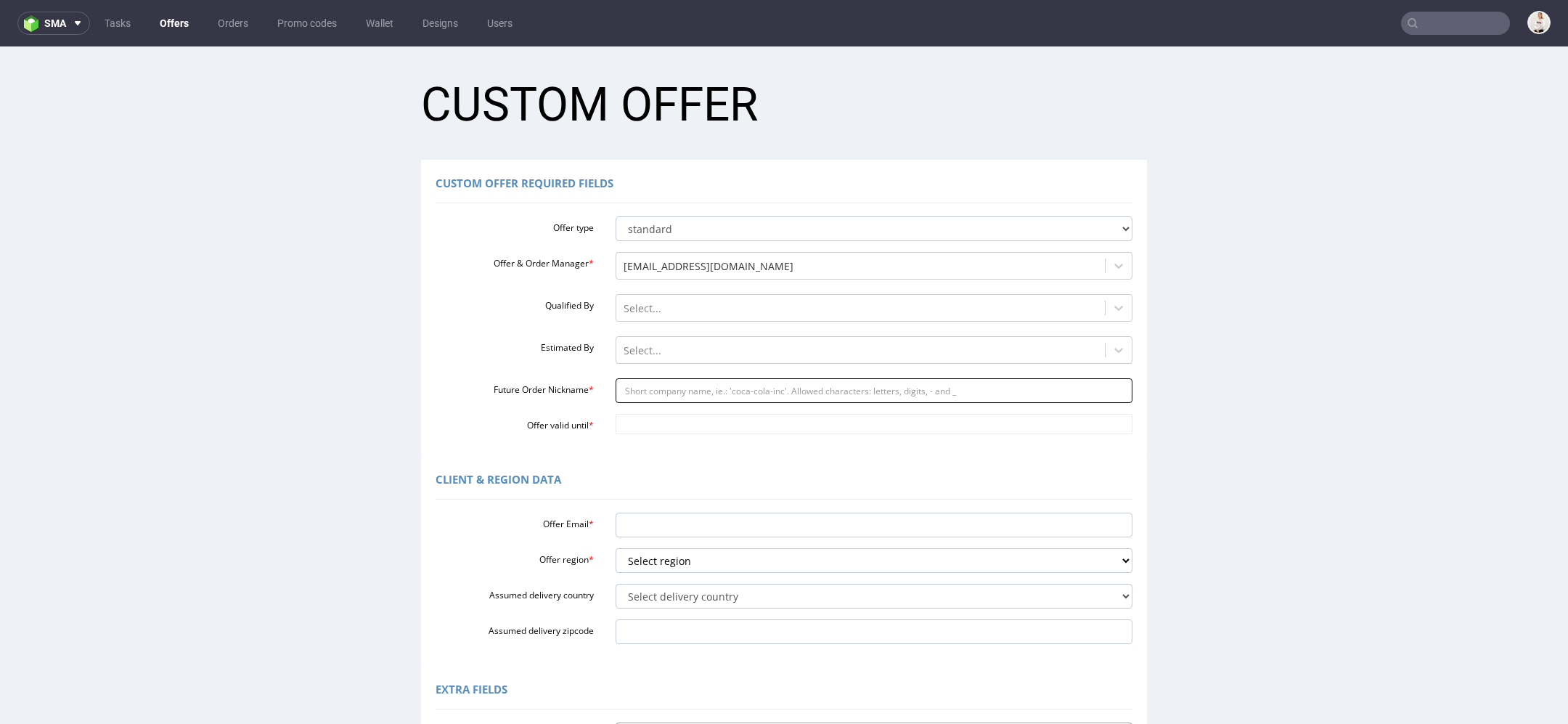
type input "https://app-eu1.hubspot.com/contacts/25600958/record/0-3/329527841992/"
click at [719, 391] on input "Future Order Nickname *" at bounding box center [874, 391] width 518 height 24
click at [667, 385] on input "Future Order Nickname *" at bounding box center [874, 391] width 518 height 24
paste input "emiliagembalafriscopl"
type input "emiliagembalafriscopl"
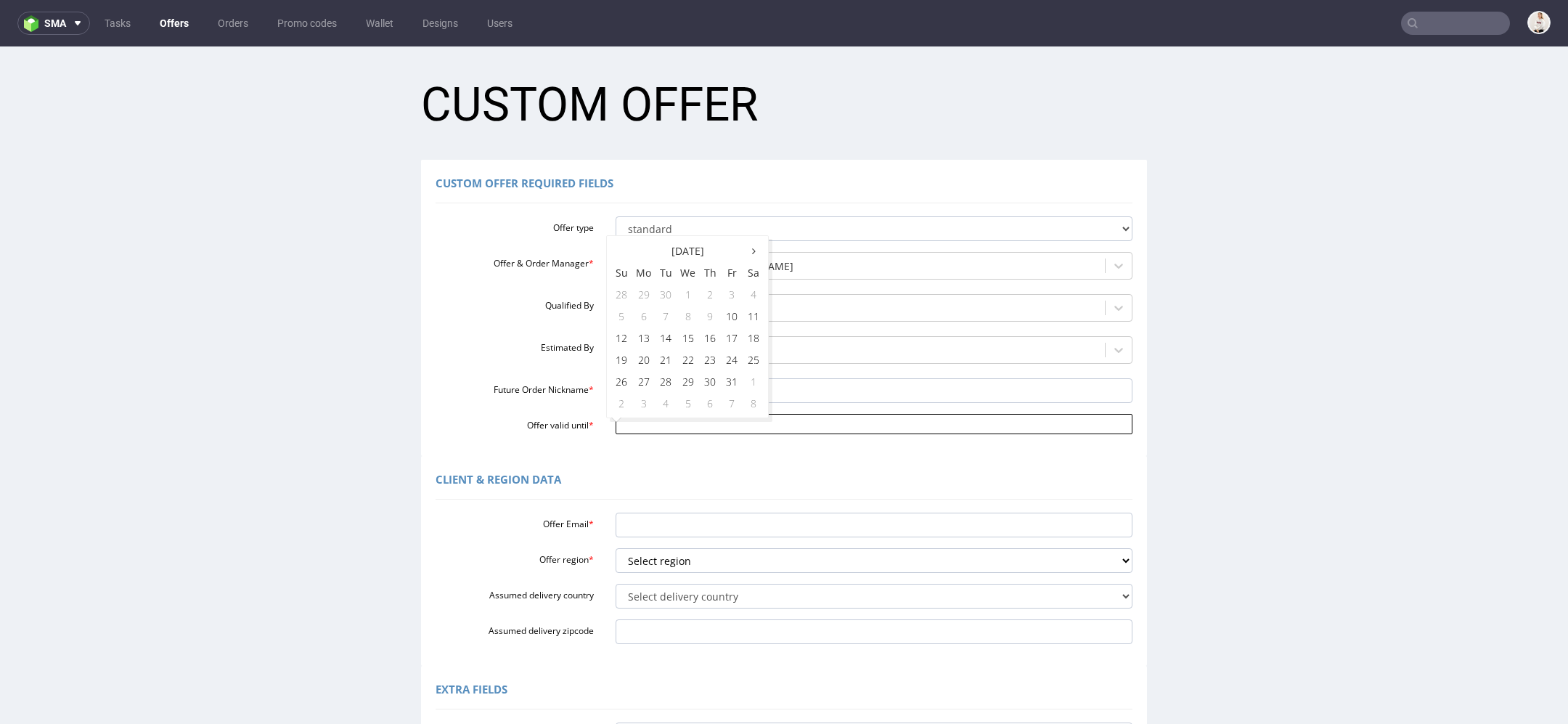
click at [663, 424] on input "Offer valid until *" at bounding box center [874, 424] width 518 height 20
click at [754, 338] on td "18" at bounding box center [754, 338] width 22 height 22
type input "[DATE]"
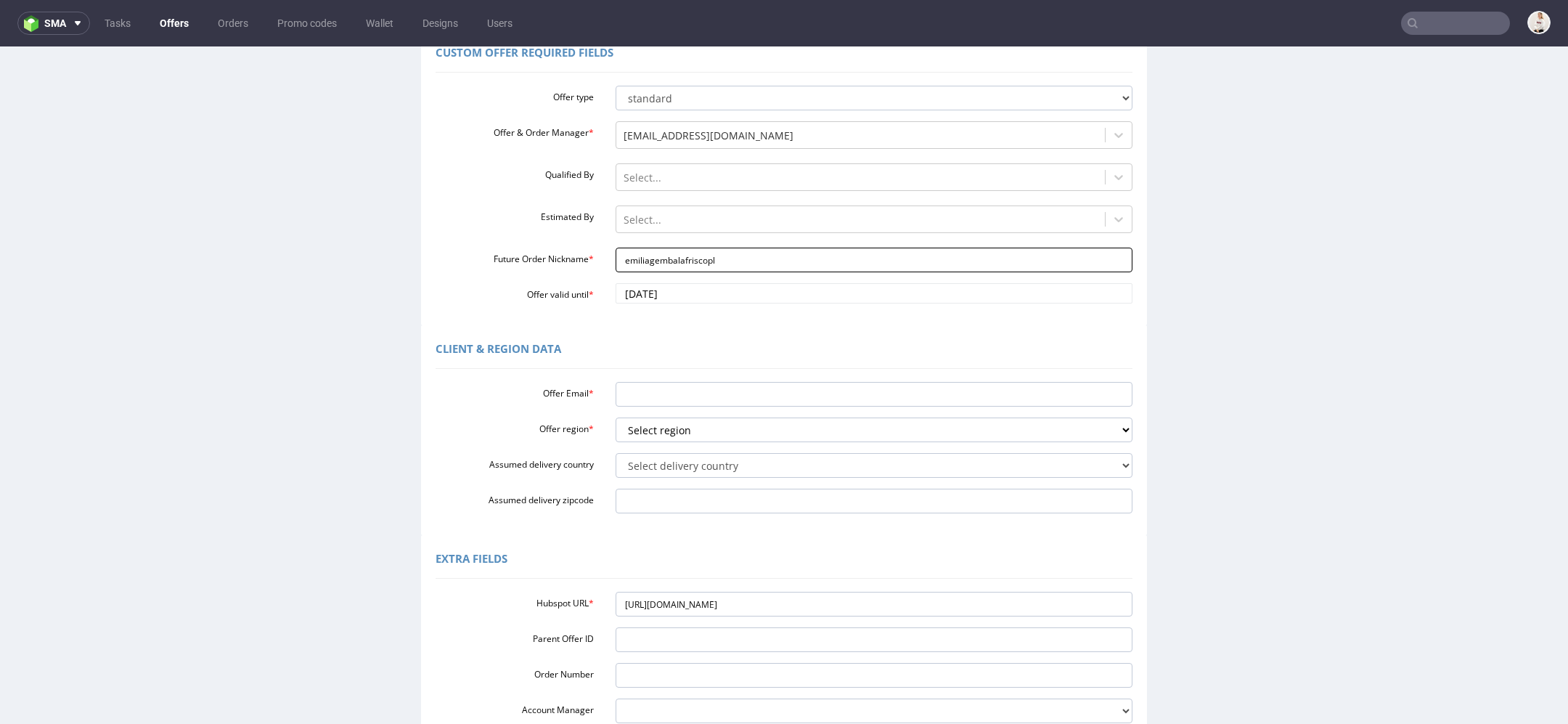
scroll to position [157, 0]
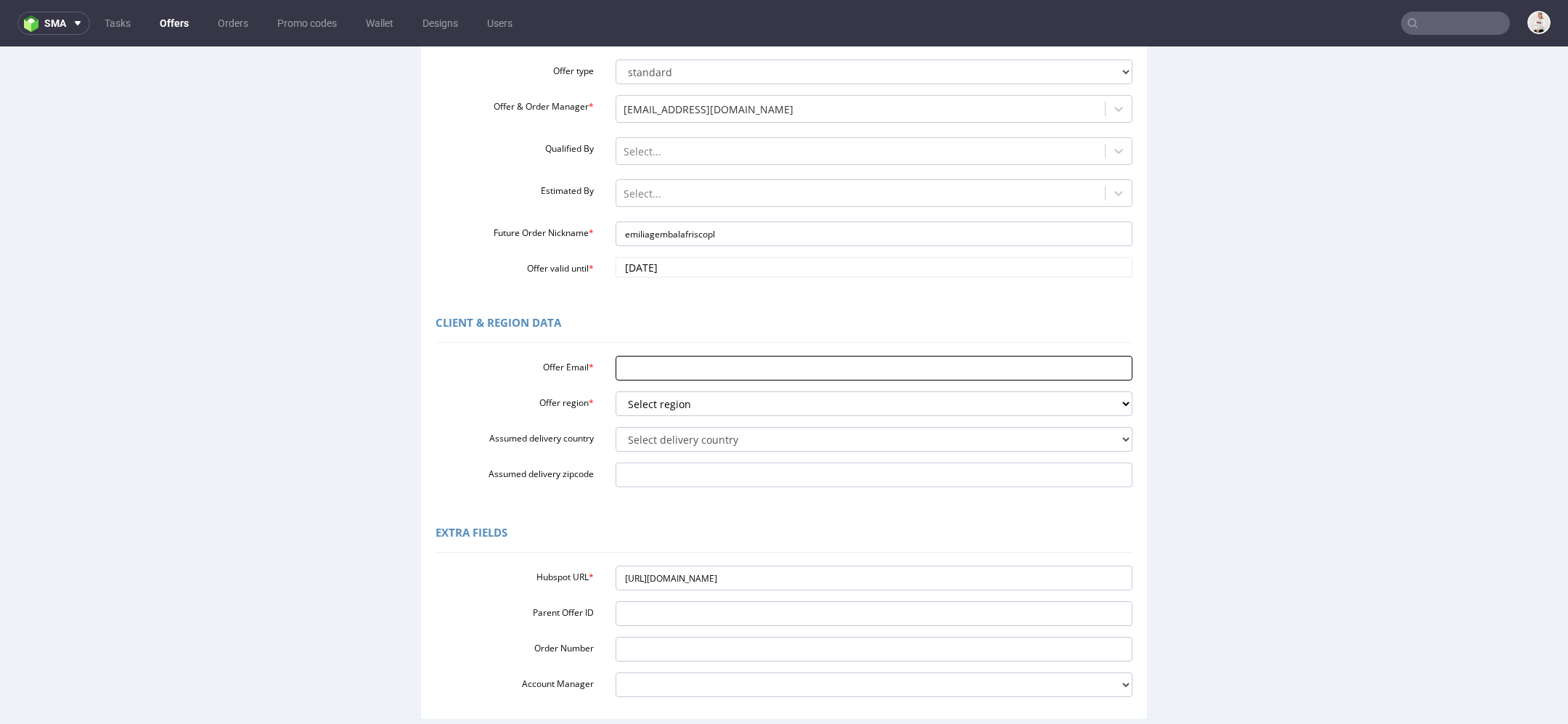
click at [813, 369] on input "Offer Email *" at bounding box center [874, 368] width 518 height 24
paste input "[PERSON_NAME][EMAIL_ADDRESS][PERSON_NAME][DOMAIN_NAME]"
type input "[PERSON_NAME][EMAIL_ADDRESS][PERSON_NAME][DOMAIN_NAME]"
click at [702, 407] on select "Select region eu gb de pl cz fr it es" at bounding box center [874, 403] width 518 height 24
select select "pl"
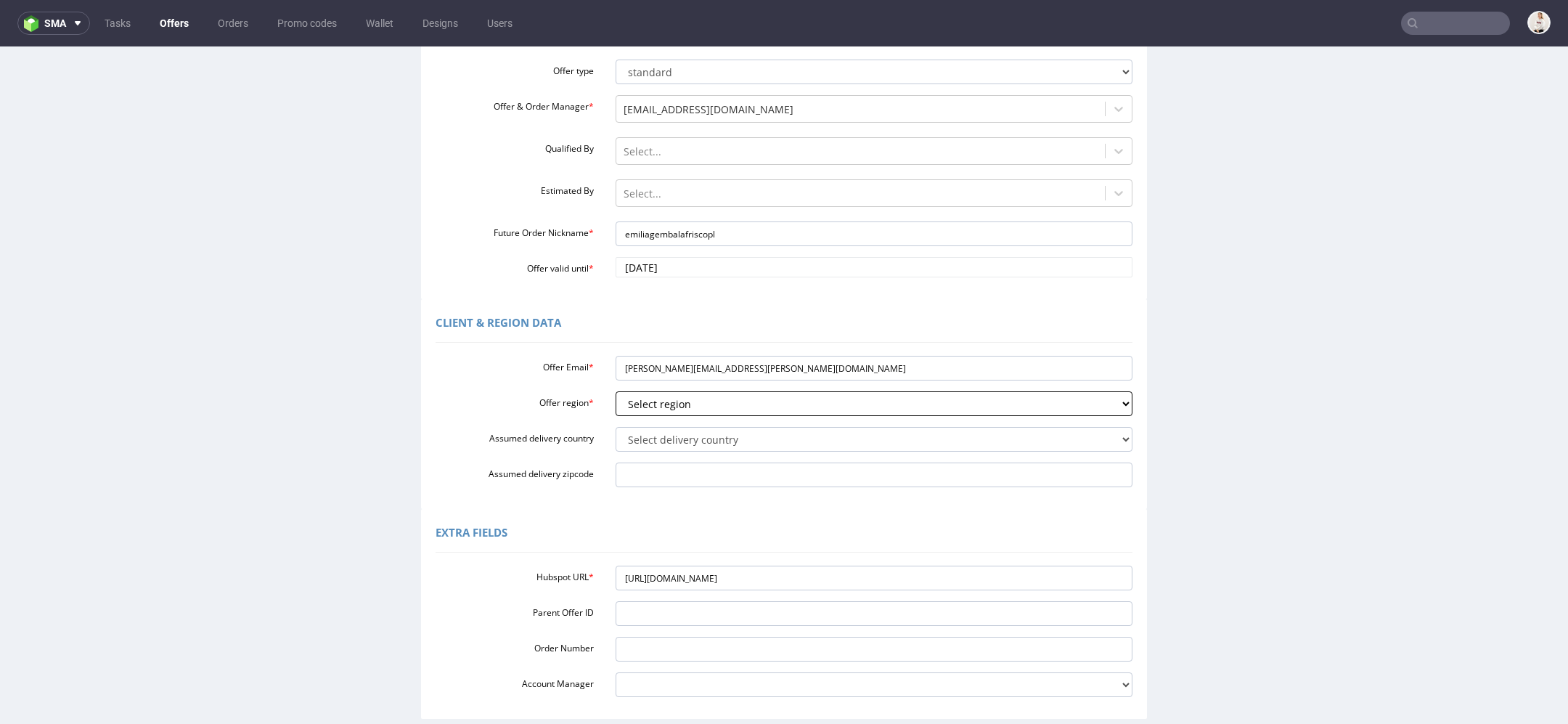
click at [615, 391] on select "Select region eu gb de pl cz fr it es" at bounding box center [874, 403] width 518 height 24
click at [671, 443] on select "Select delivery country Andorra Afghanistan Anguilla Albania Armenia Antarctica…" at bounding box center [874, 439] width 518 height 24
select select "179"
click at [615, 428] on select "Select delivery country Andorra Afghanistan Anguilla Albania Armenia Antarctica…" at bounding box center [874, 439] width 518 height 24
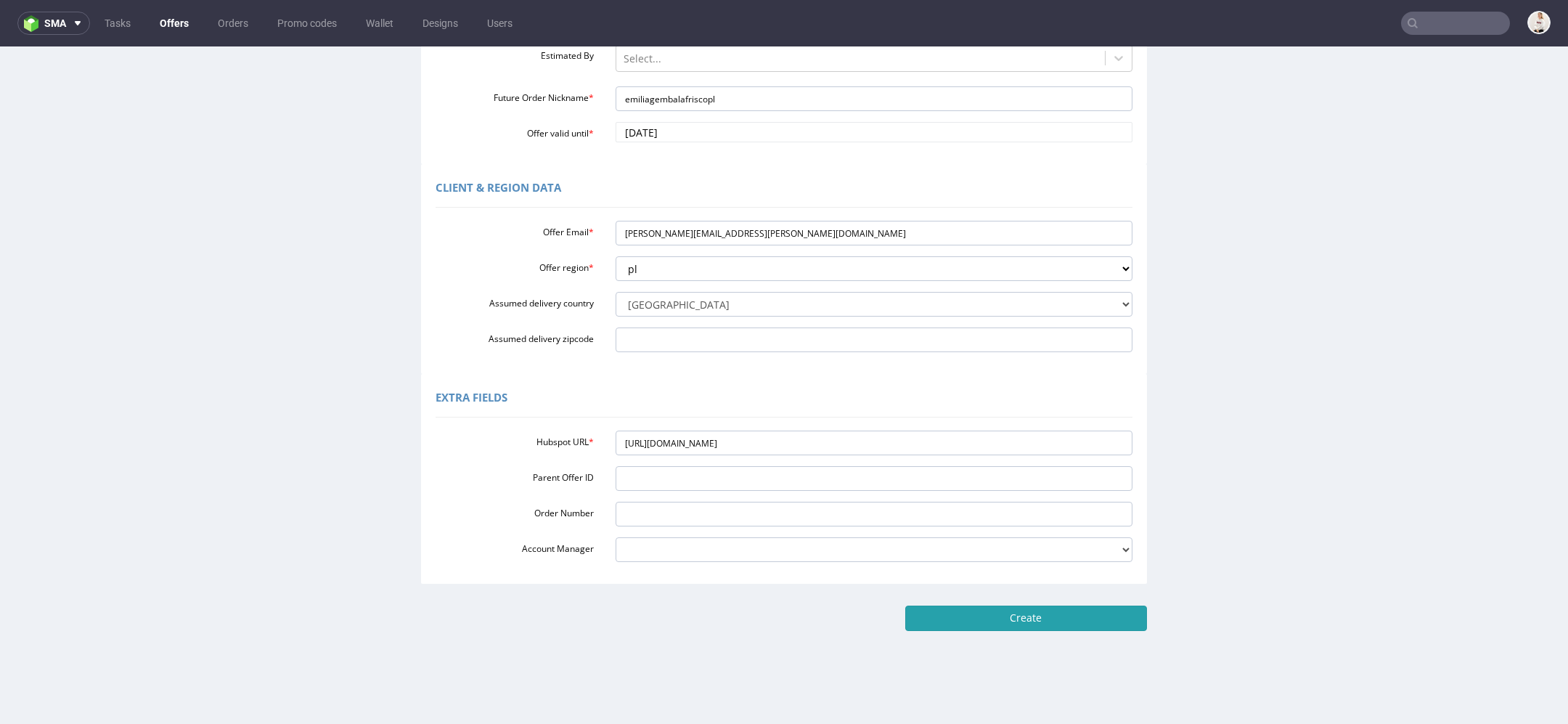
click at [1037, 615] on input "Create" at bounding box center [1026, 617] width 242 height 24
type input "Please wait..."
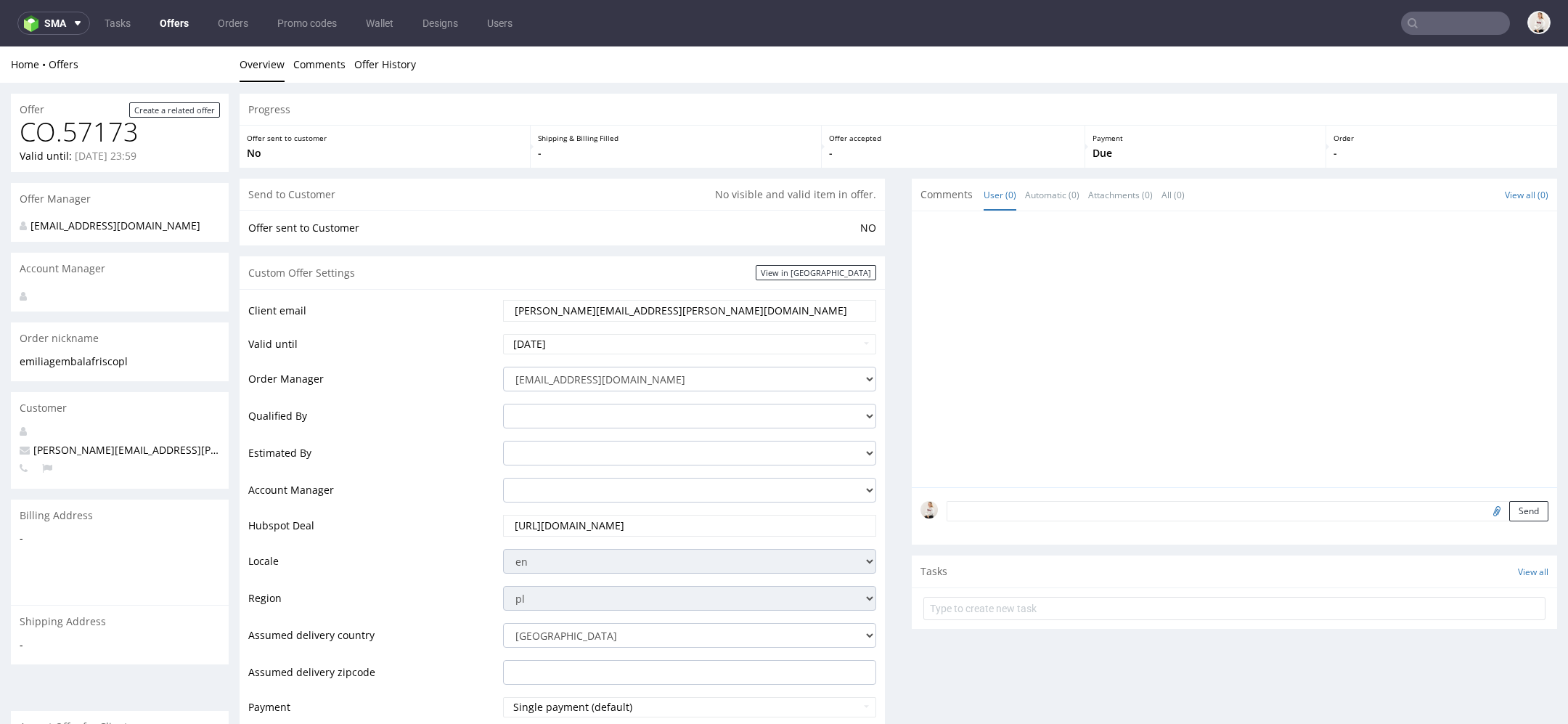
scroll to position [619, 0]
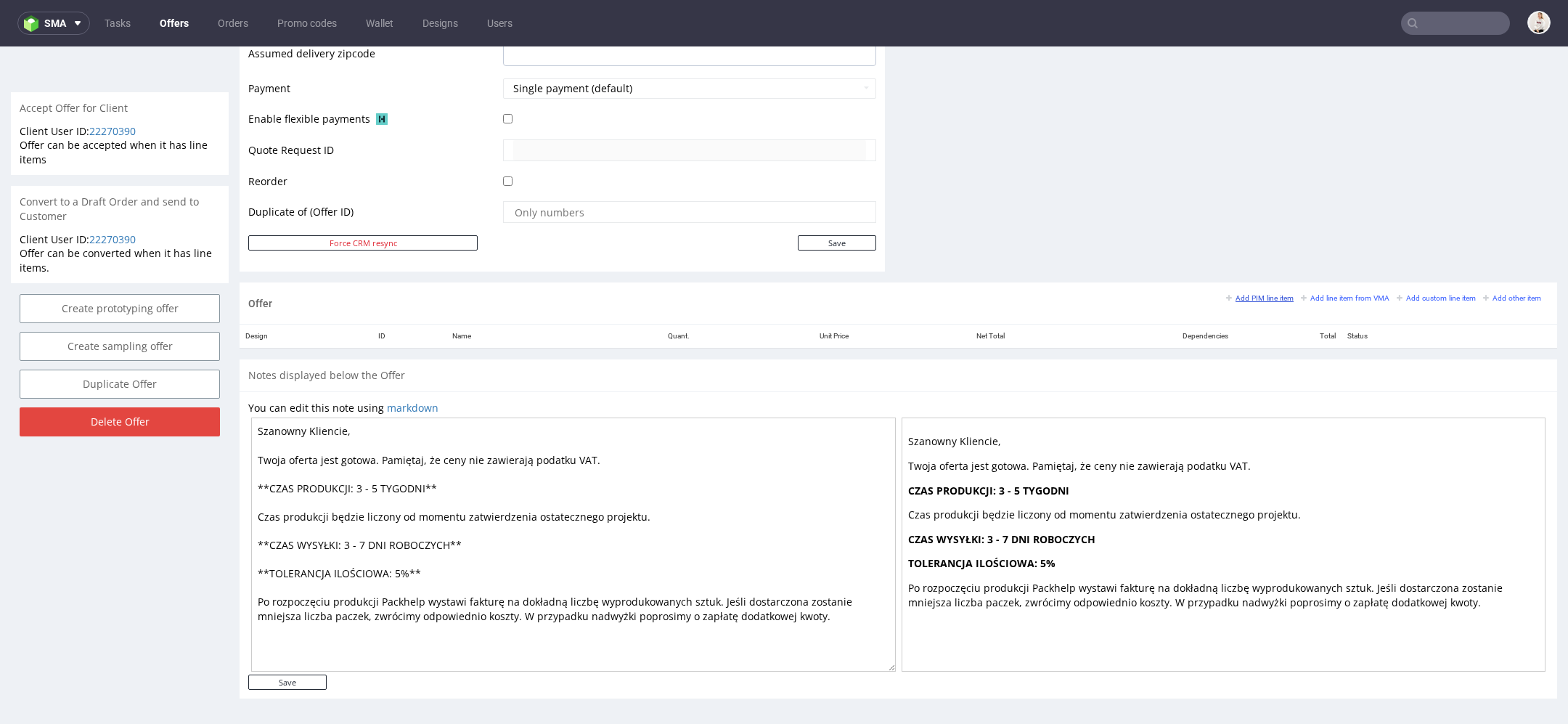
click at [1252, 294] on small "Add PIM line item" at bounding box center [1260, 298] width 67 height 8
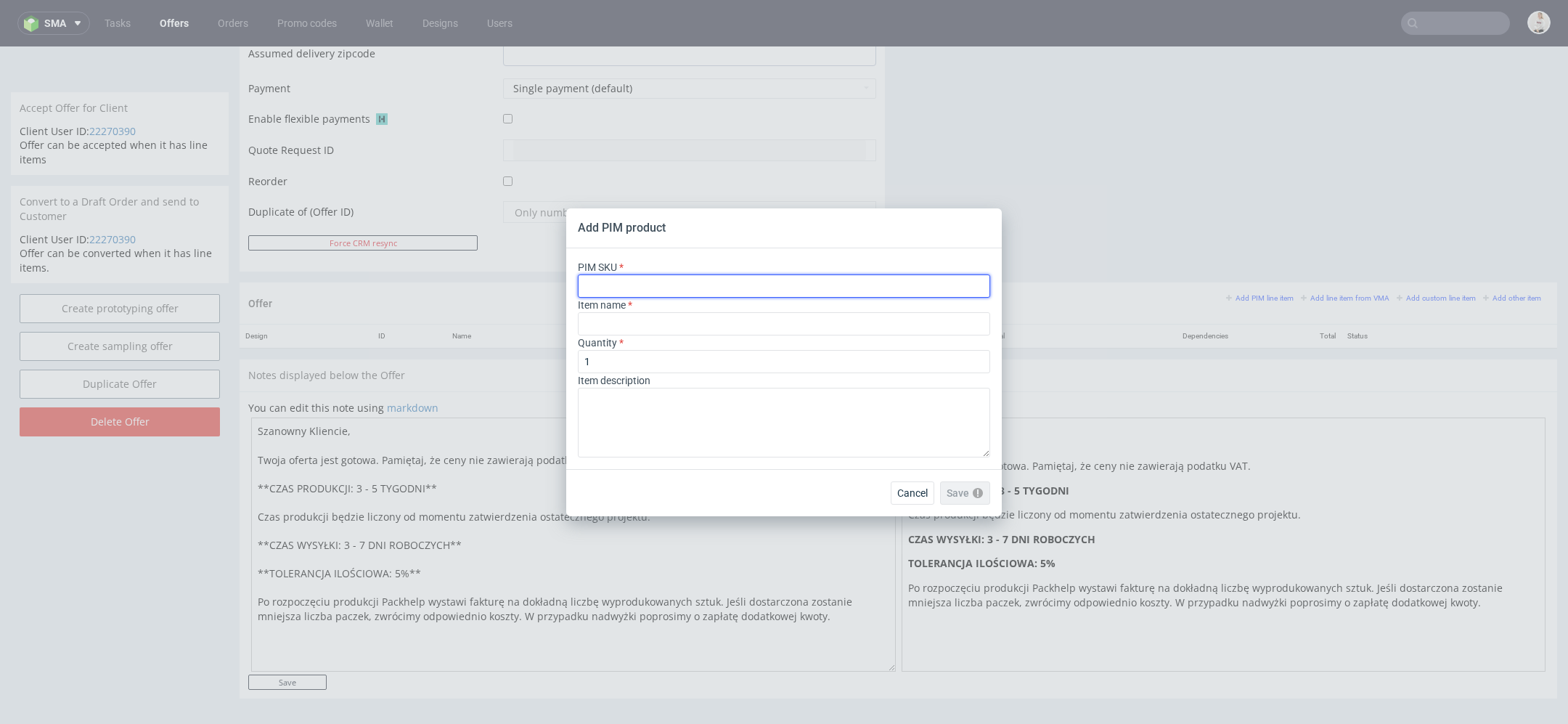
click at [618, 288] on input "text" at bounding box center [783, 286] width 412 height 24
paste input "box--mailer-box--112--cardboard-white-one-side--print-eco-color-with-print-insi…"
type input "box--mailer-box--112--cardboard-white-one-side--print-eco-color-with-print-insi…"
type input "[PERSON_NAME] Fasonowe"
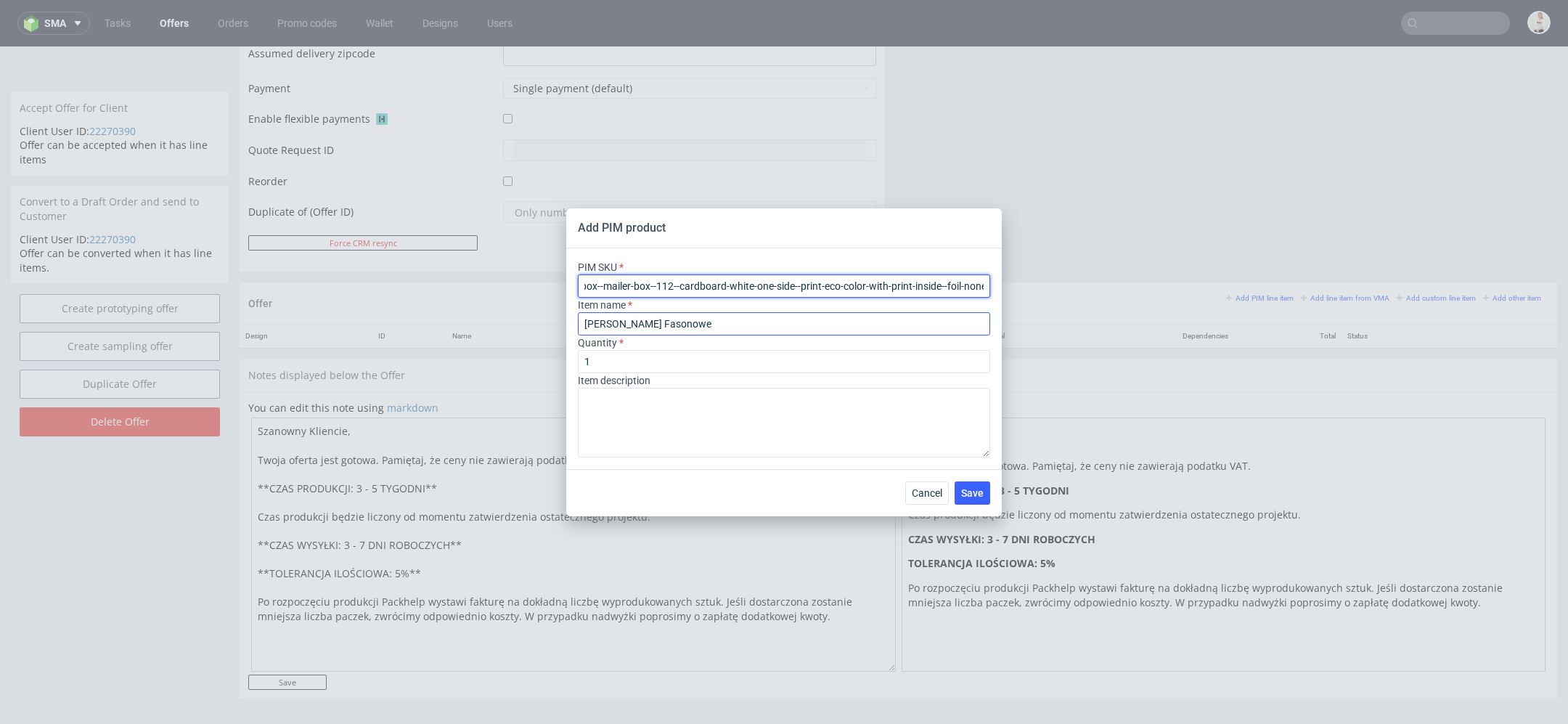
type input "box--mailer-box--112--cardboard-white-one-side--print-eco-color-with-print-insi…"
click at [713, 320] on input "Pudełko Fasonowe" at bounding box center [783, 324] width 412 height 24
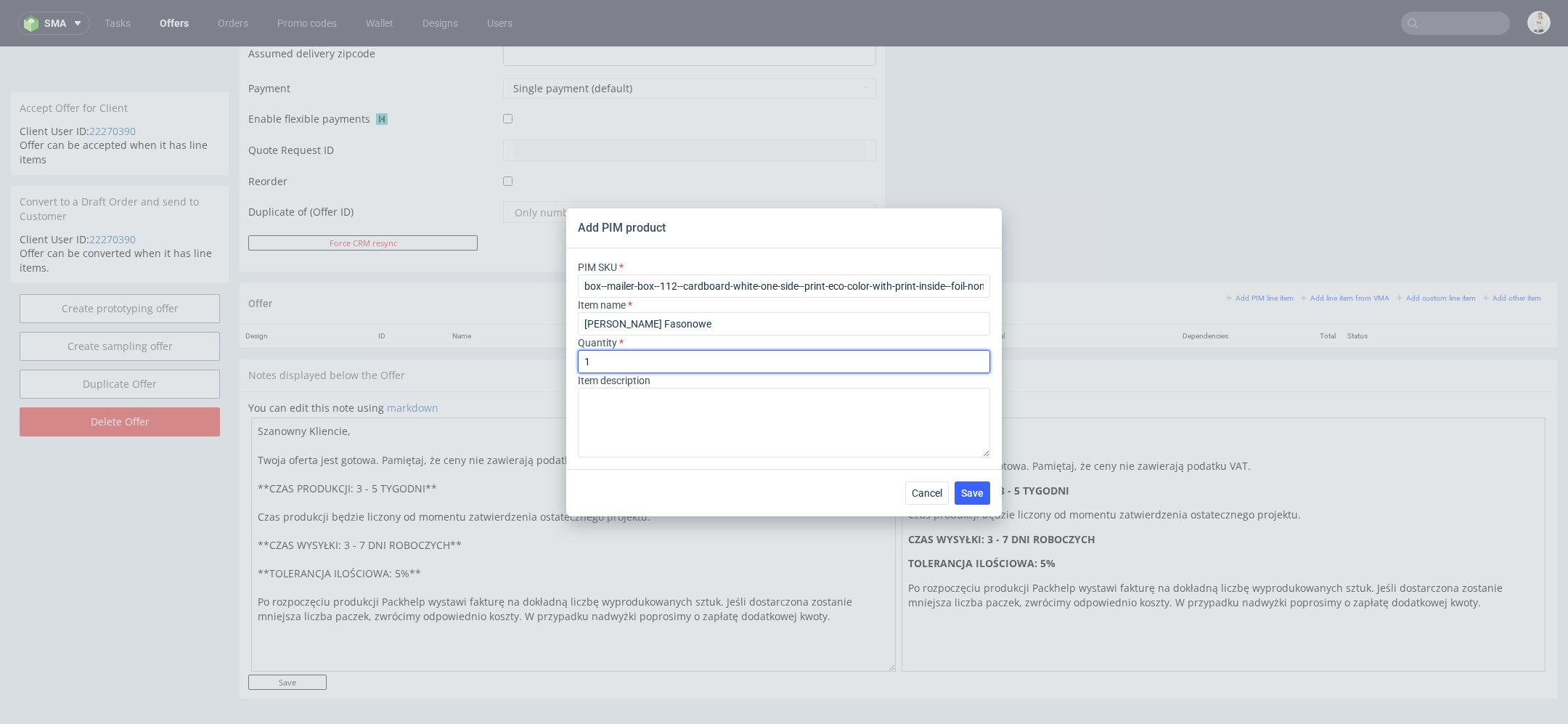
click at [609, 368] on input "1" at bounding box center [783, 362] width 412 height 24
type input "300"
click at [970, 495] on span "Save" at bounding box center [972, 493] width 23 height 10
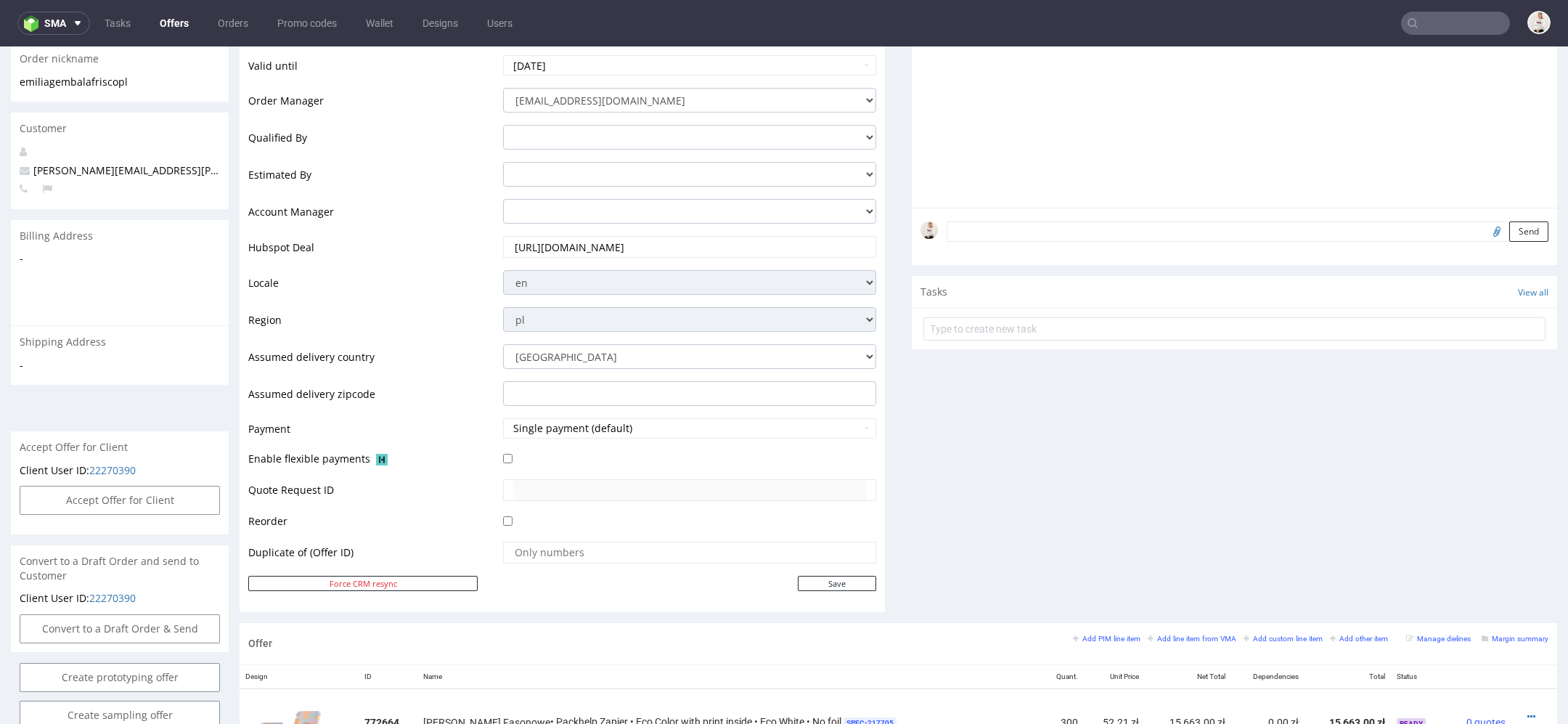
scroll to position [688, 0]
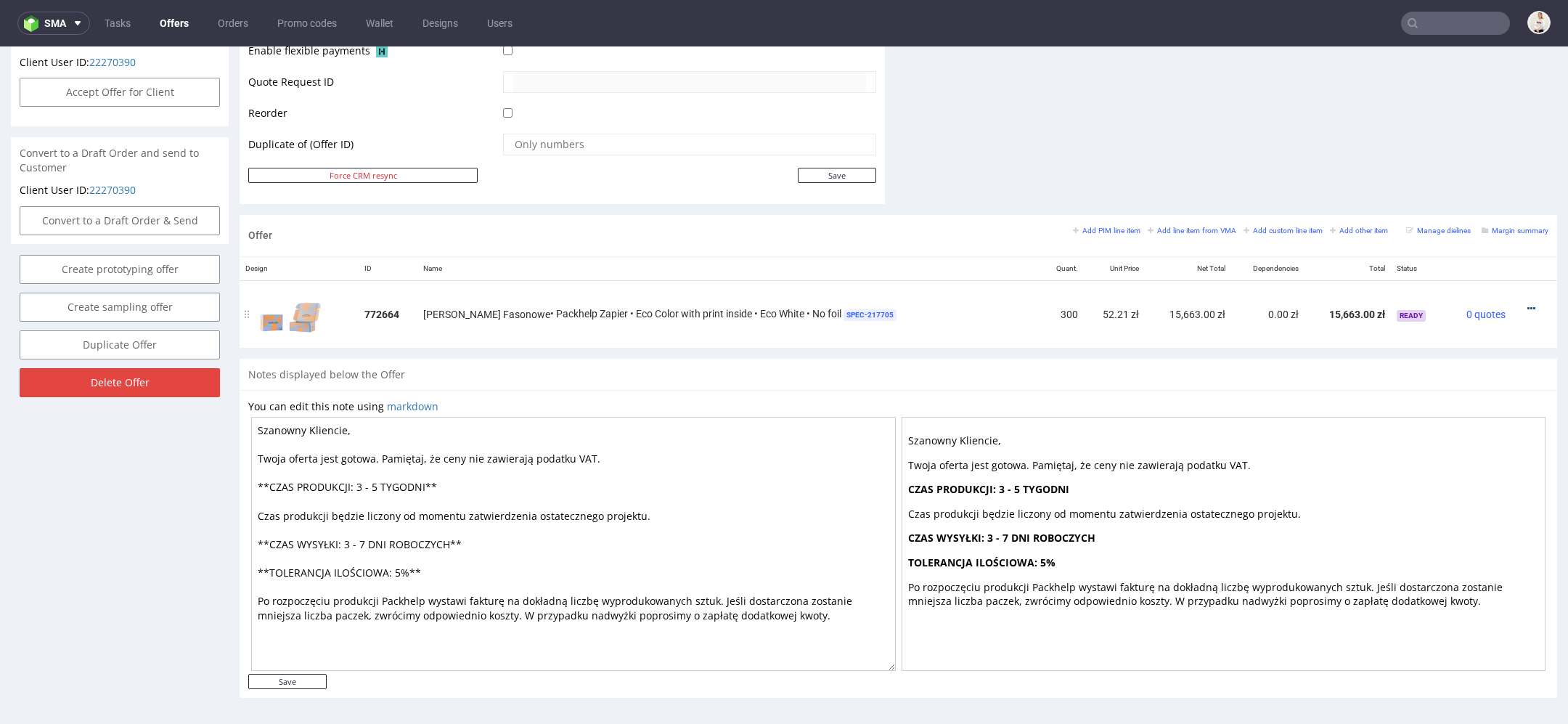
click at [1528, 305] on icon at bounding box center [1532, 309] width 8 height 10
click at [1453, 175] on span "Edit item price" at bounding box center [1465, 171] width 117 height 14
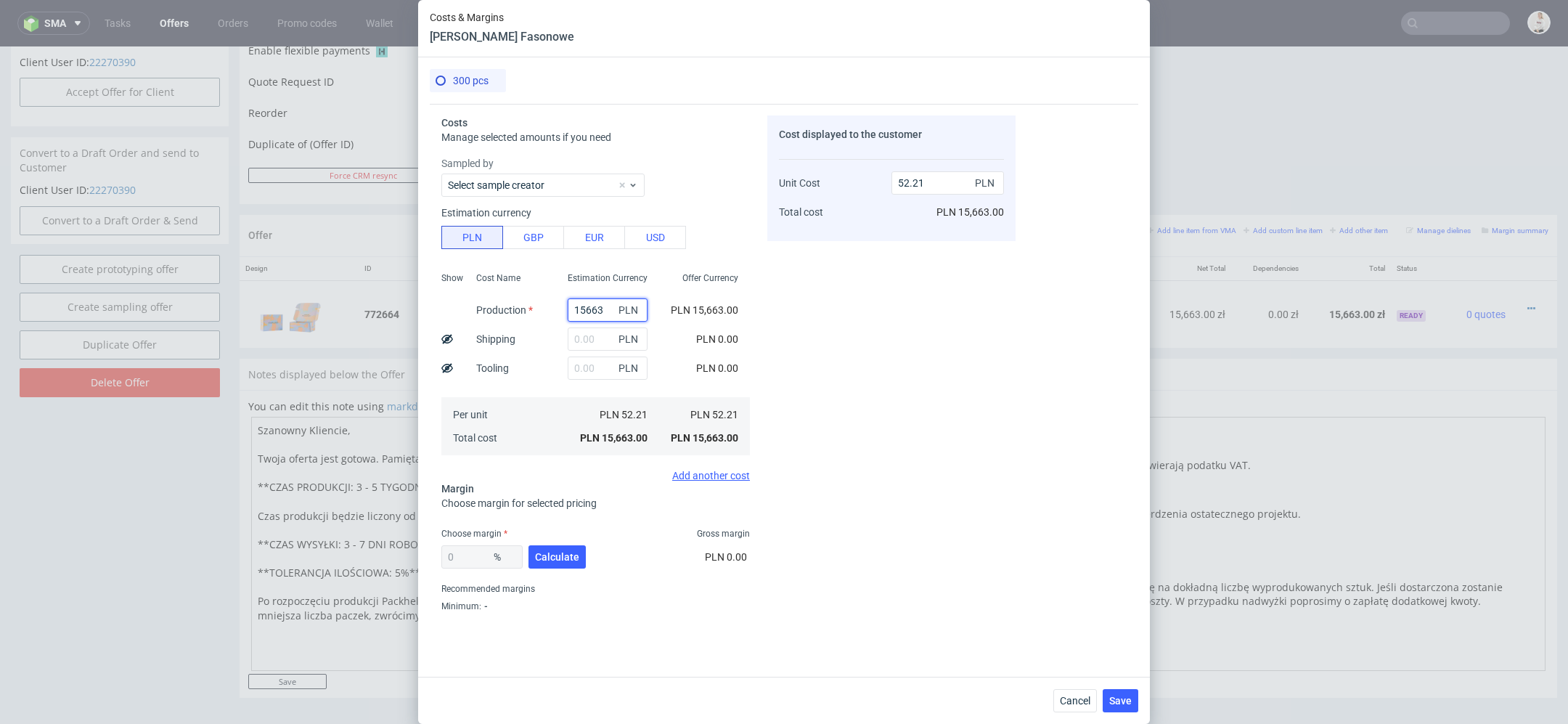
drag, startPoint x: 608, startPoint y: 309, endPoint x: 443, endPoint y: 306, distance: 165.0
click at [443, 306] on div "Show Cost Name Production Shipping Tooling Per unit Total cost Estimation Curre…" at bounding box center [596, 362] width 309 height 191
type input "7530"
type input "25.1"
click at [826, 364] on div "Cost displayed to the customer Unit Cost Total cost 25.1 PLN PLN 7,530.00" at bounding box center [891, 367] width 248 height 503
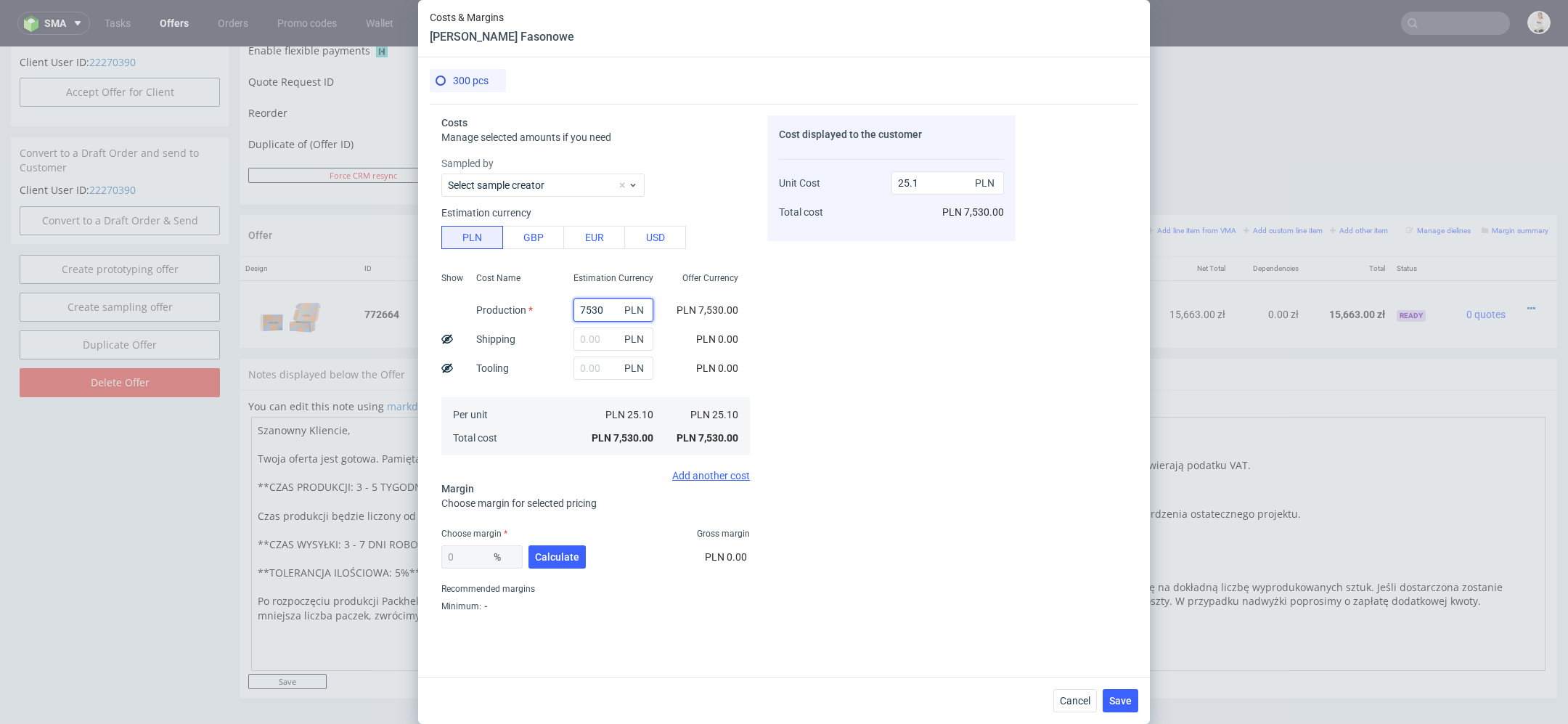
click at [599, 307] on input "7530" at bounding box center [613, 310] width 80 height 24
type input "70"
type input "0.23"
type input "7320"
type input "24.4"
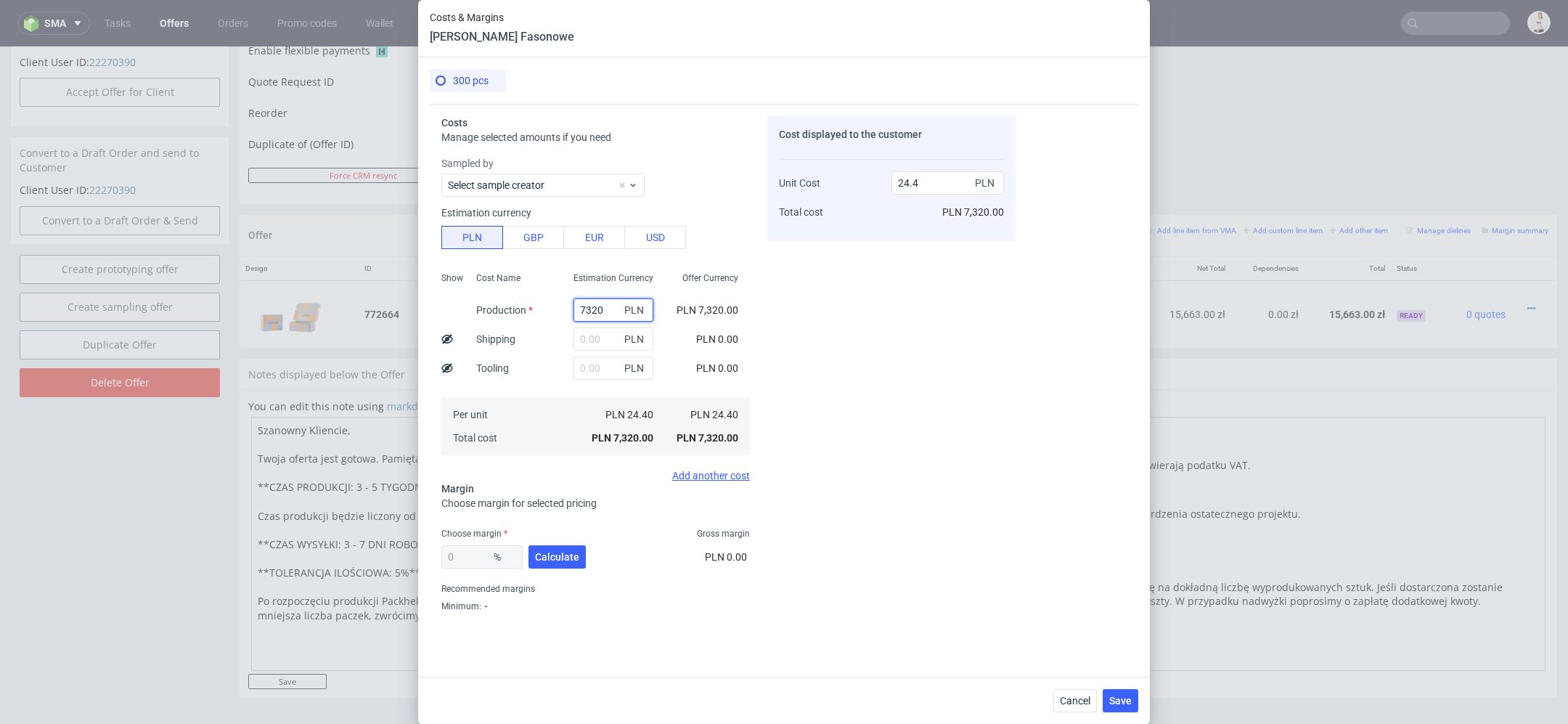
type input "7320"
click at [991, 358] on div "Cost displayed to the customer Unit Cost Total cost 24.4 PLN PLN 7,320.00" at bounding box center [891, 367] width 248 height 503
click at [593, 343] on input "text" at bounding box center [613, 339] width 80 height 24
type input "207"
type input "25.09"
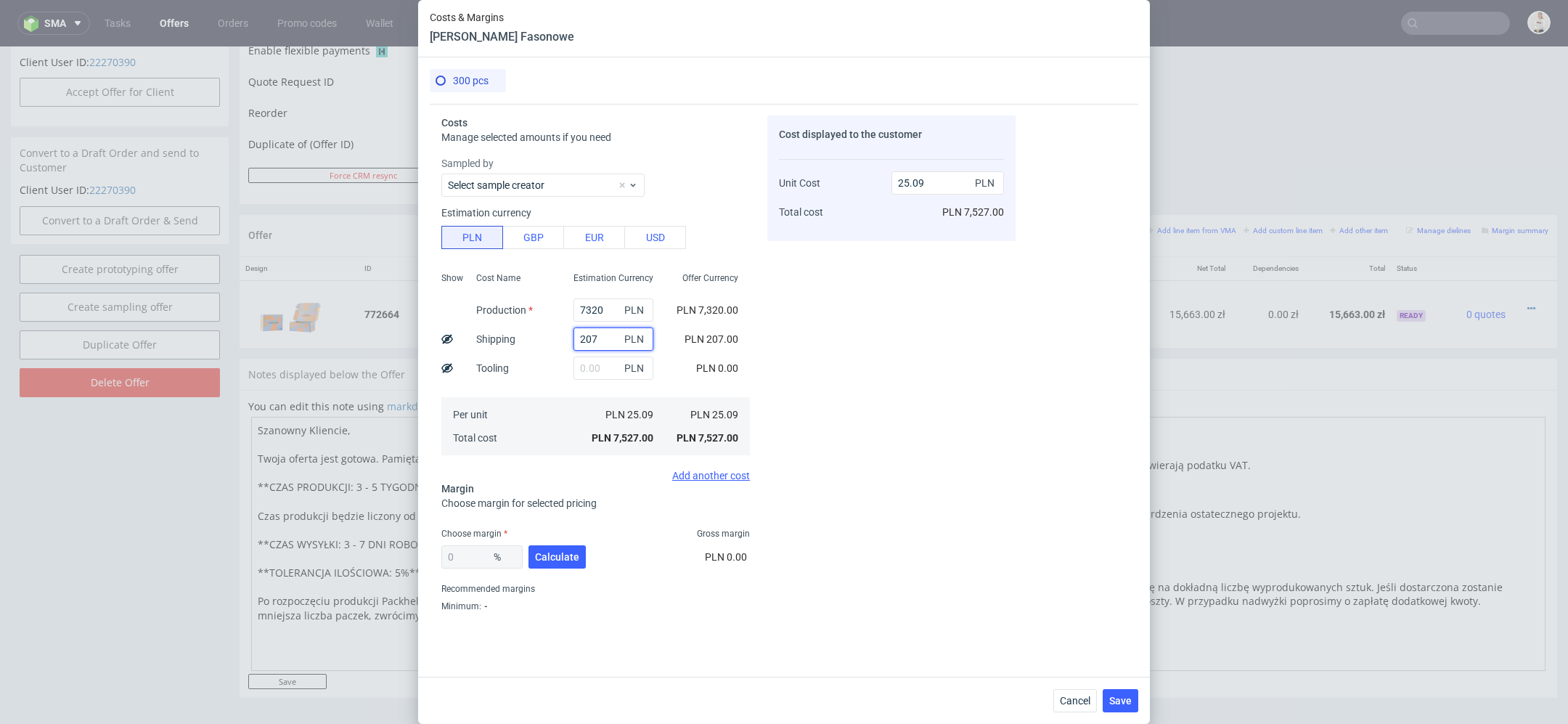
type input "207"
click at [1026, 430] on div "Costs Manage selected amounts if you need Sampled by Select sample creator Esti…" at bounding box center [784, 385] width 708 height 562
click at [547, 562] on span "Calculate" at bounding box center [557, 557] width 44 height 10
type input "35.57"
type input "38.94"
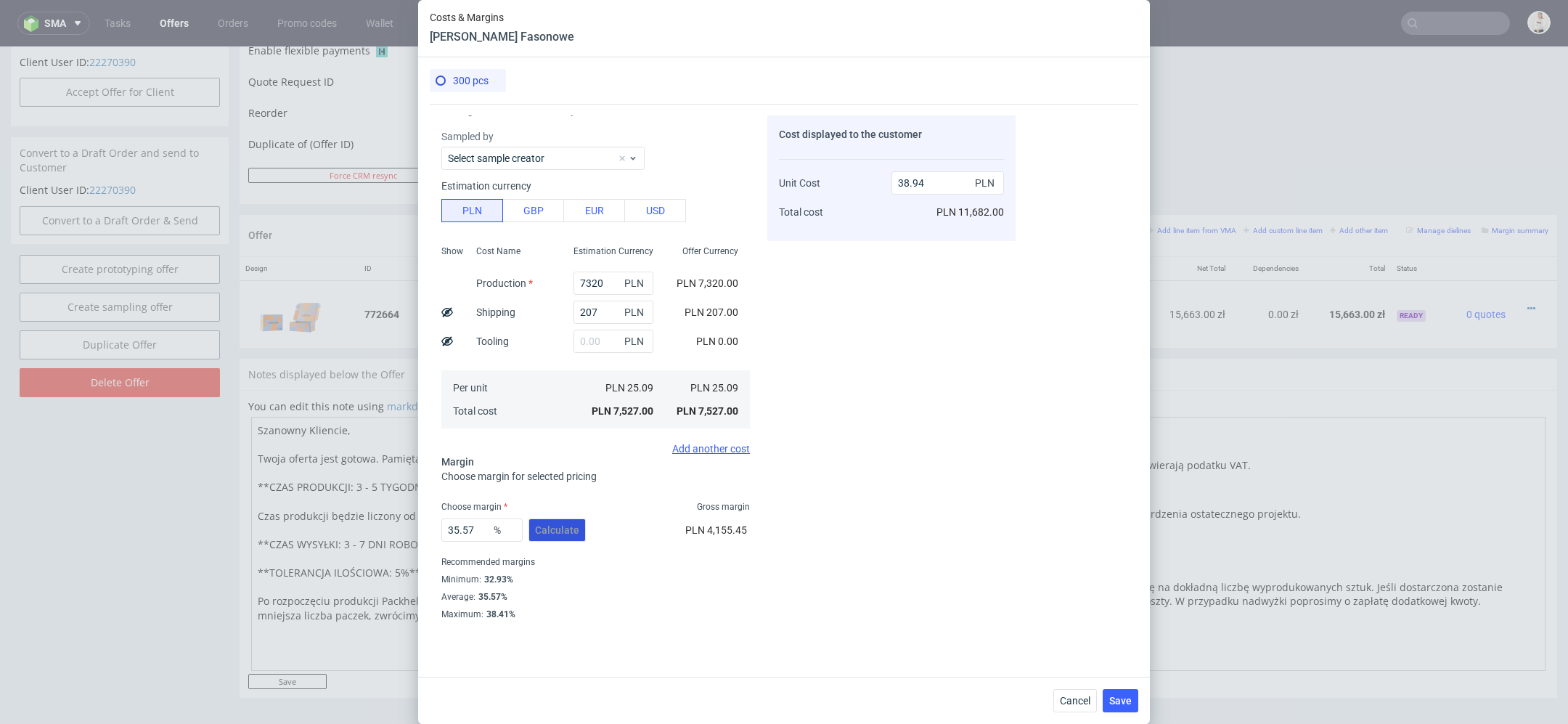
scroll to position [0, 0]
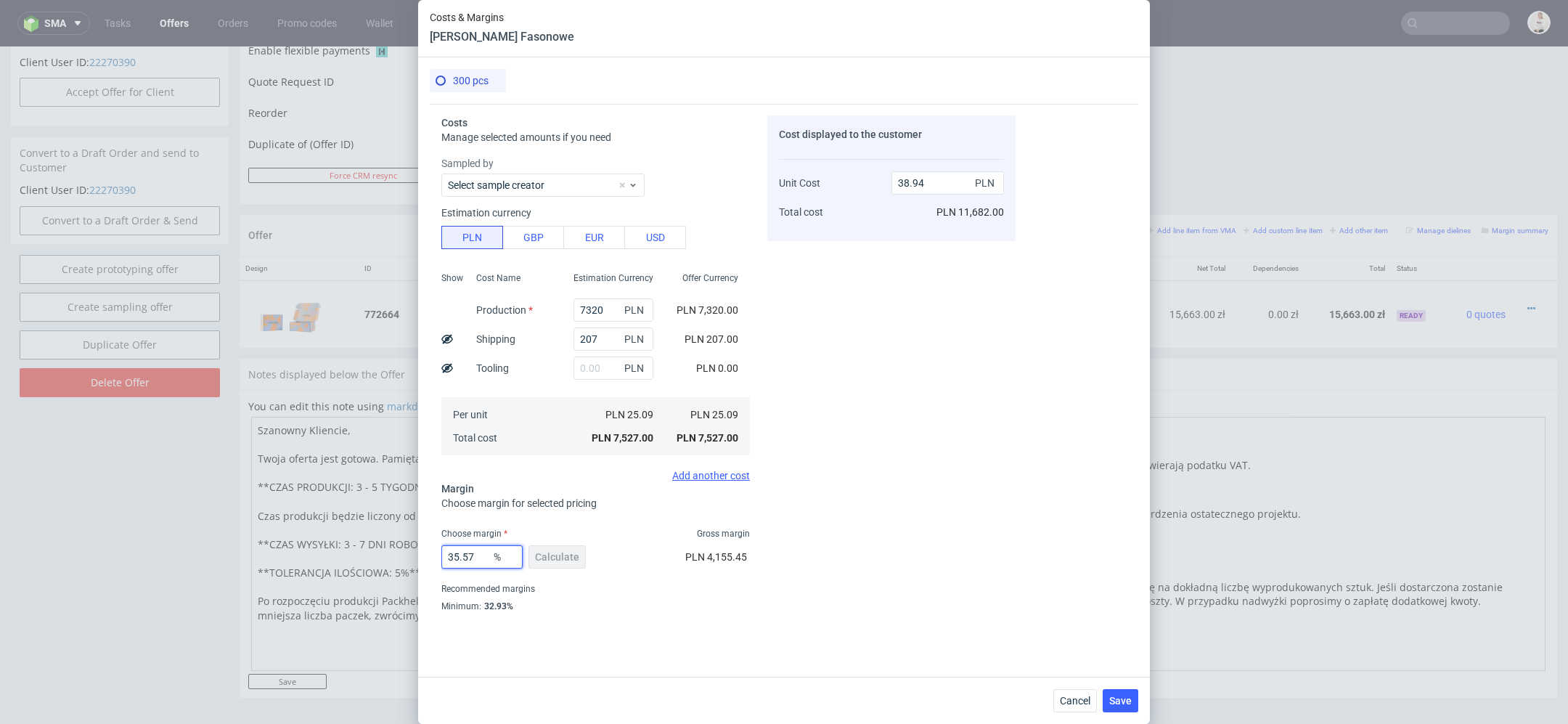
drag, startPoint x: 480, startPoint y: 562, endPoint x: 368, endPoint y: 562, distance: 112.0
click at [368, 562] on div "Costs & Margins Pudełko Fasonowe 300 pcs Costs Manage selected amounts if you n…" at bounding box center [784, 362] width 1568 height 724
type input "40"
type input "41.82"
type input "44"
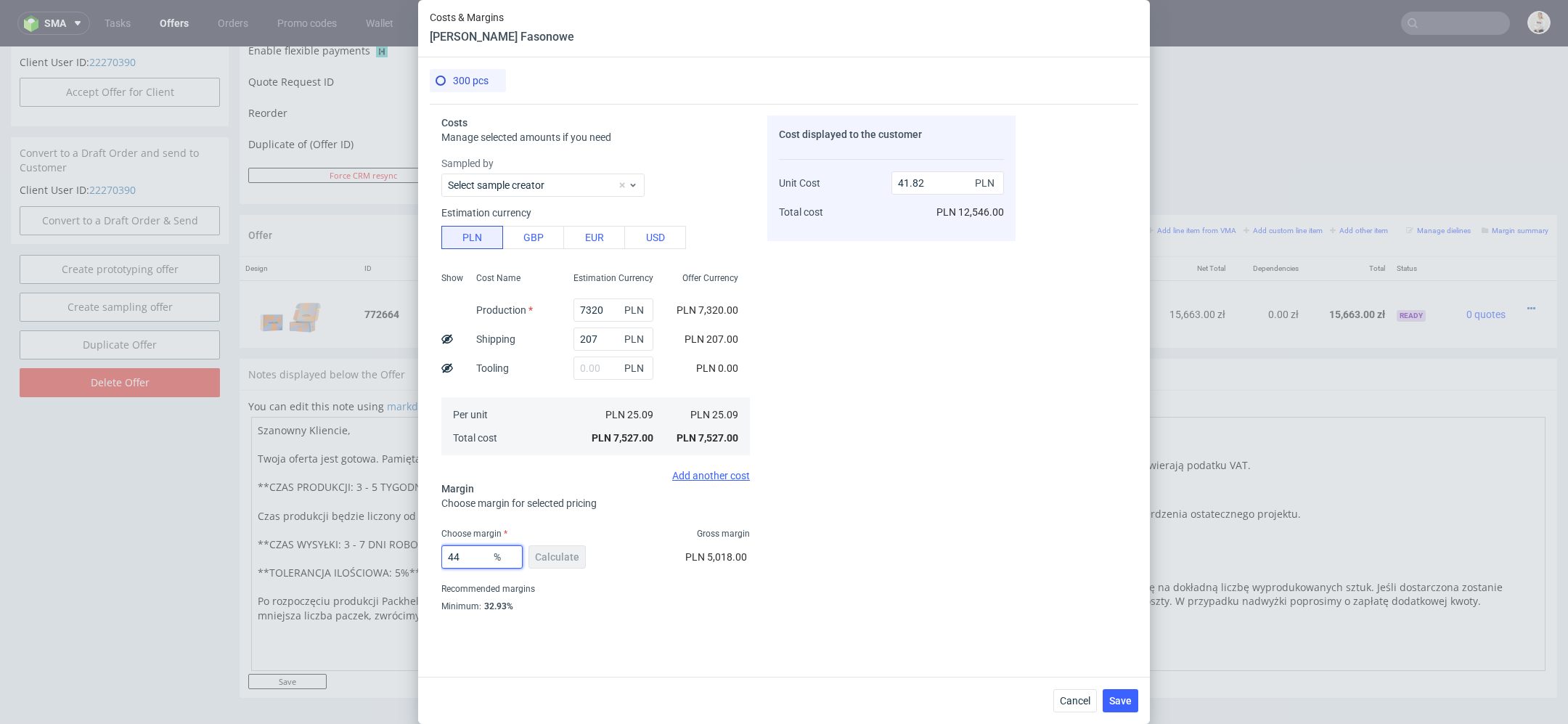
type input "44.8"
type input "44"
click at [855, 555] on div "Cost displayed to the customer Unit Cost Total cost 44.8 PLN PLN 13,440.00" at bounding box center [891, 367] width 248 height 503
click at [1127, 704] on span "Save" at bounding box center [1120, 701] width 23 height 10
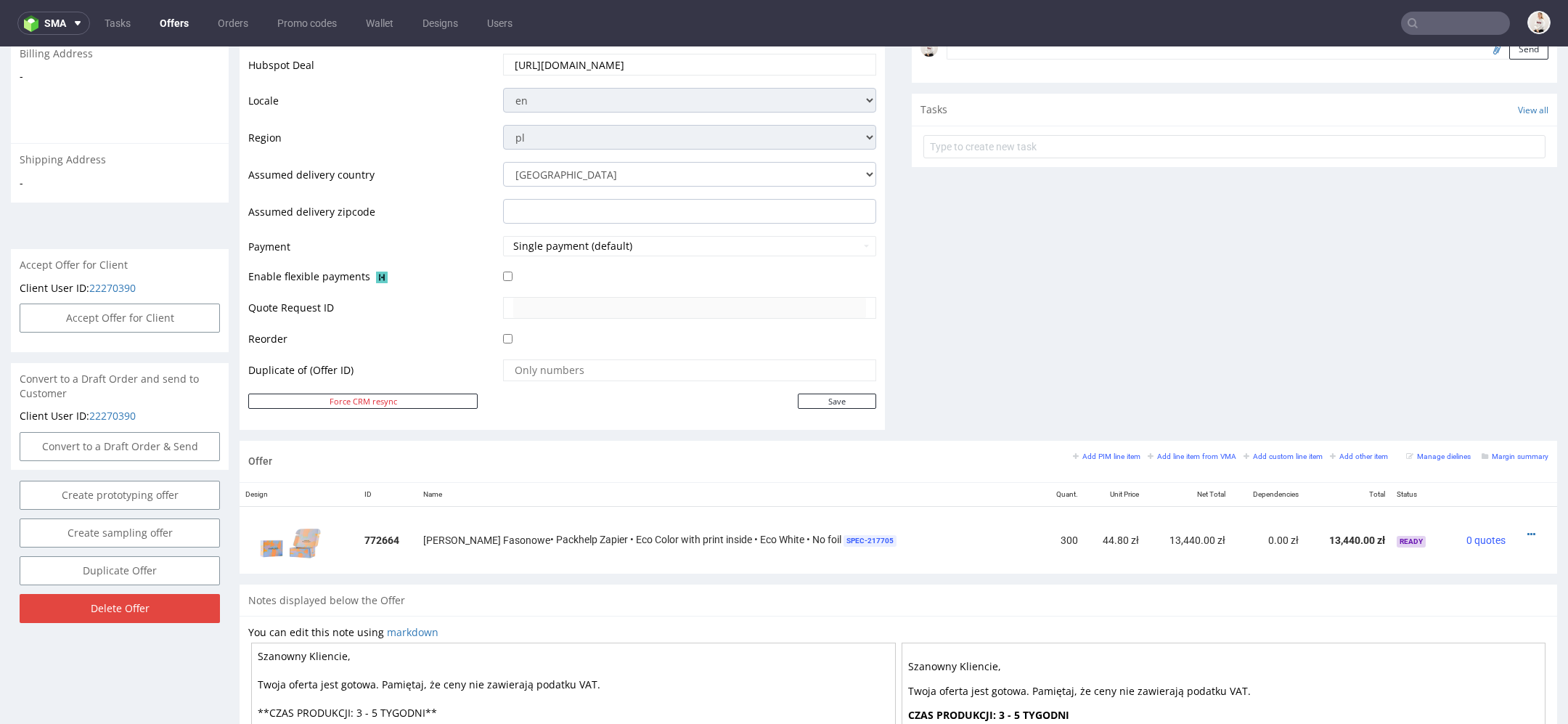
scroll to position [688, 0]
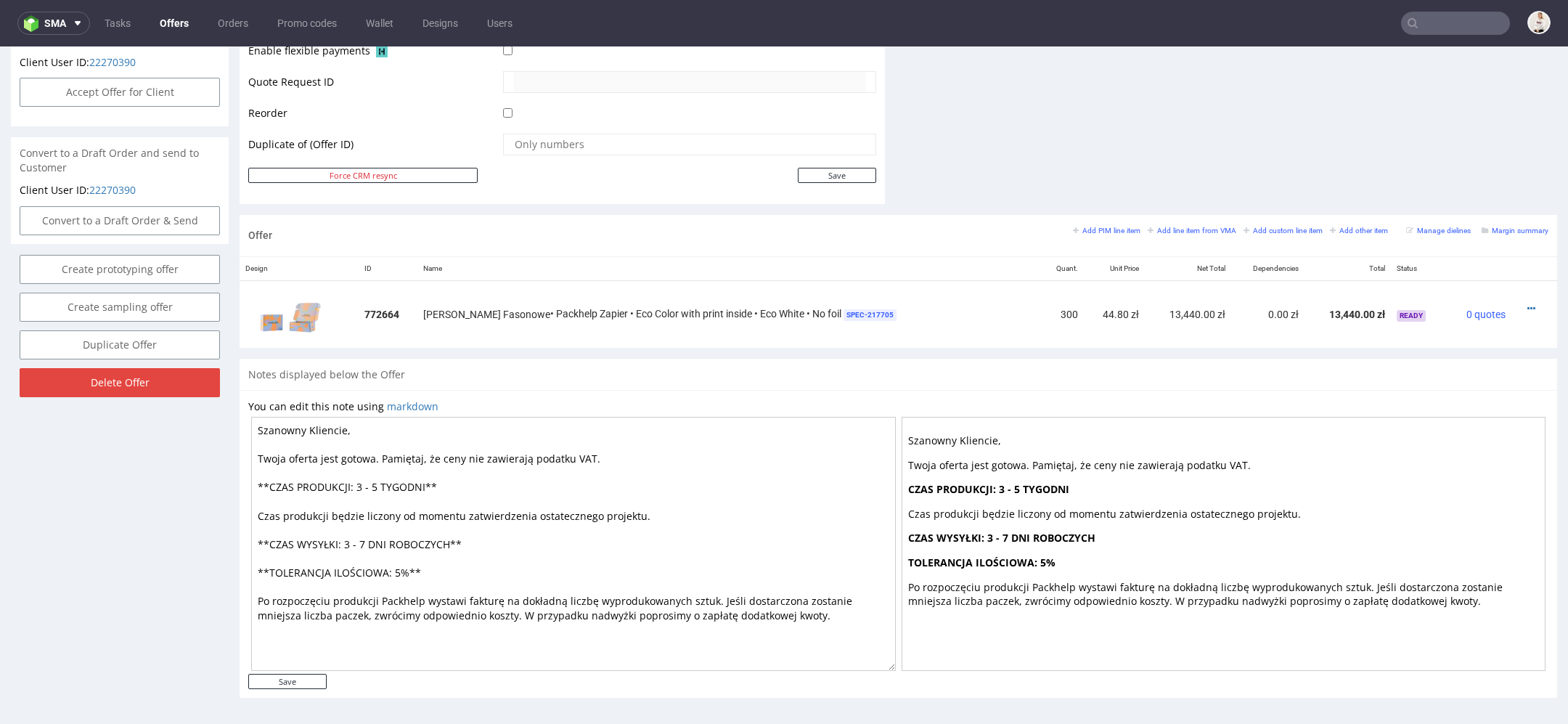
click at [381, 490] on textarea "Szanowny Kliencie, Twoja oferta jest gotowa. Pamiętaj, że ceny nie zawierają po…" at bounding box center [573, 543] width 645 height 254
click at [369, 543] on textarea "Szanowny Kliencie, Twoja oferta jest gotowa. Pamiętaj, że ceny nie zawierają po…" at bounding box center [573, 543] width 645 height 254
type textarea "Szanowny Kliencie, Twoja oferta jest gotowa. Pamiętaj, że ceny nie zawierają po…"
click at [294, 685] on input "Save" at bounding box center [287, 682] width 78 height 15
type input "In progress..."
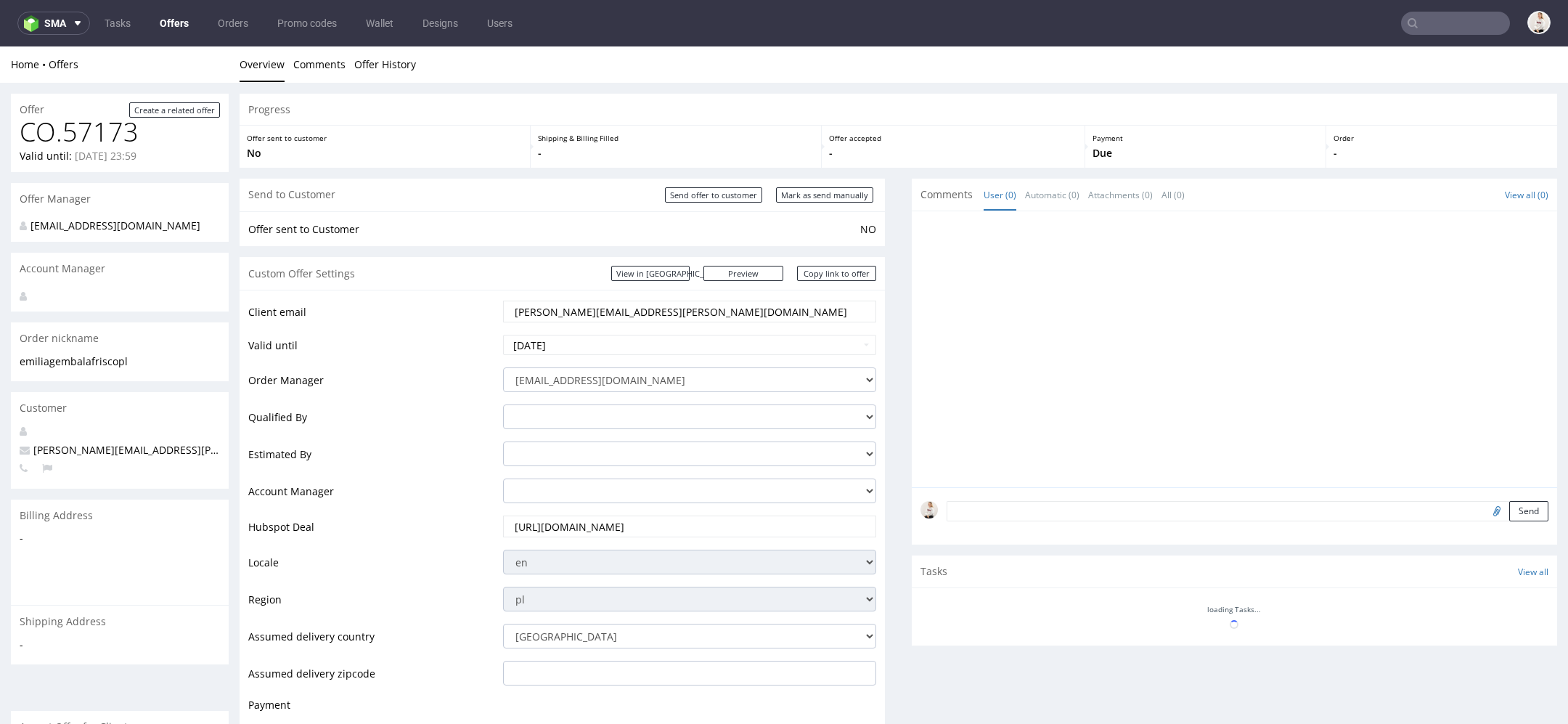
scroll to position [0, 0]
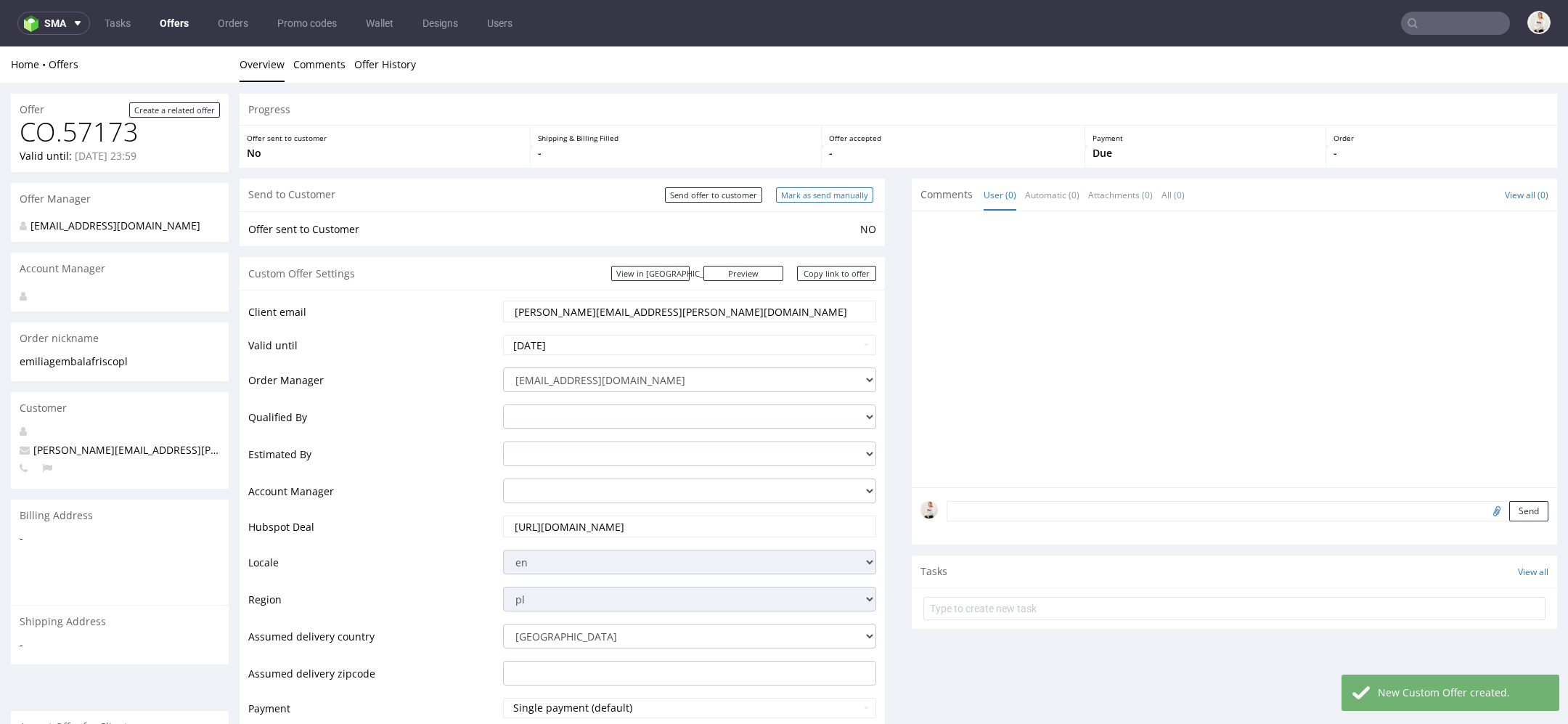
click at [822, 197] on input "Mark as send manually" at bounding box center [825, 195] width 97 height 15
type input "In progress..."
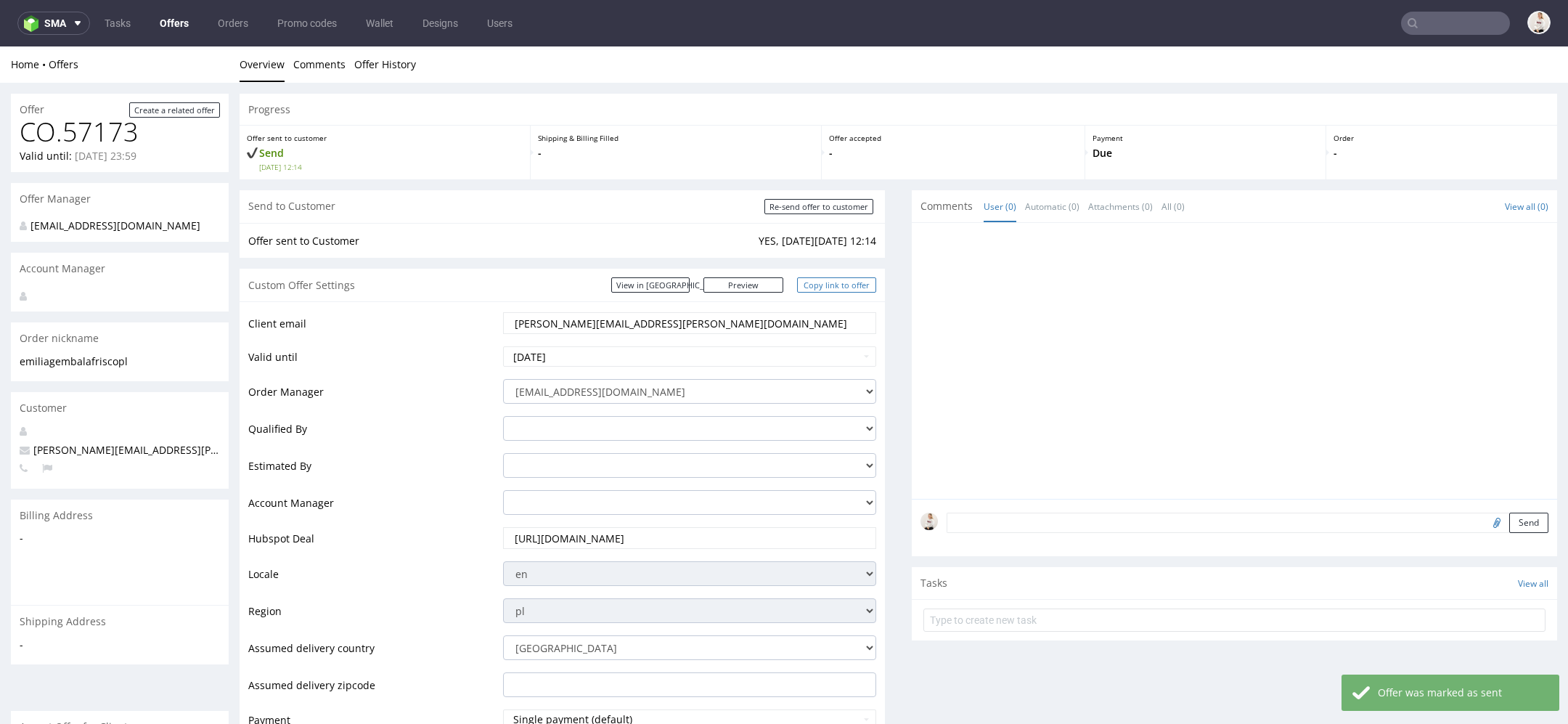
click at [843, 282] on link "Copy link to offer" at bounding box center [837, 285] width 80 height 15
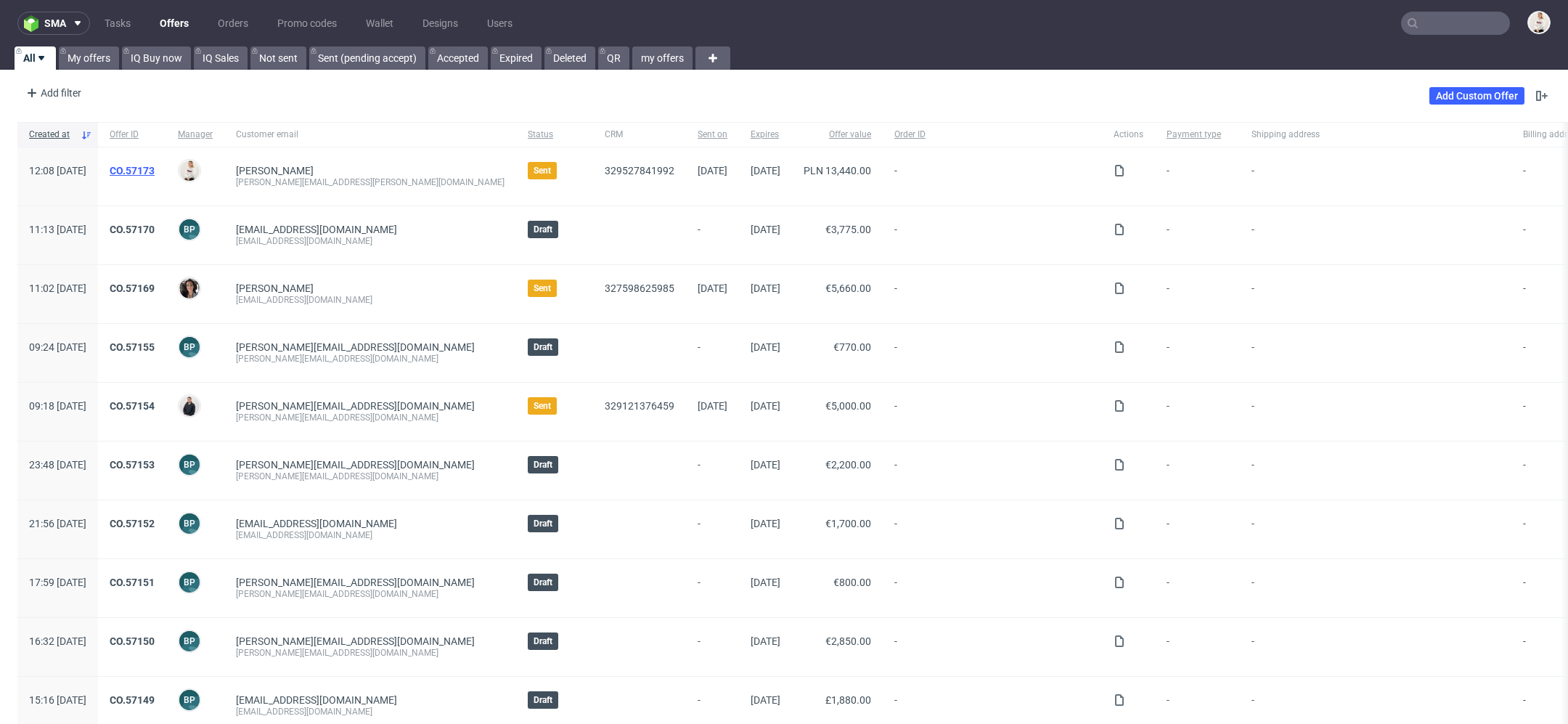
click at [154, 169] on link "CO.57173" at bounding box center [133, 171] width 45 height 12
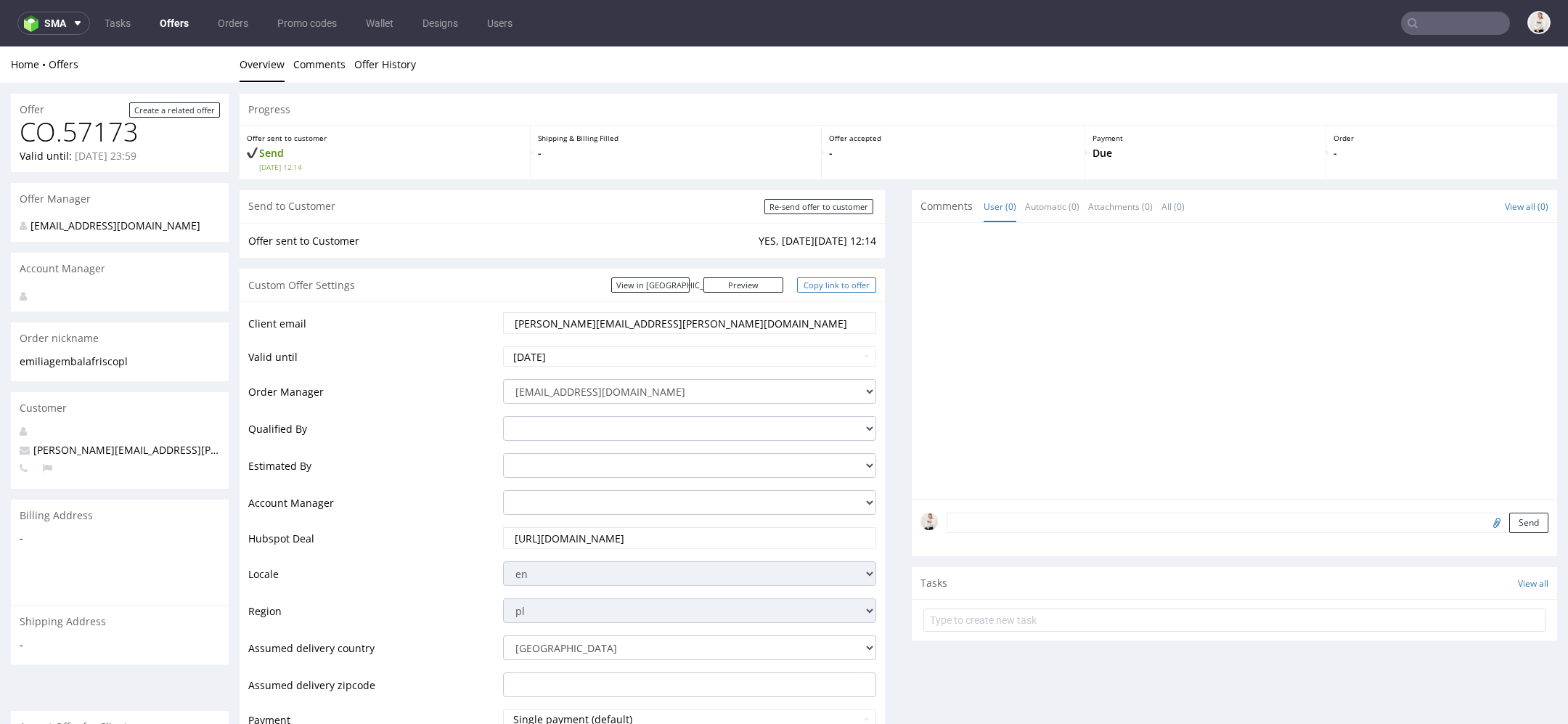
click at [815, 287] on link "Copy link to offer" at bounding box center [837, 285] width 80 height 15
